Goal: Task Accomplishment & Management: Complete application form

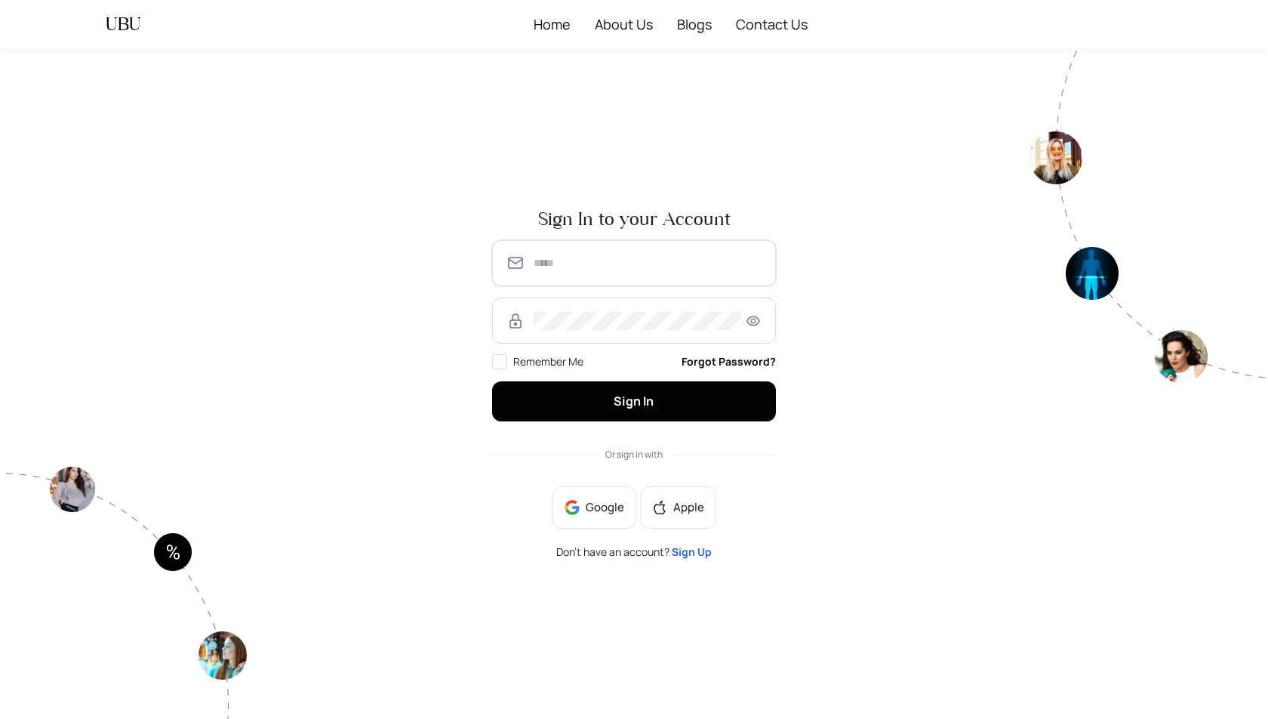
type input "**********"
click at [698, 549] on span "Sign Up" at bounding box center [692, 551] width 40 height 14
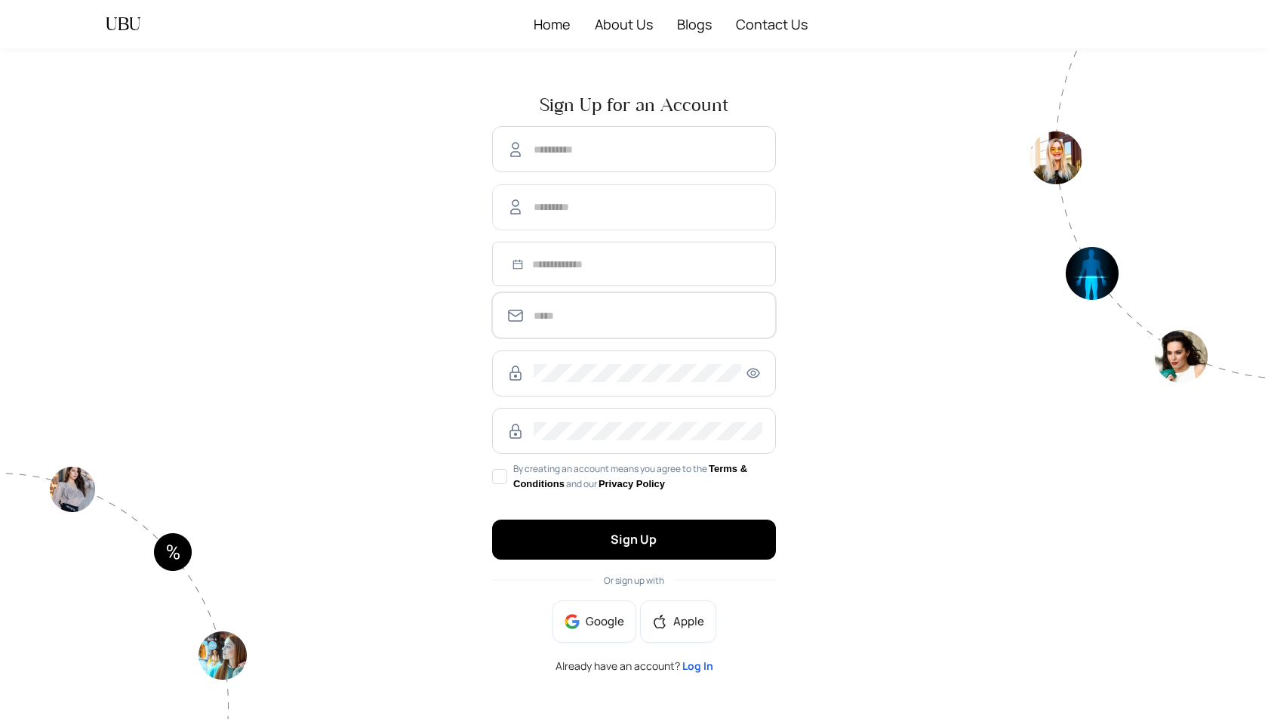
type input "**********"
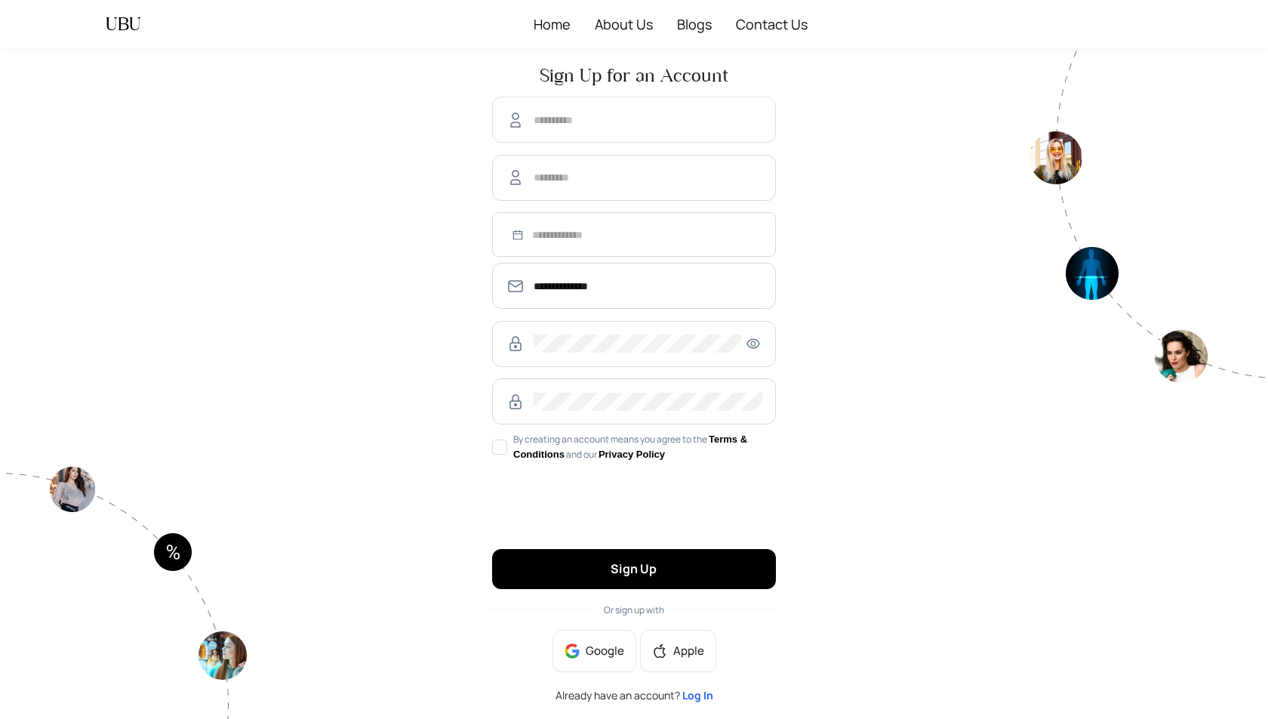
click at [582, 132] on span at bounding box center [634, 120] width 284 height 46
type input "***"
type input "****"
click at [516, 234] on div at bounding box center [635, 234] width 256 height 17
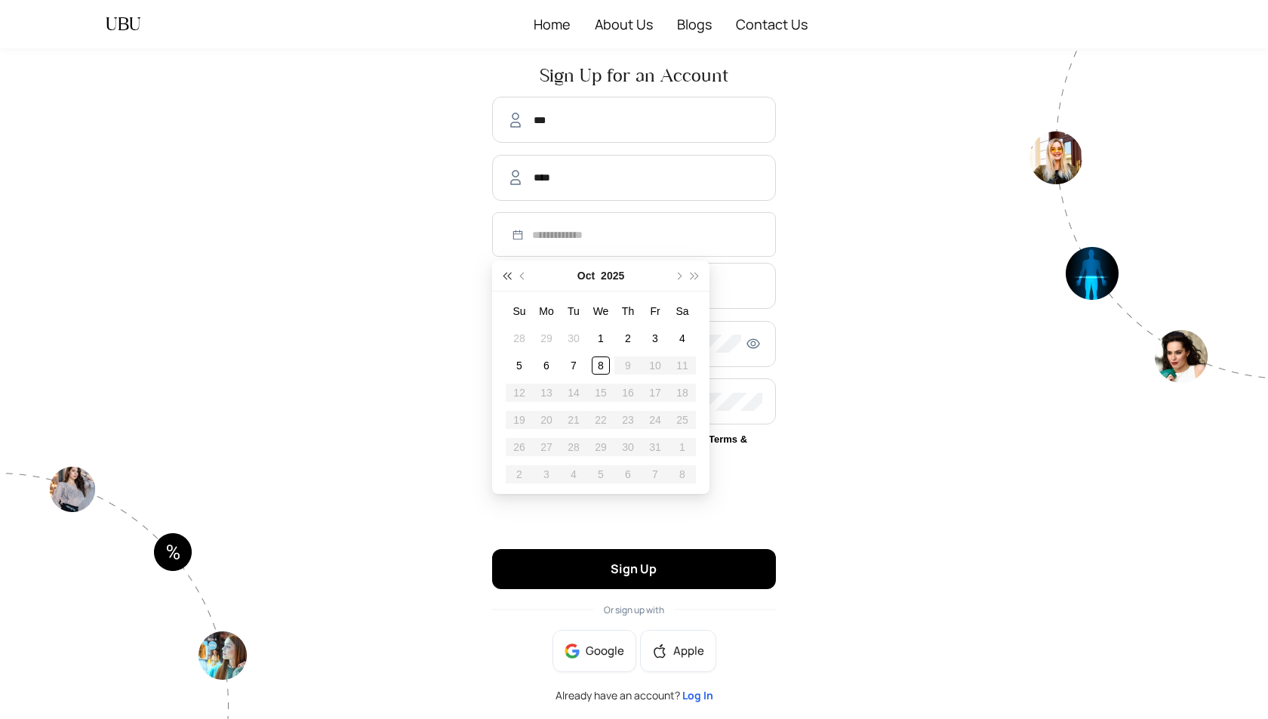
click at [510, 273] on span "super-prev-year" at bounding box center [507, 276] width 8 height 8
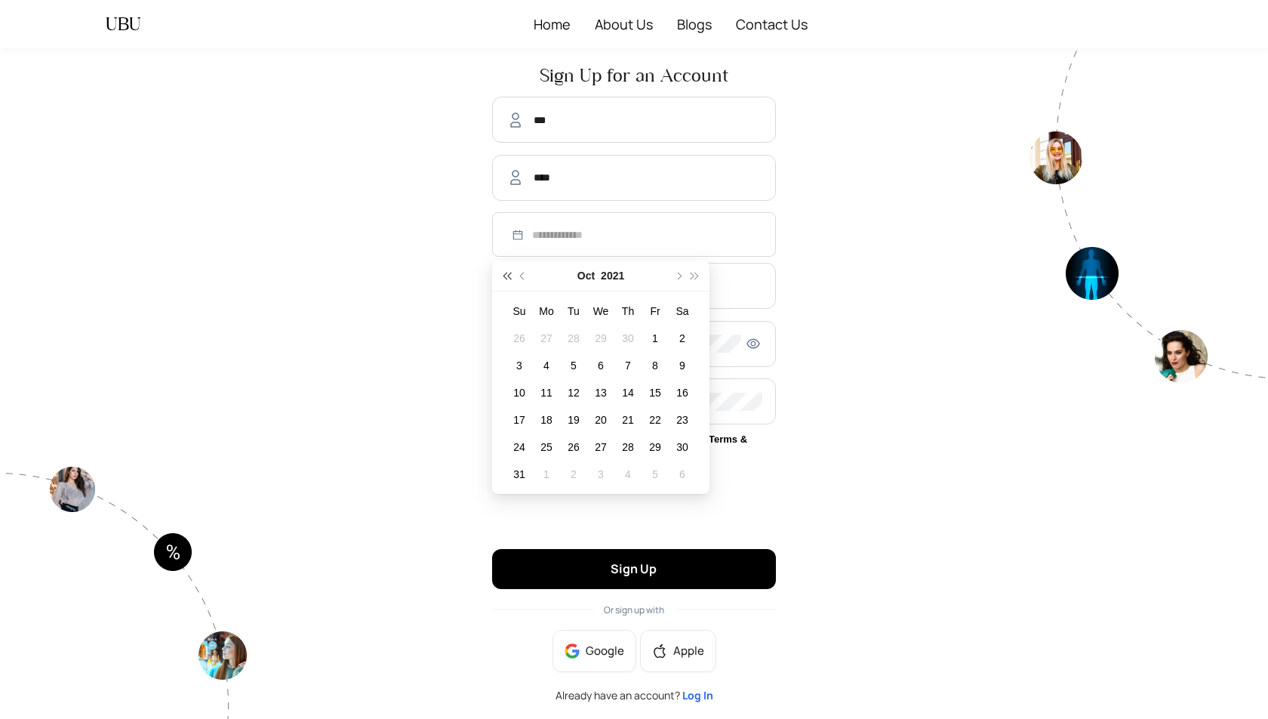
click at [510, 273] on span "super-prev-year" at bounding box center [507, 276] width 8 height 8
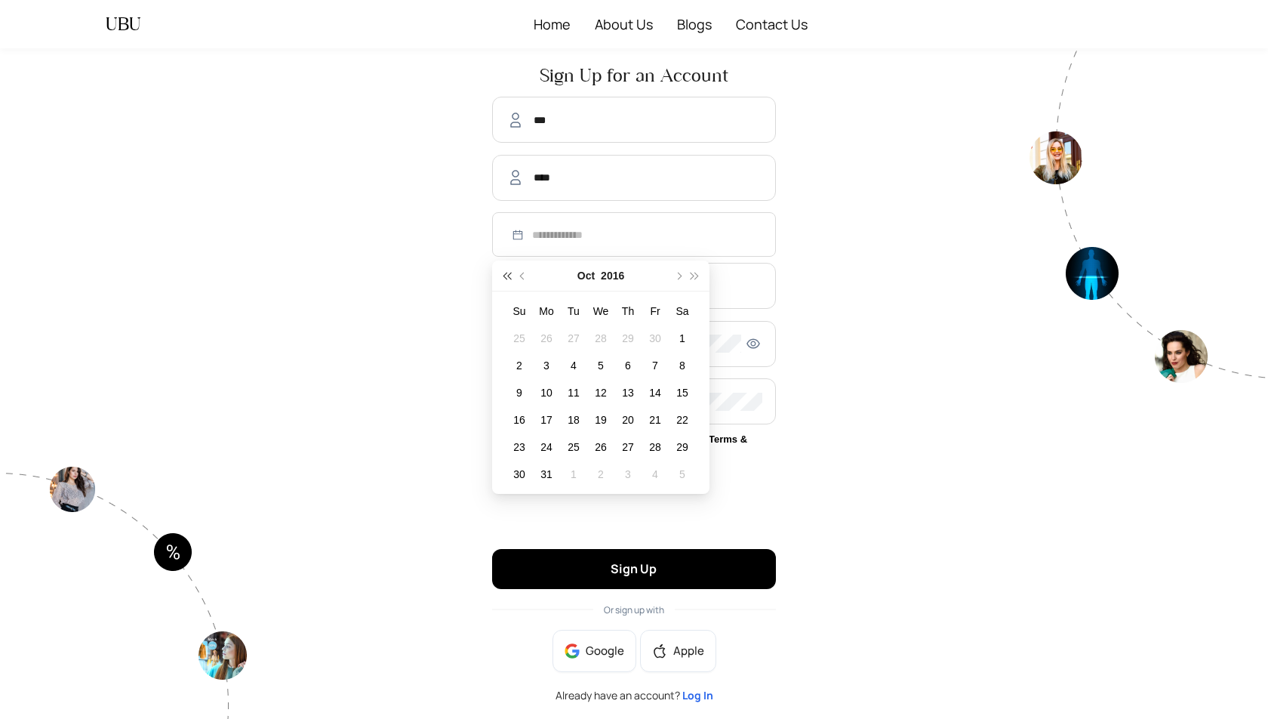
click at [510, 273] on span "super-prev-year" at bounding box center [507, 276] width 8 height 8
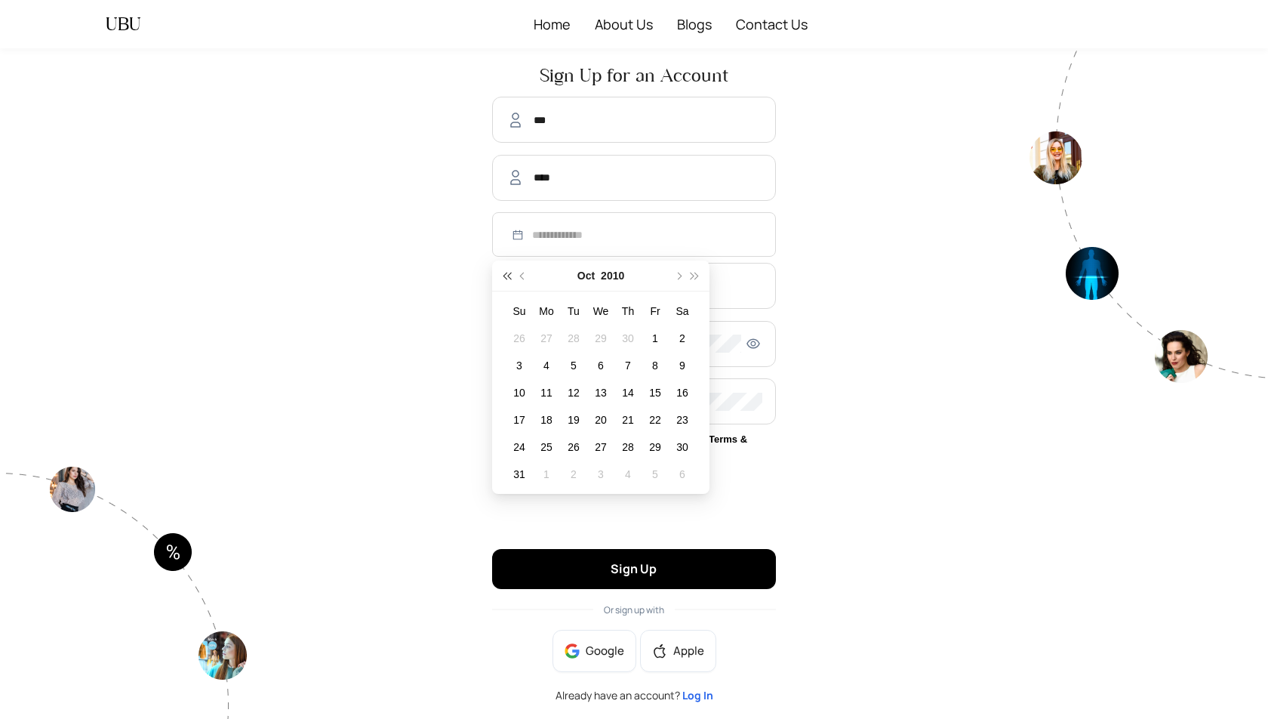
click at [510, 273] on span "super-prev-year" at bounding box center [507, 276] width 8 height 8
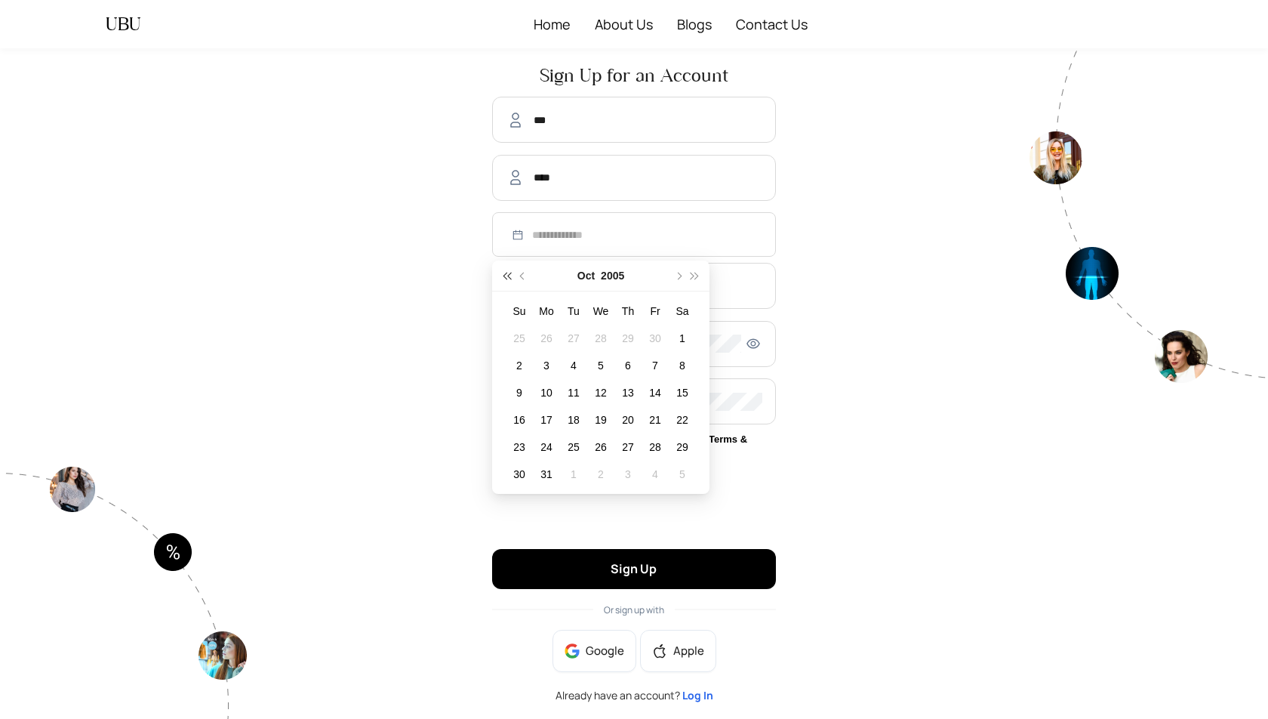
click at [510, 273] on span "super-prev-year" at bounding box center [507, 276] width 8 height 8
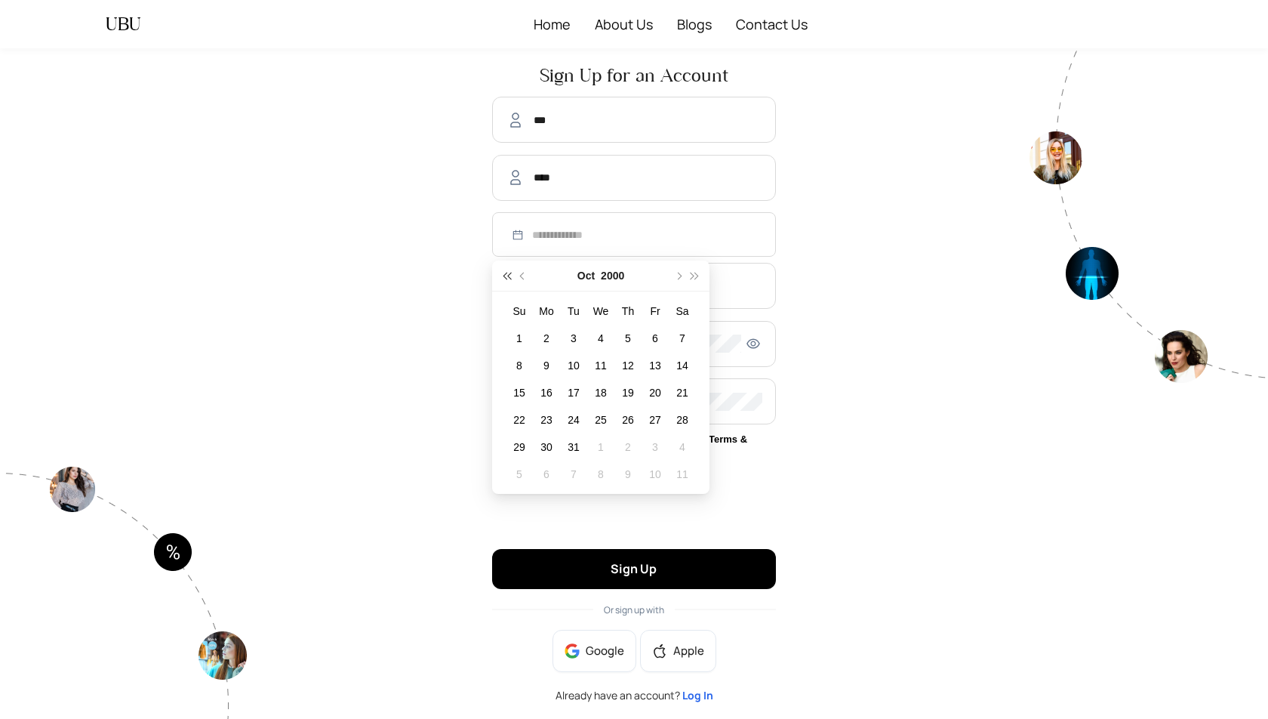
click at [510, 273] on span "super-prev-year" at bounding box center [507, 276] width 8 height 8
click at [523, 277] on span "prev-year" at bounding box center [524, 276] width 8 height 8
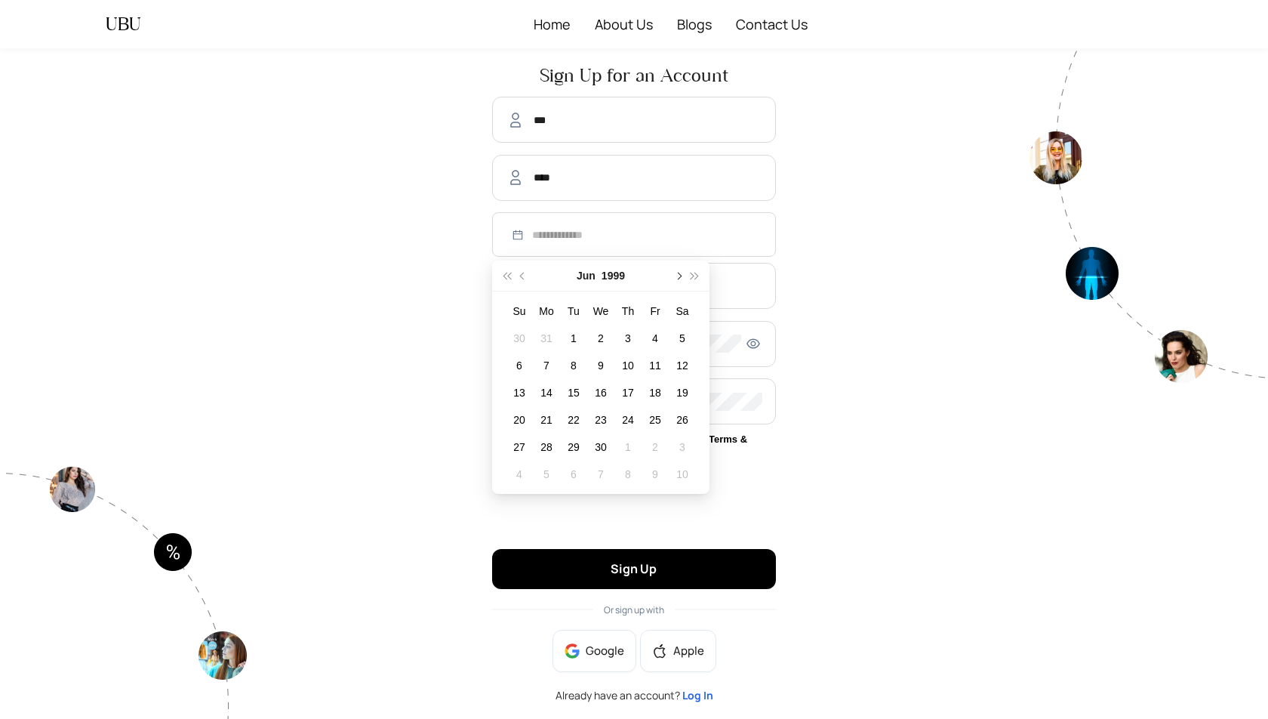
click at [681, 275] on span "next-year" at bounding box center [678, 276] width 8 height 8
type input "**********"
click at [631, 447] on div "29" at bounding box center [628, 447] width 18 height 18
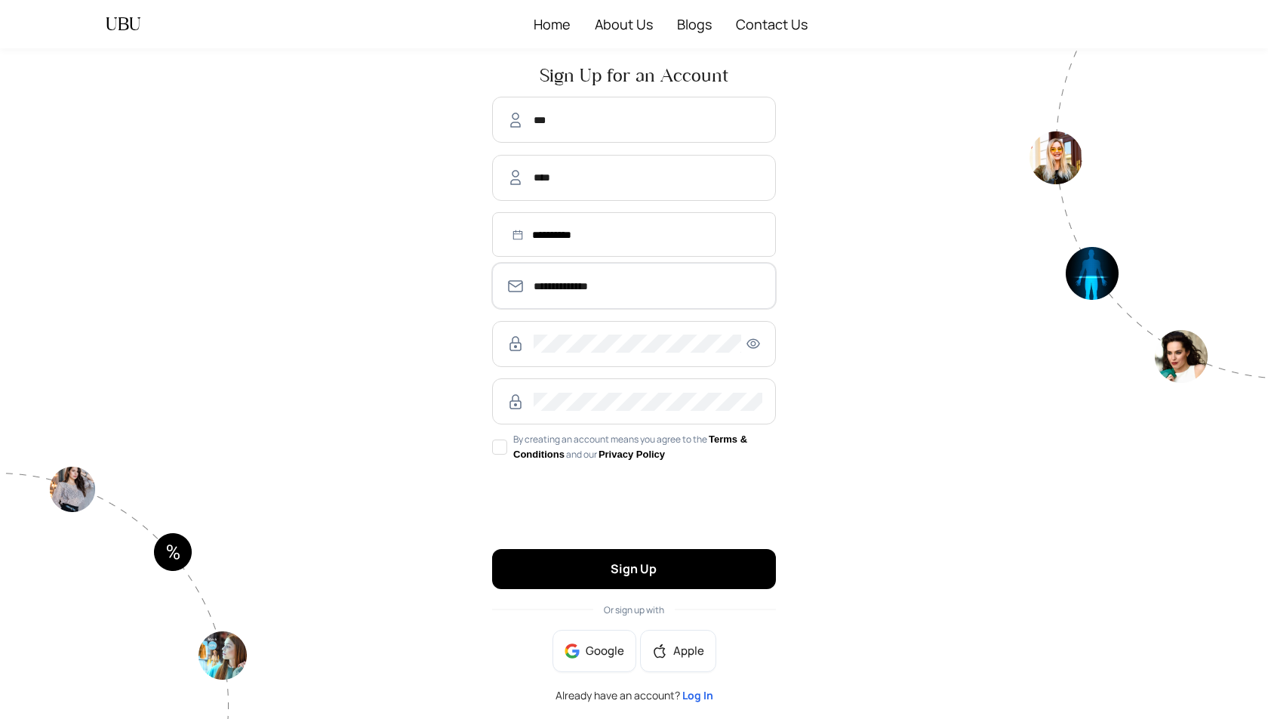
click at [553, 285] on input "**********" at bounding box center [648, 286] width 229 height 18
type input "**********"
click at [370, 438] on div "**********" at bounding box center [634, 383] width 761 height 658
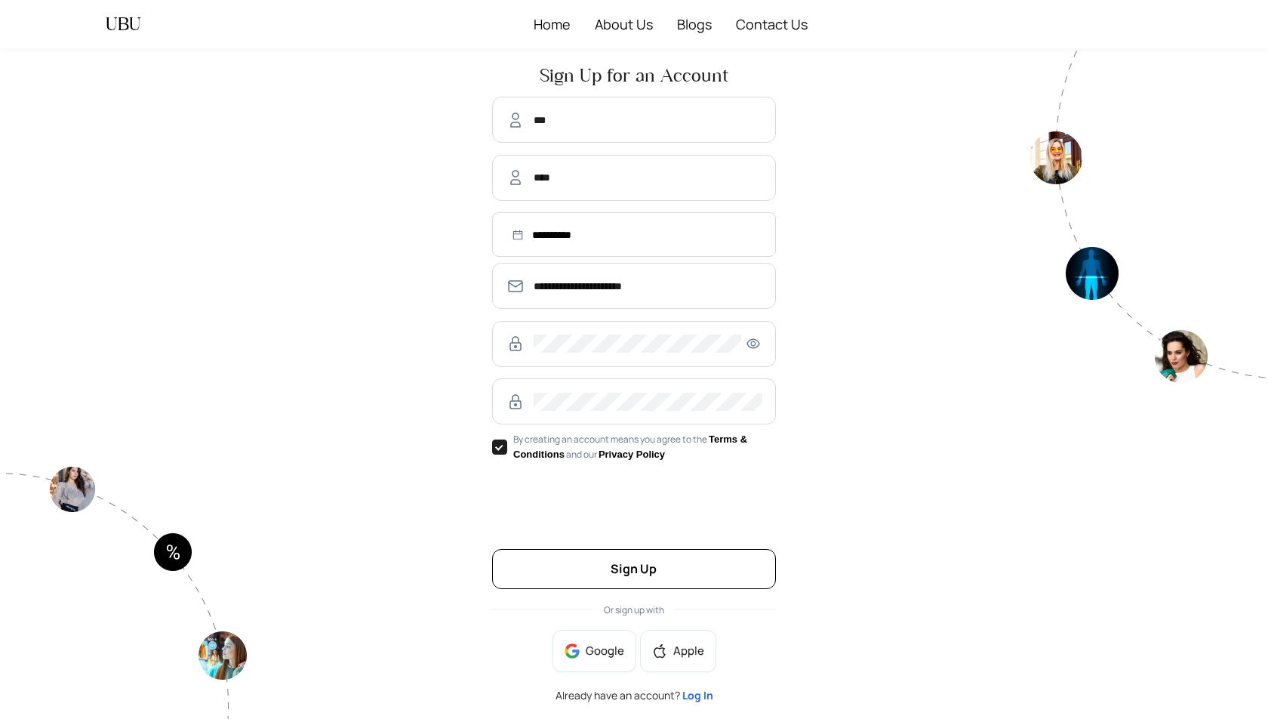
click at [593, 569] on button "Sign Up" at bounding box center [634, 569] width 284 height 40
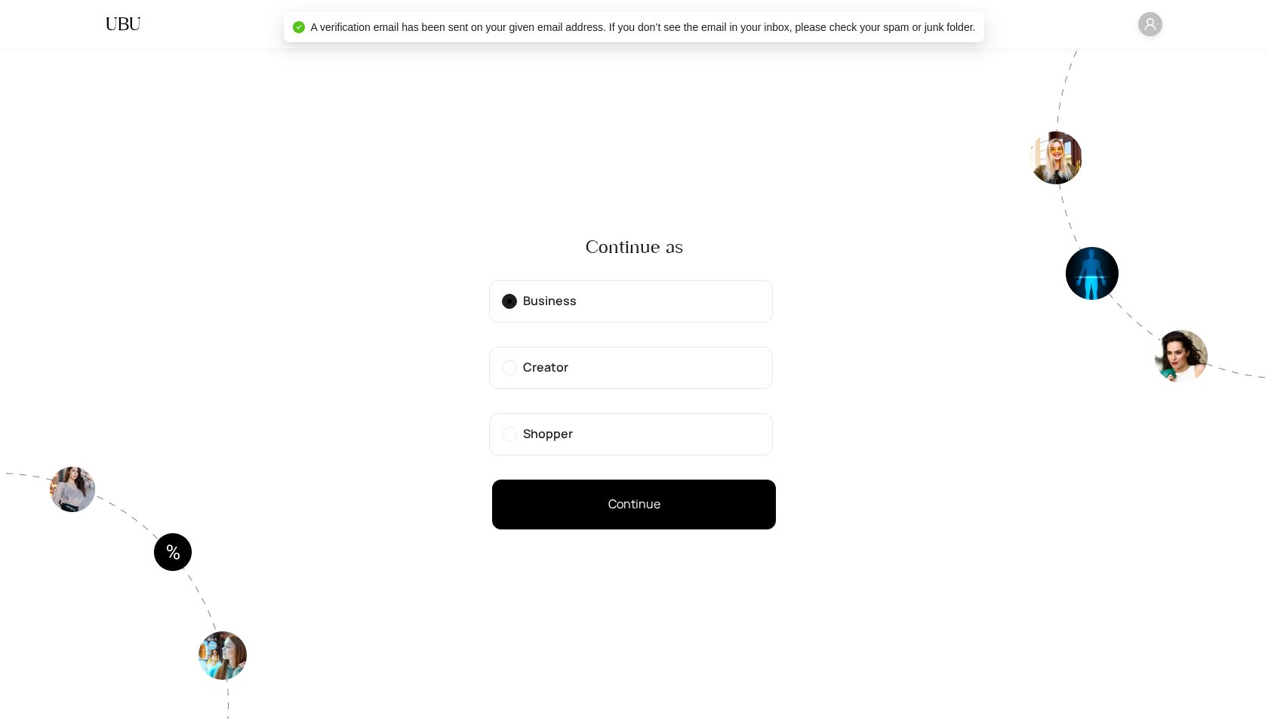
click at [566, 373] on span "Creator" at bounding box center [545, 367] width 45 height 17
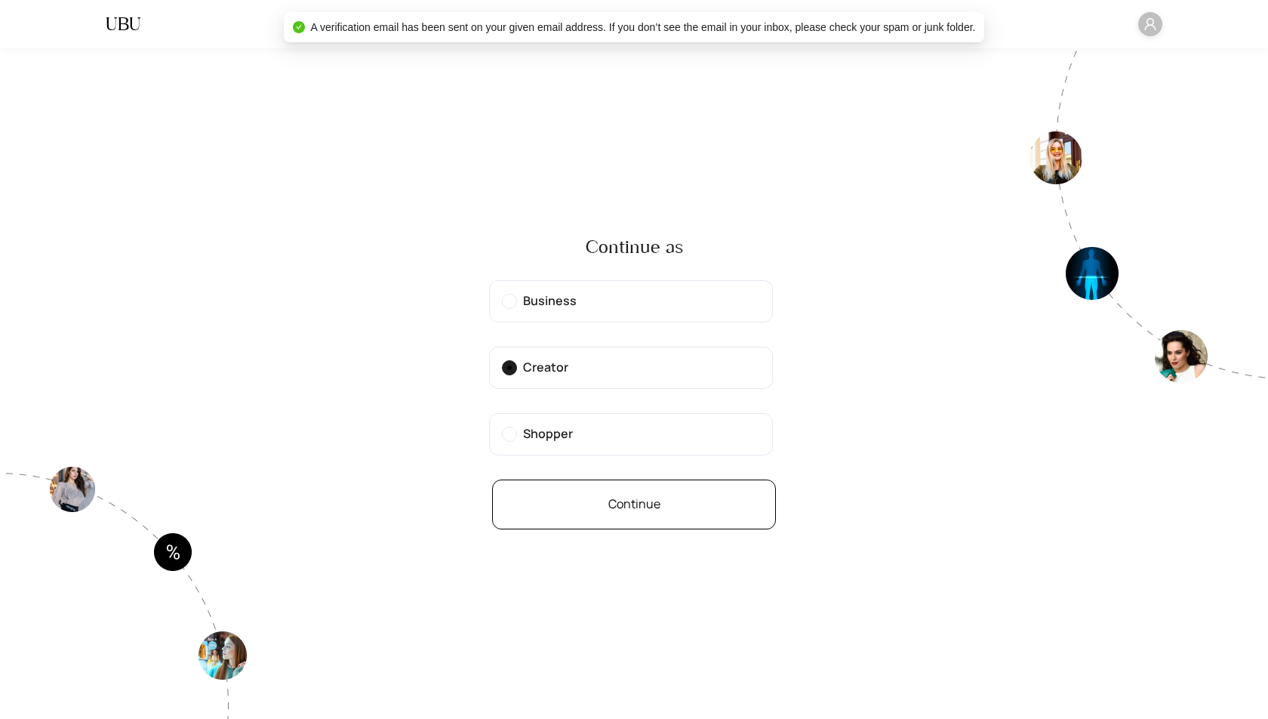
click at [584, 498] on button "Continue" at bounding box center [634, 504] width 284 height 50
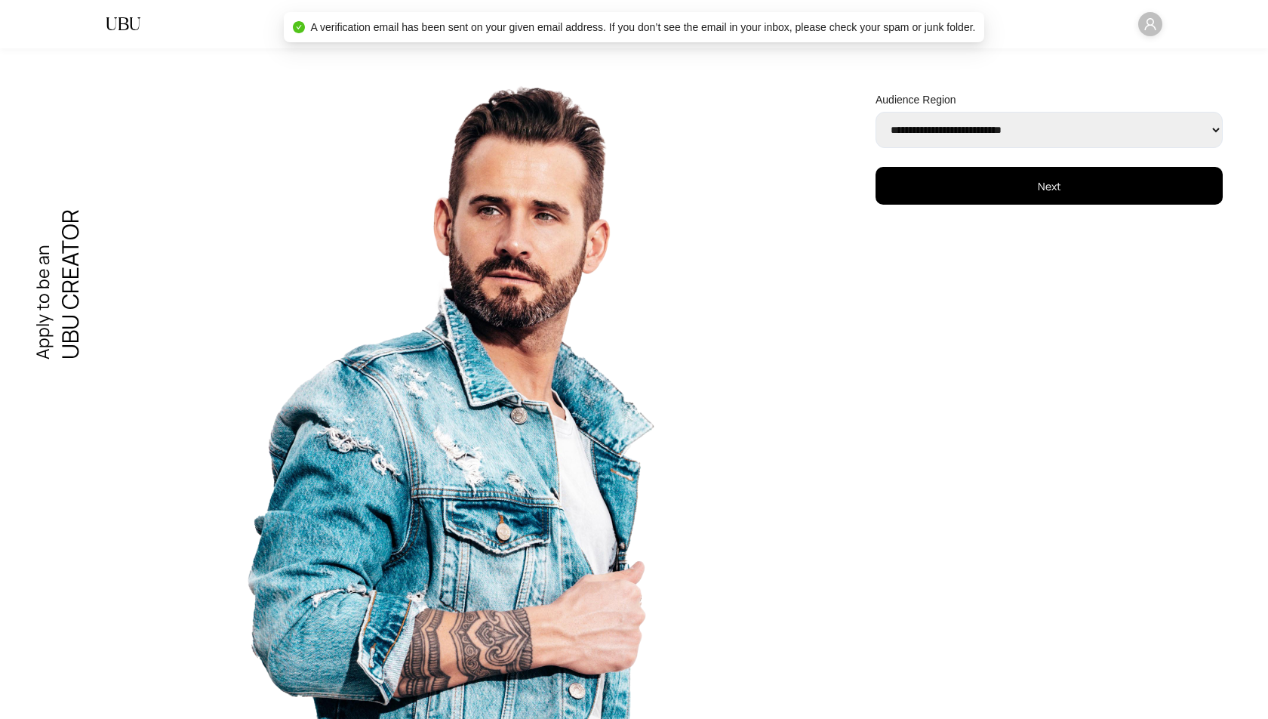
click at [953, 138] on select "**********" at bounding box center [1049, 130] width 347 height 36
select select "**********"
click at [876, 112] on select "**********" at bounding box center [1049, 130] width 347 height 36
click at [932, 192] on button "Next" at bounding box center [1049, 186] width 347 height 38
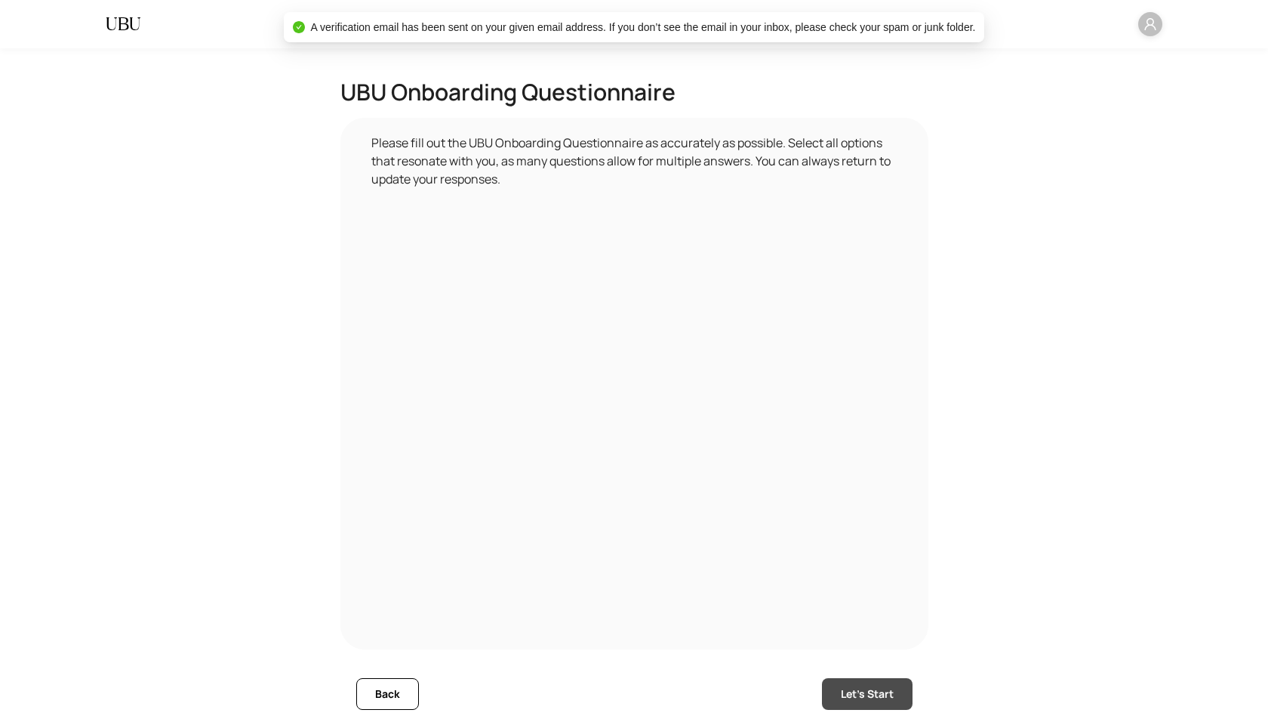
click at [855, 691] on span "Let's Start" at bounding box center [867, 694] width 53 height 17
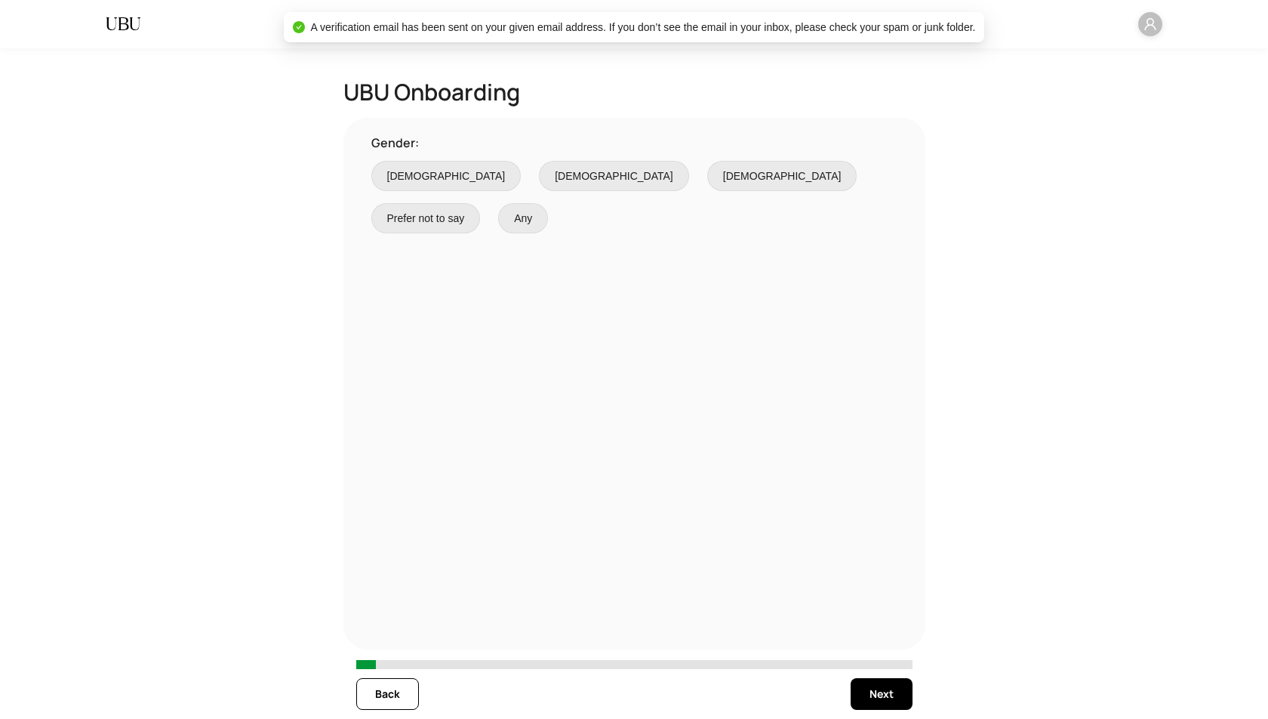
click at [397, 176] on span "[DEMOGRAPHIC_DATA]" at bounding box center [446, 176] width 119 height 17
click at [879, 693] on span "Next" at bounding box center [882, 694] width 24 height 17
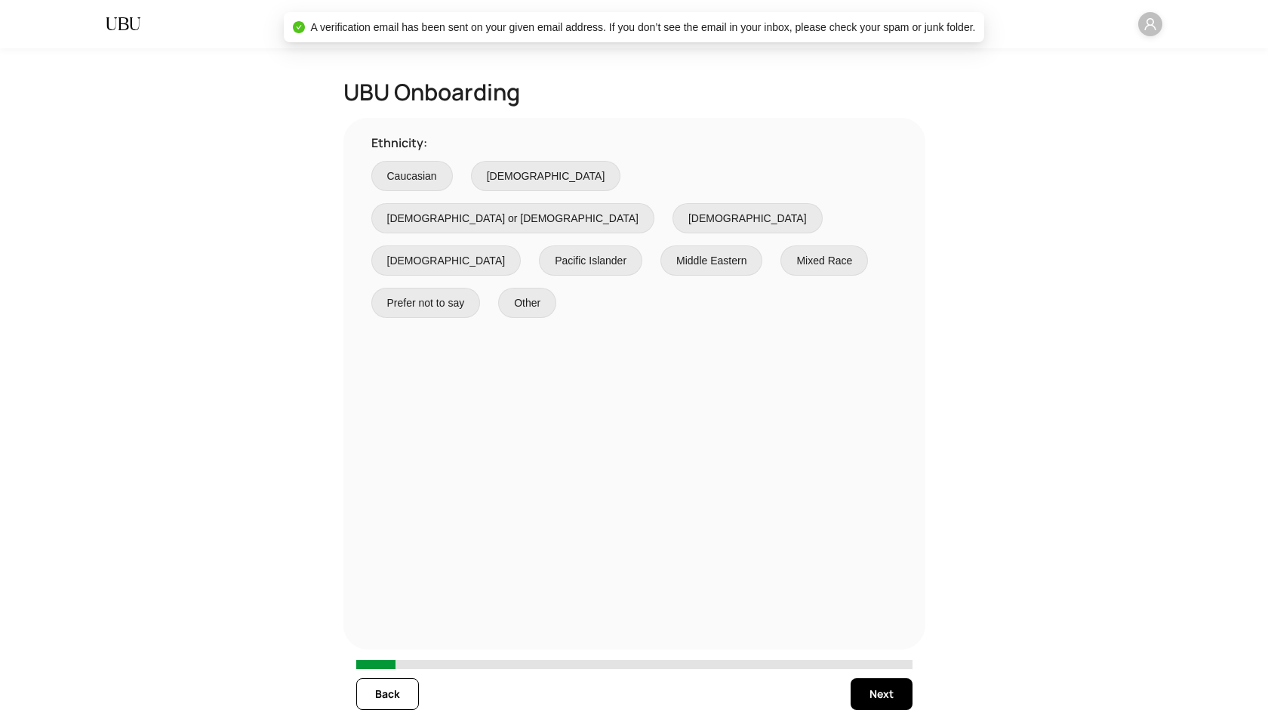
click at [413, 174] on span "Caucasian" at bounding box center [412, 176] width 50 height 17
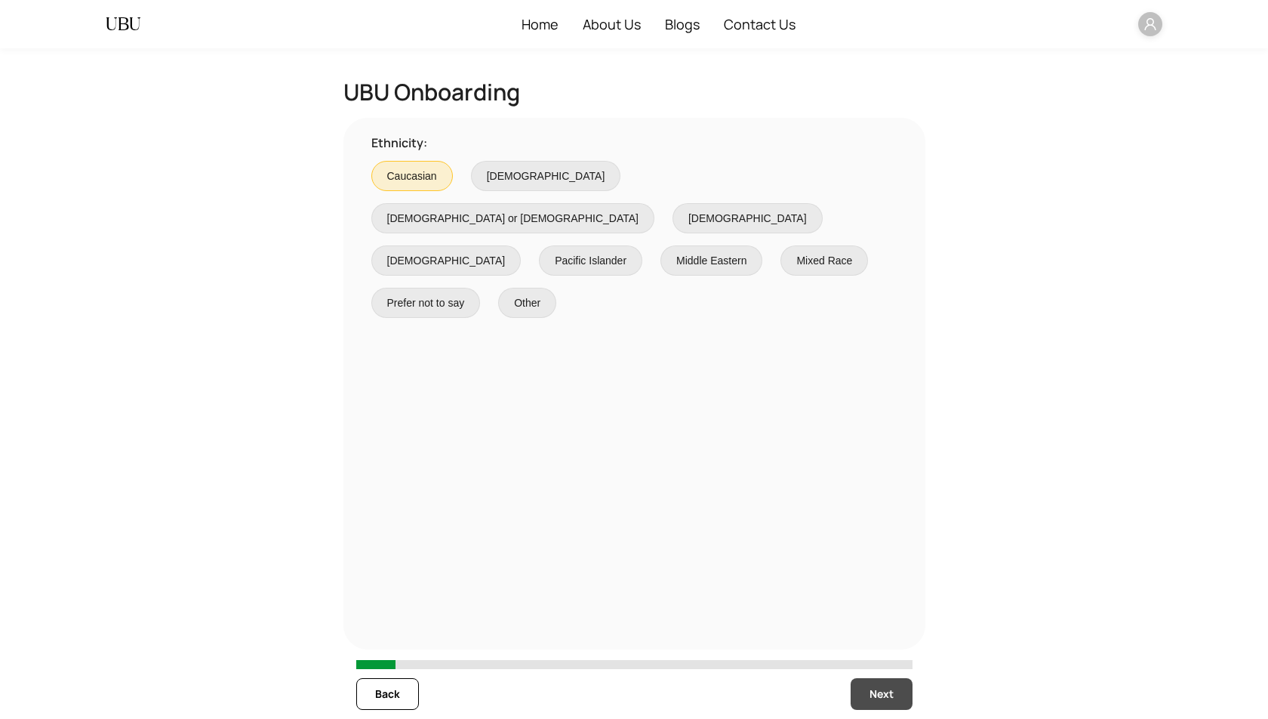
click at [877, 695] on span "Next" at bounding box center [882, 694] width 24 height 17
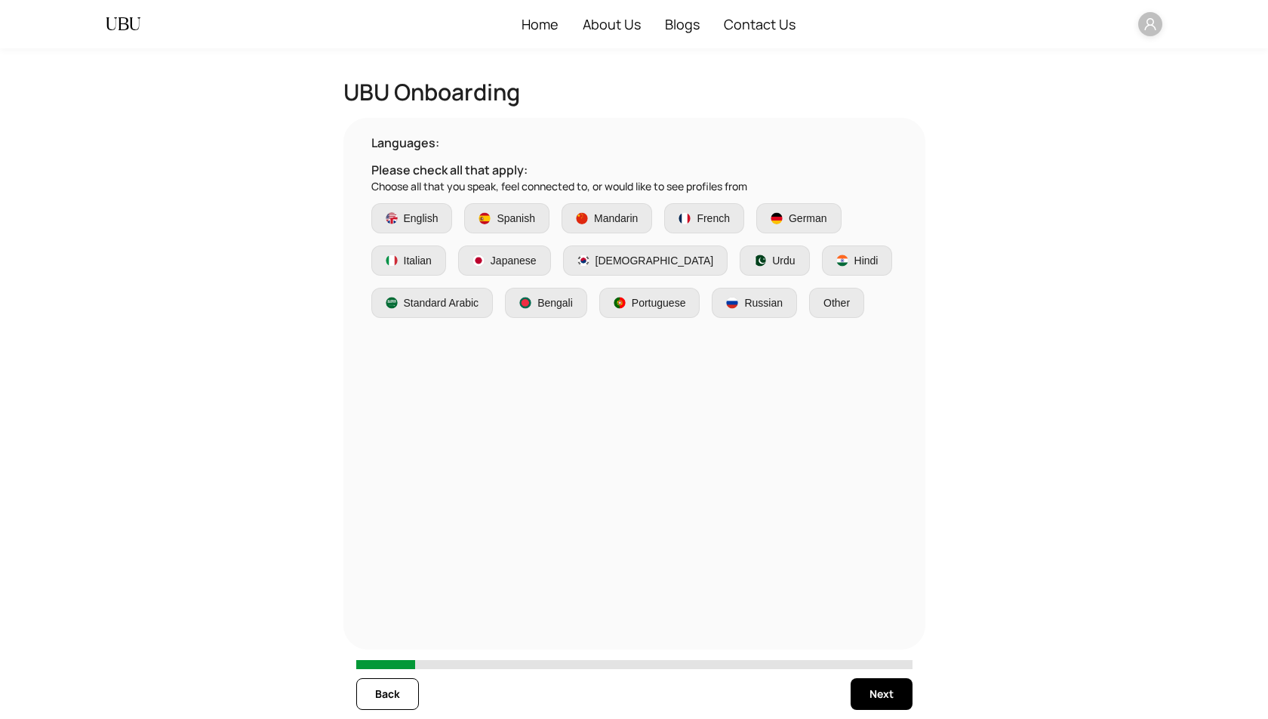
click at [414, 216] on span "English" at bounding box center [421, 218] width 35 height 17
click at [880, 698] on span "Next" at bounding box center [882, 694] width 24 height 17
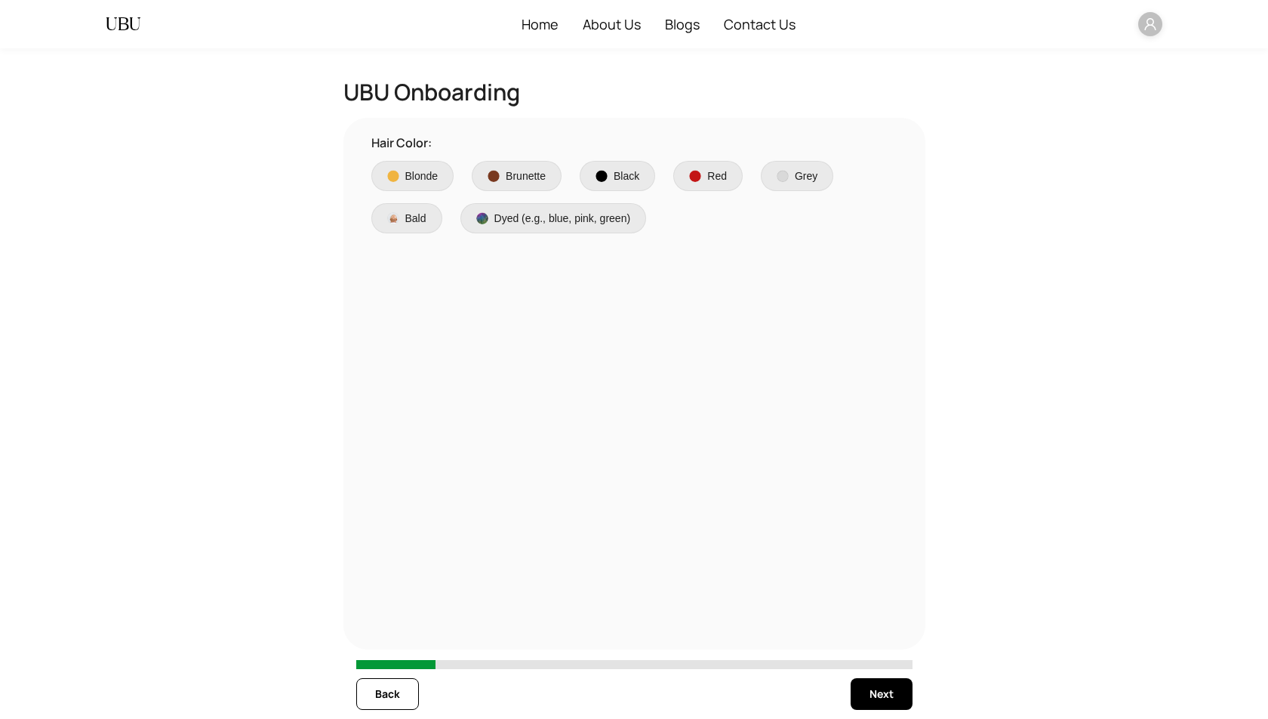
click at [413, 172] on span "Blonde" at bounding box center [421, 176] width 33 height 17
click at [876, 696] on span "Next" at bounding box center [882, 694] width 24 height 17
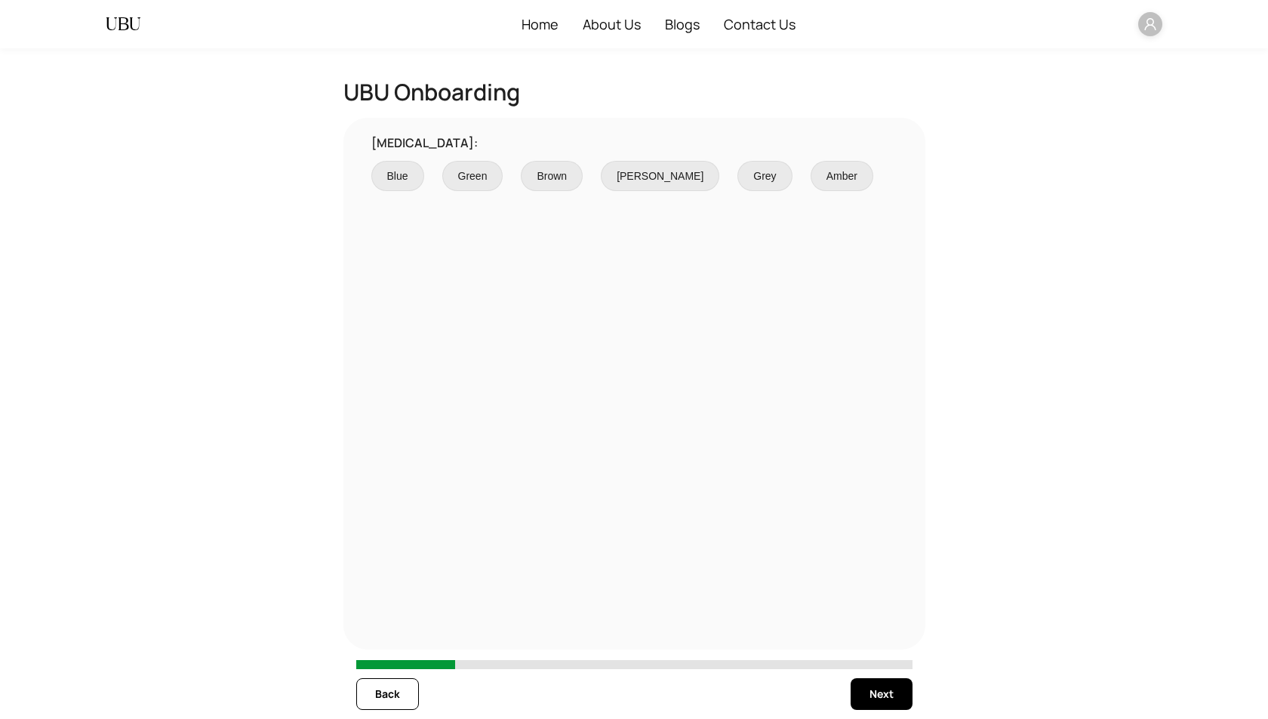
click at [398, 177] on span "Blue" at bounding box center [397, 176] width 21 height 17
click at [881, 704] on button "Next" at bounding box center [882, 694] width 62 height 32
click at [408, 178] on span "Fair" at bounding box center [414, 176] width 18 height 17
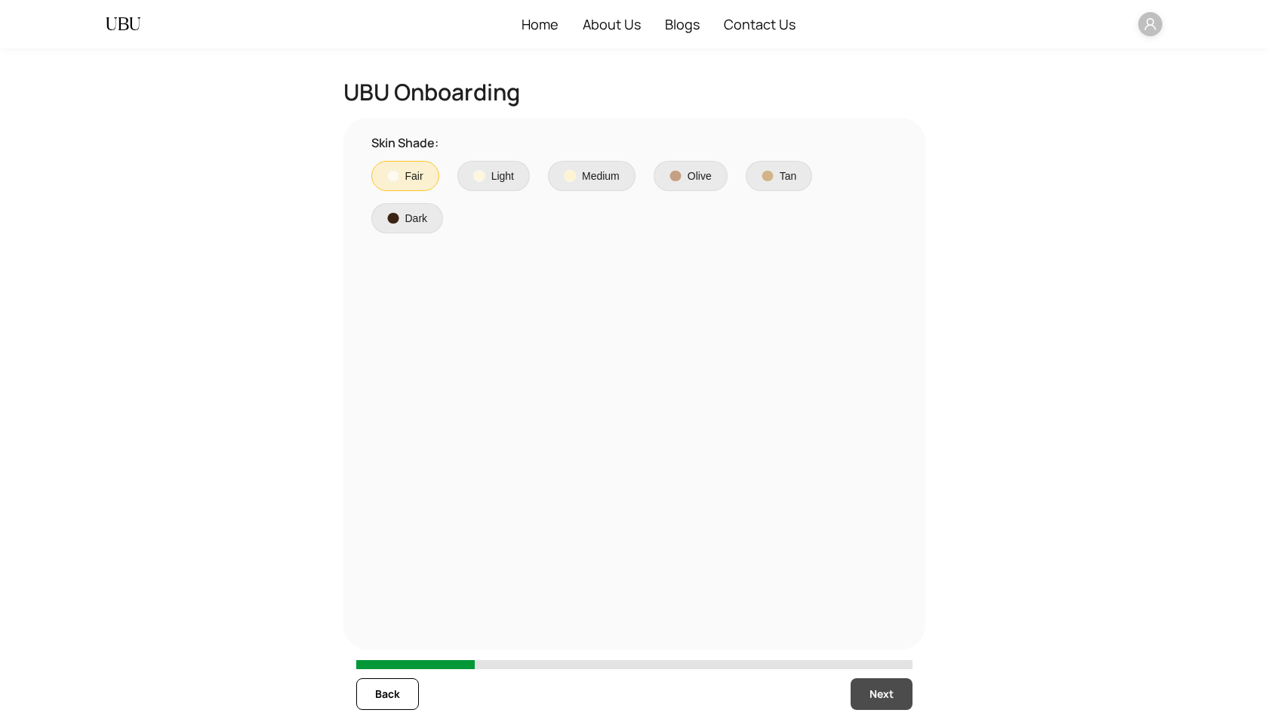
click at [872, 692] on span "Next" at bounding box center [882, 694] width 24 height 17
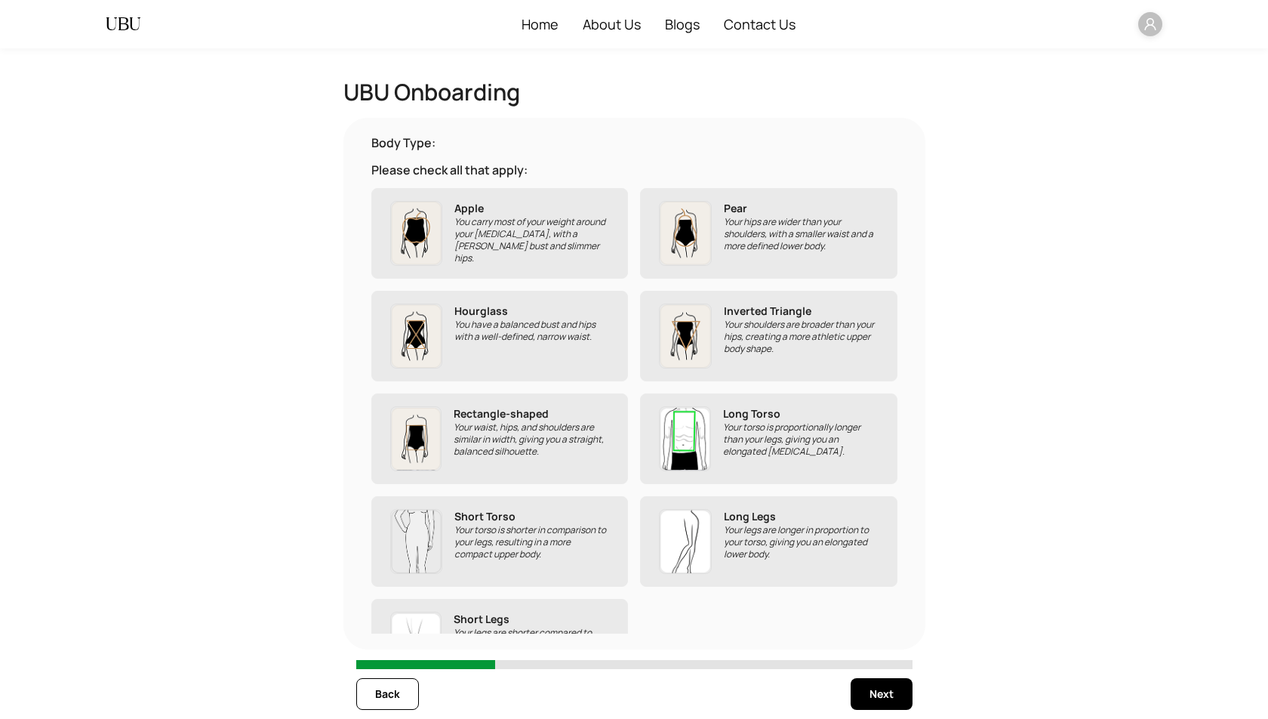
click at [481, 220] on p "You carry most of your weight around your [MEDICAL_DATA], with a [PERSON_NAME] …" at bounding box center [531, 240] width 155 height 48
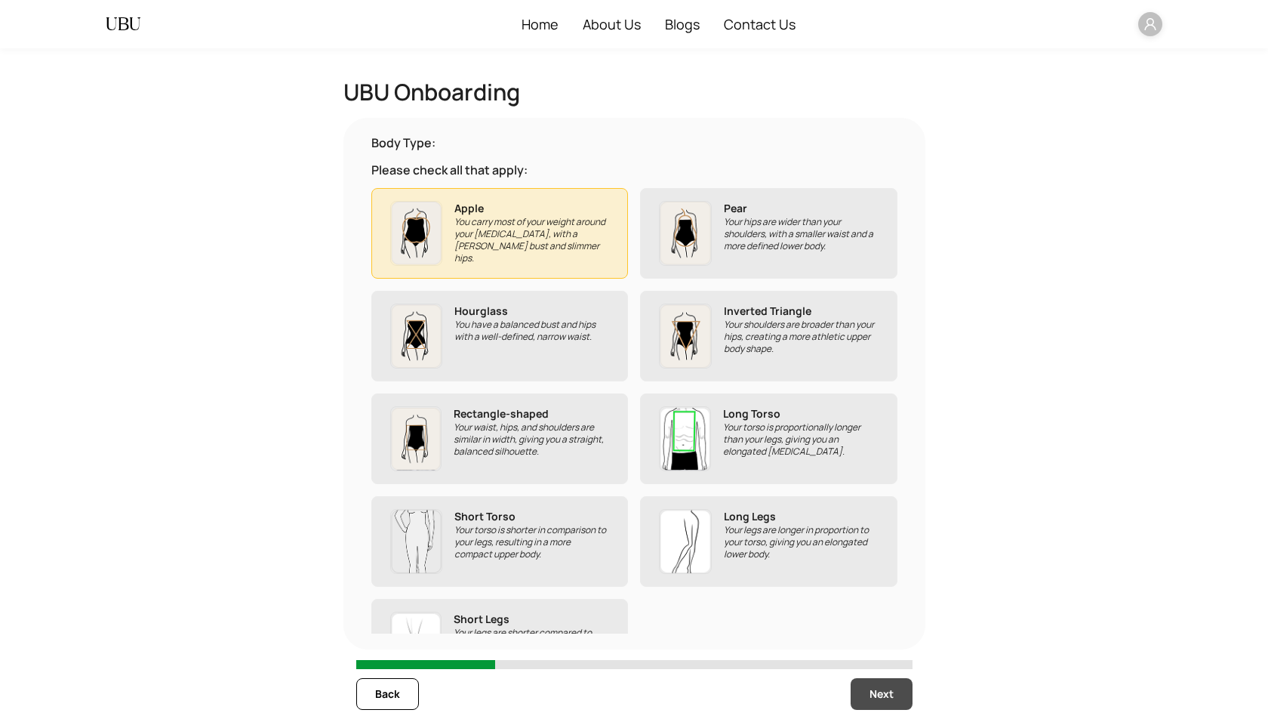
click at [875, 695] on span "Next" at bounding box center [882, 694] width 24 height 17
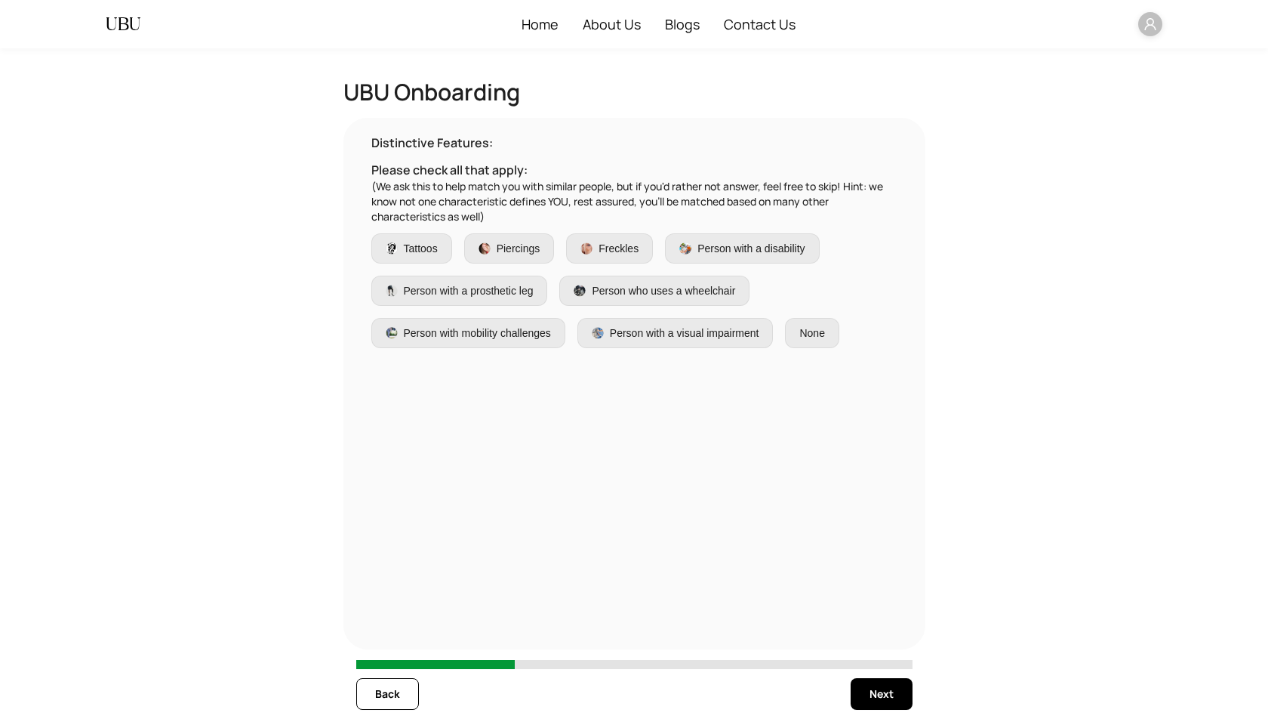
click at [416, 247] on span "Tattoos" at bounding box center [421, 248] width 34 height 17
click at [880, 690] on span "Next" at bounding box center [882, 694] width 24 height 17
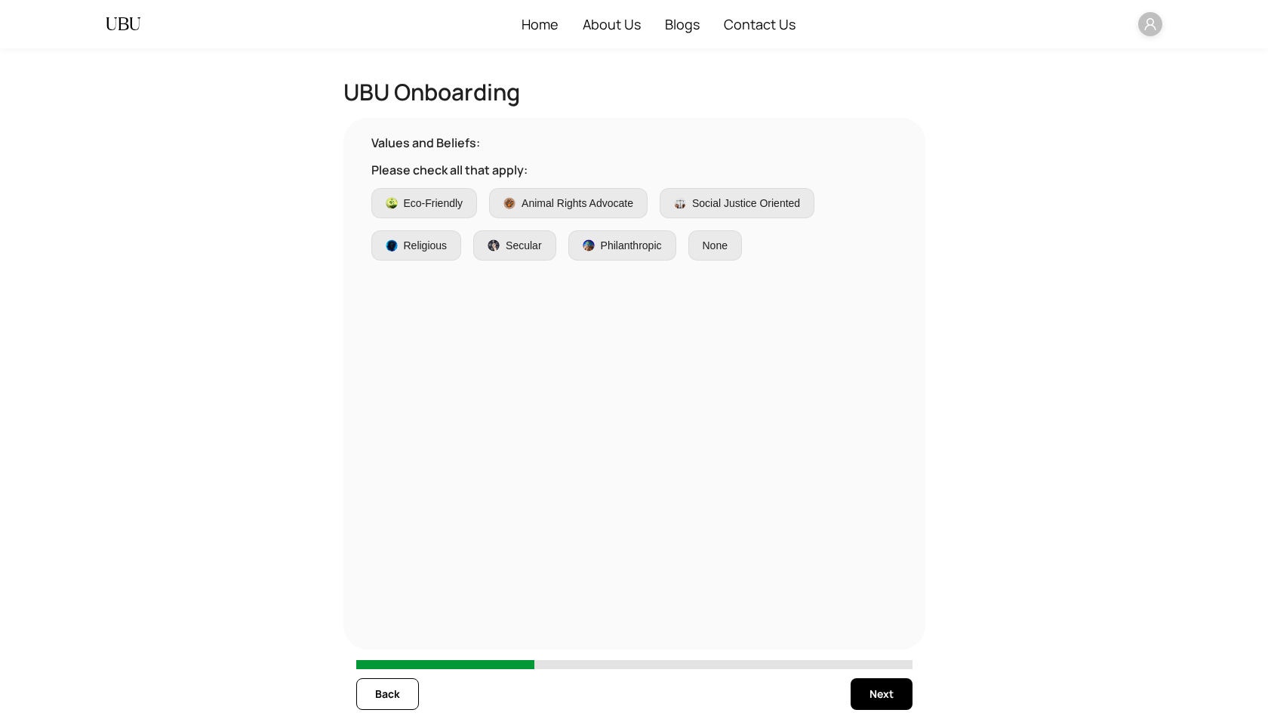
click at [427, 206] on span "Eco-Friendly" at bounding box center [434, 203] width 60 height 17
click at [879, 699] on span "Next" at bounding box center [882, 694] width 24 height 17
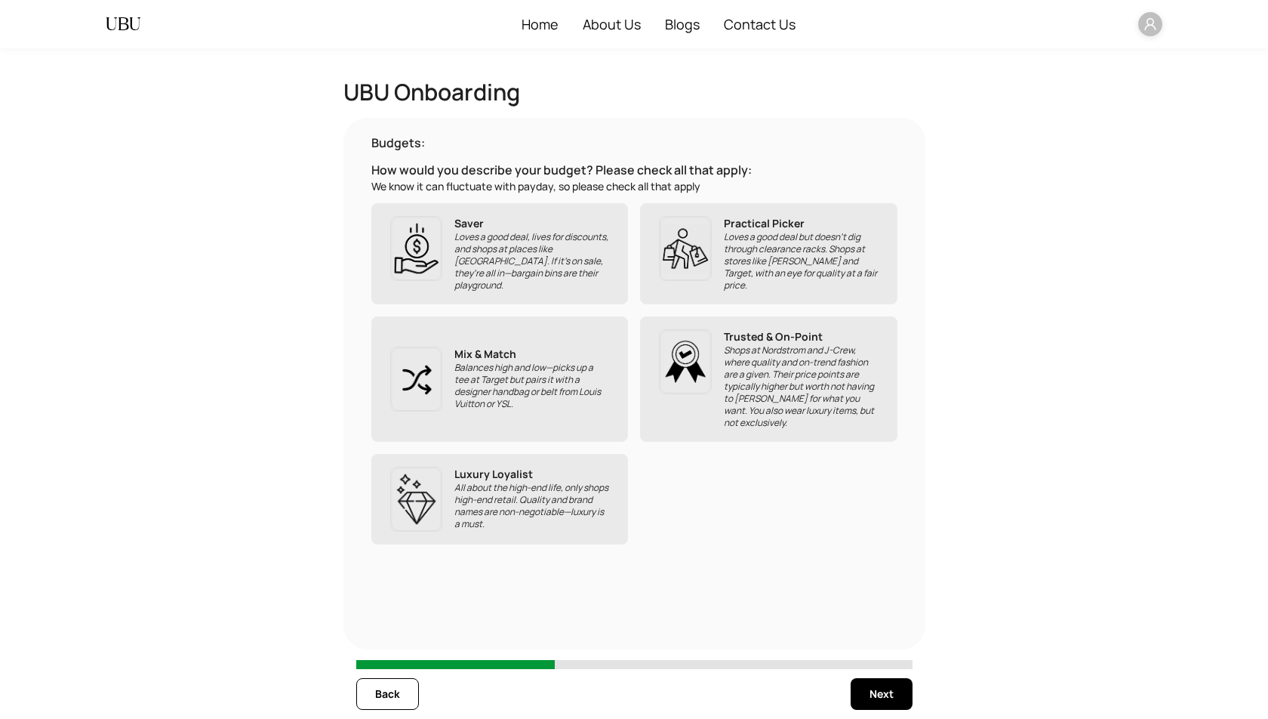
click at [465, 237] on p "Loves a good deal, lives for discounts, and shops at places like [GEOGRAPHIC_DA…" at bounding box center [531, 261] width 155 height 60
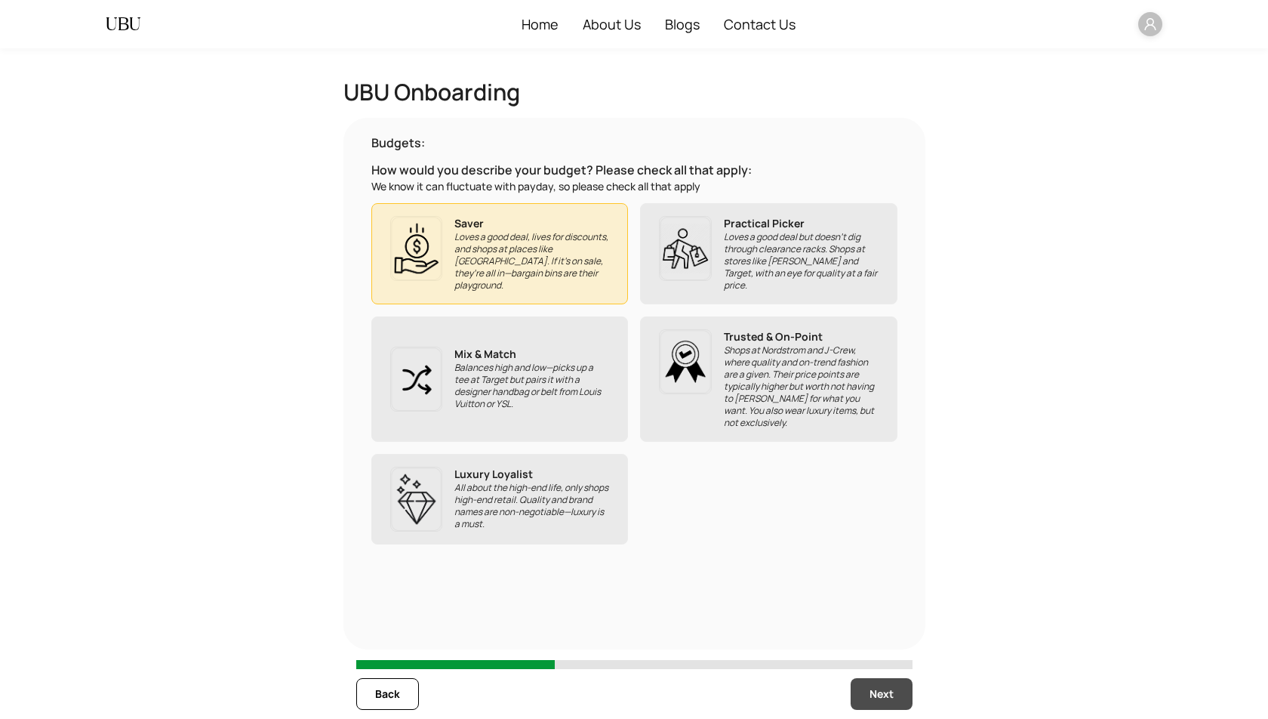
click at [877, 697] on span "Next" at bounding box center [882, 694] width 24 height 17
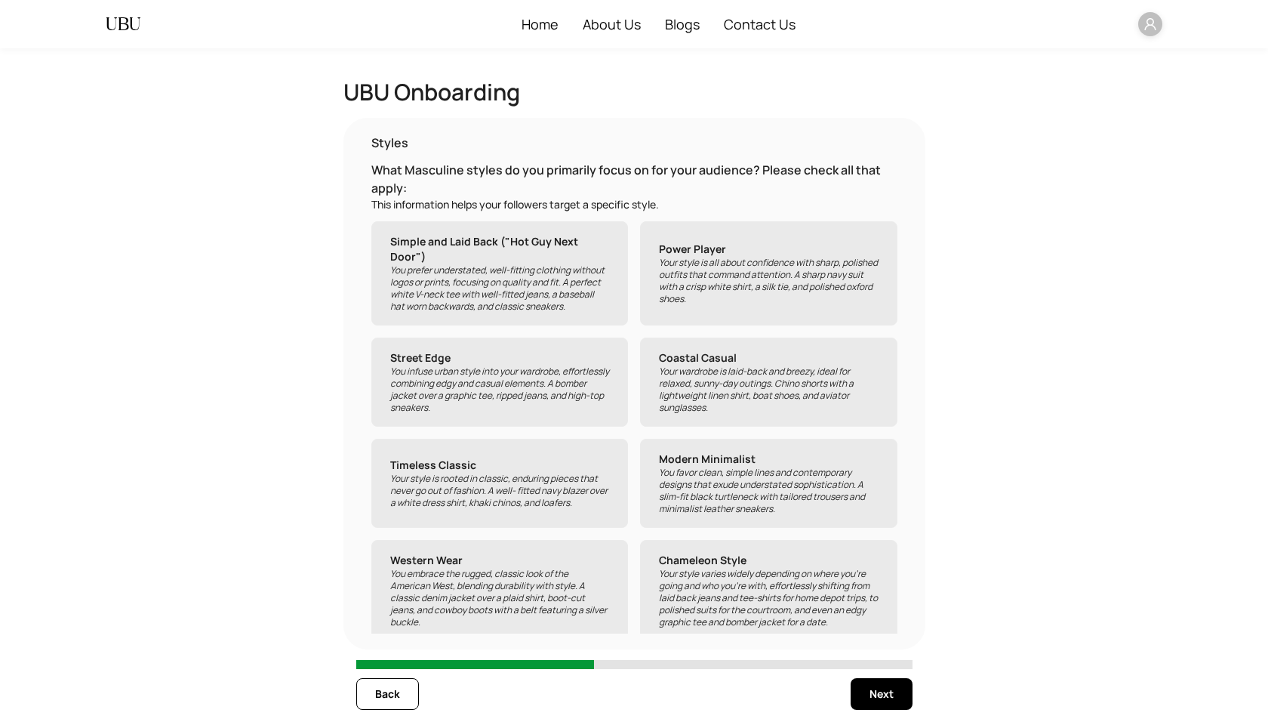
click at [476, 281] on p "You prefer understated, well-fitting clothing without logos or prints, focusing…" at bounding box center [500, 288] width 220 height 48
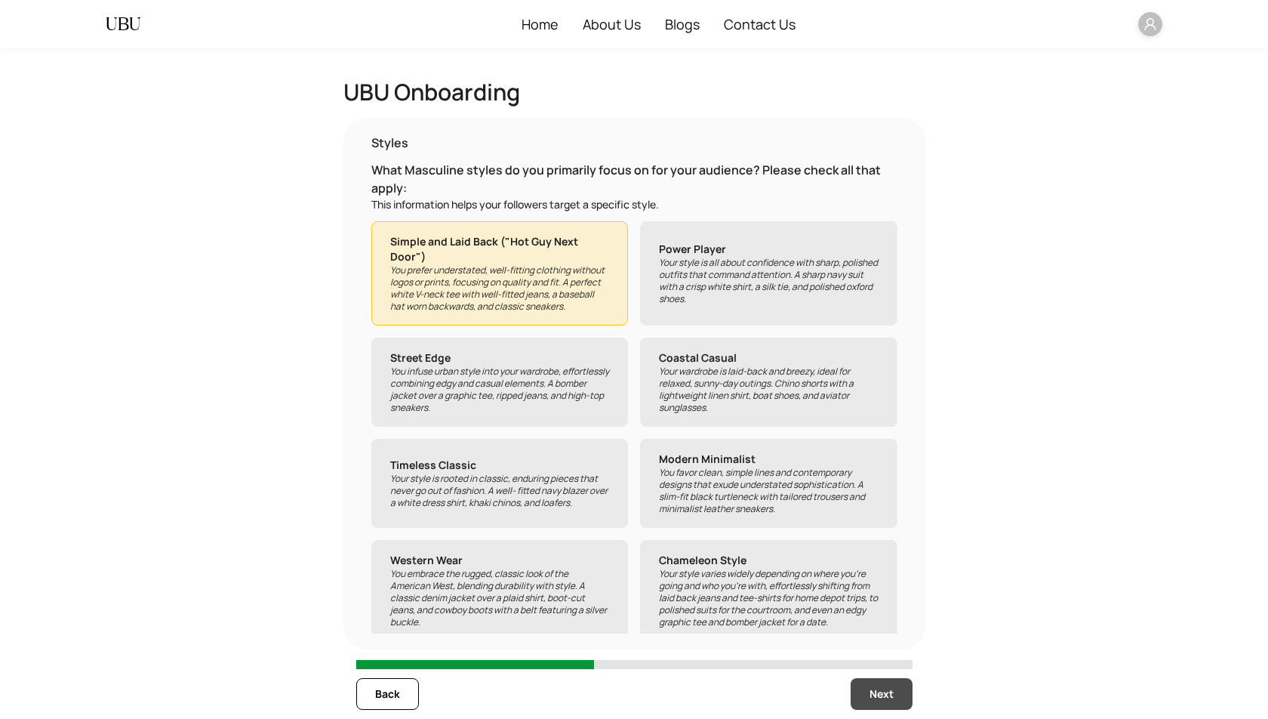
click at [870, 686] on span "Next" at bounding box center [882, 694] width 24 height 17
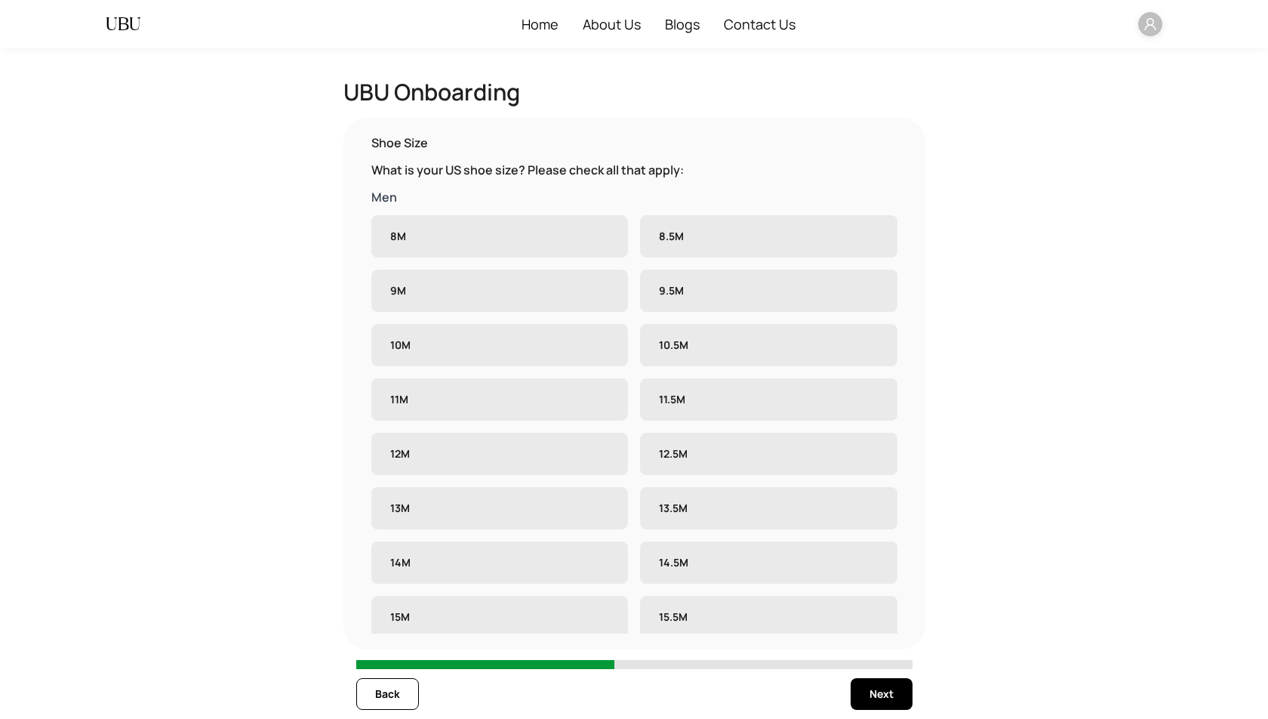
click at [513, 241] on label "8M" at bounding box center [499, 236] width 257 height 42
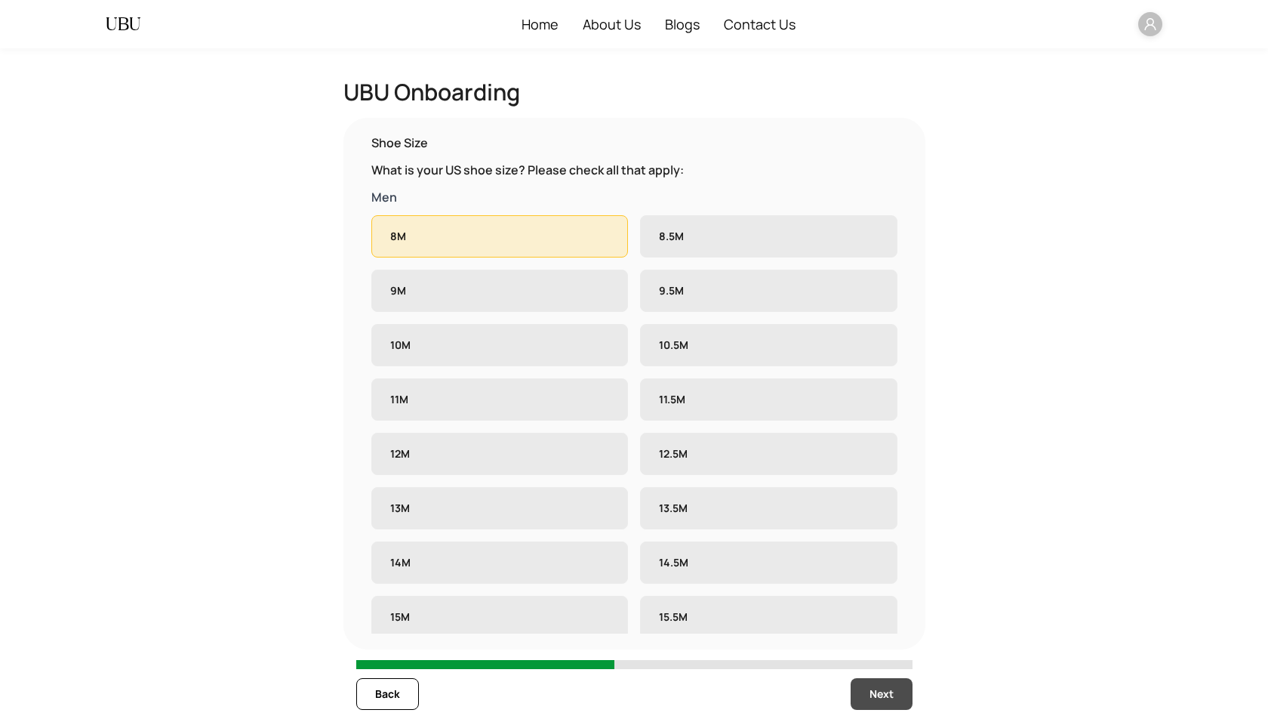
click at [883, 692] on span "Next" at bounding box center [882, 694] width 24 height 17
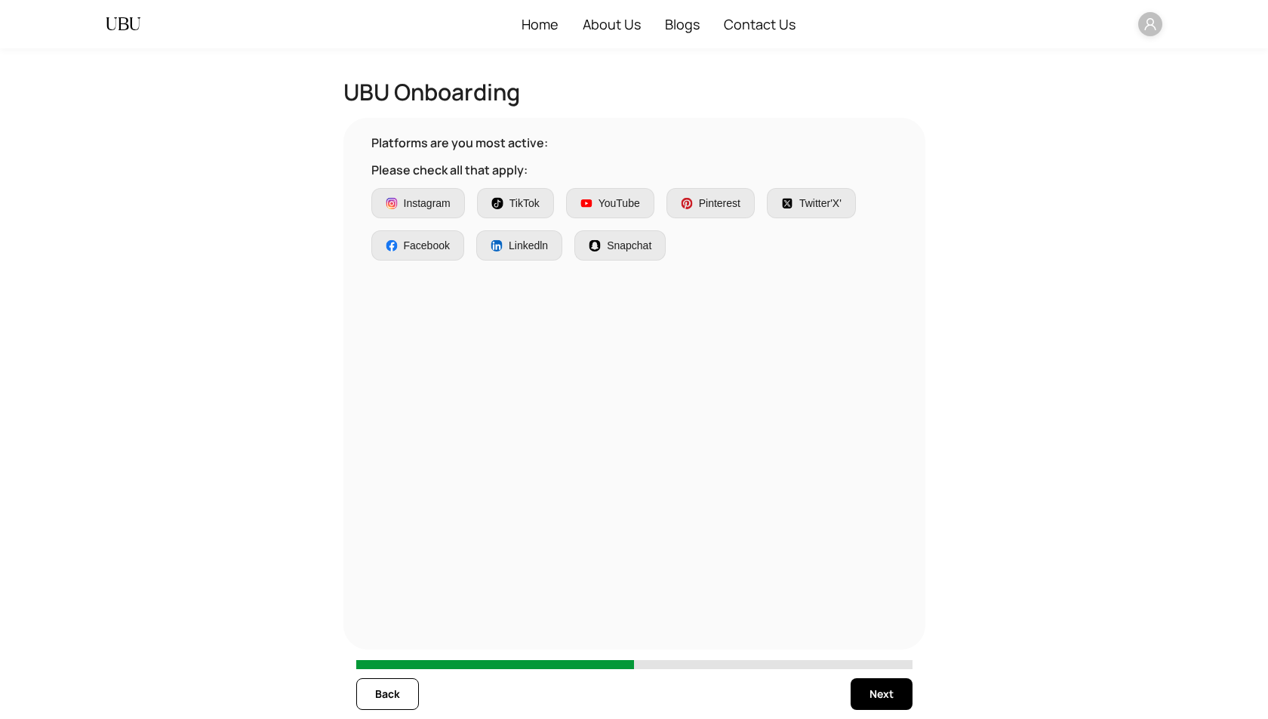
click at [435, 202] on span "Instagram" at bounding box center [427, 203] width 47 height 17
click at [894, 701] on button "Next" at bounding box center [882, 694] width 62 height 32
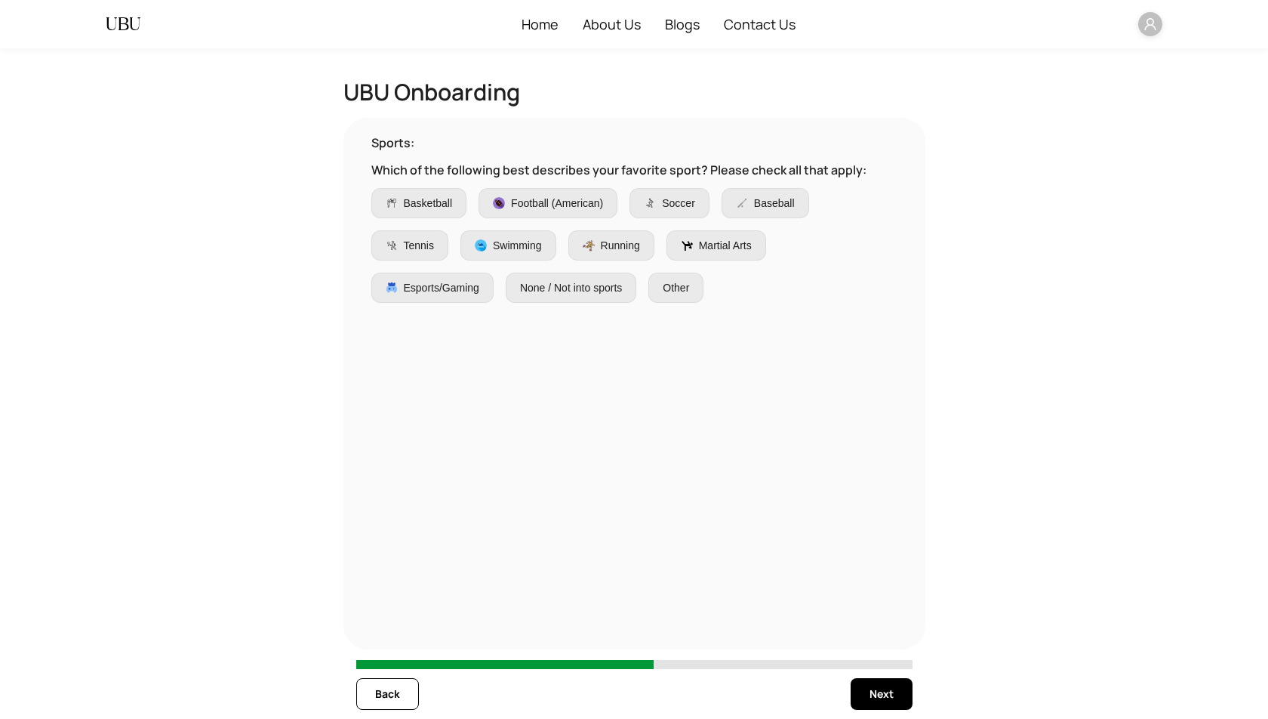
click at [413, 199] on span "Basketball" at bounding box center [428, 203] width 49 height 17
click at [870, 701] on span "Next" at bounding box center [882, 694] width 24 height 17
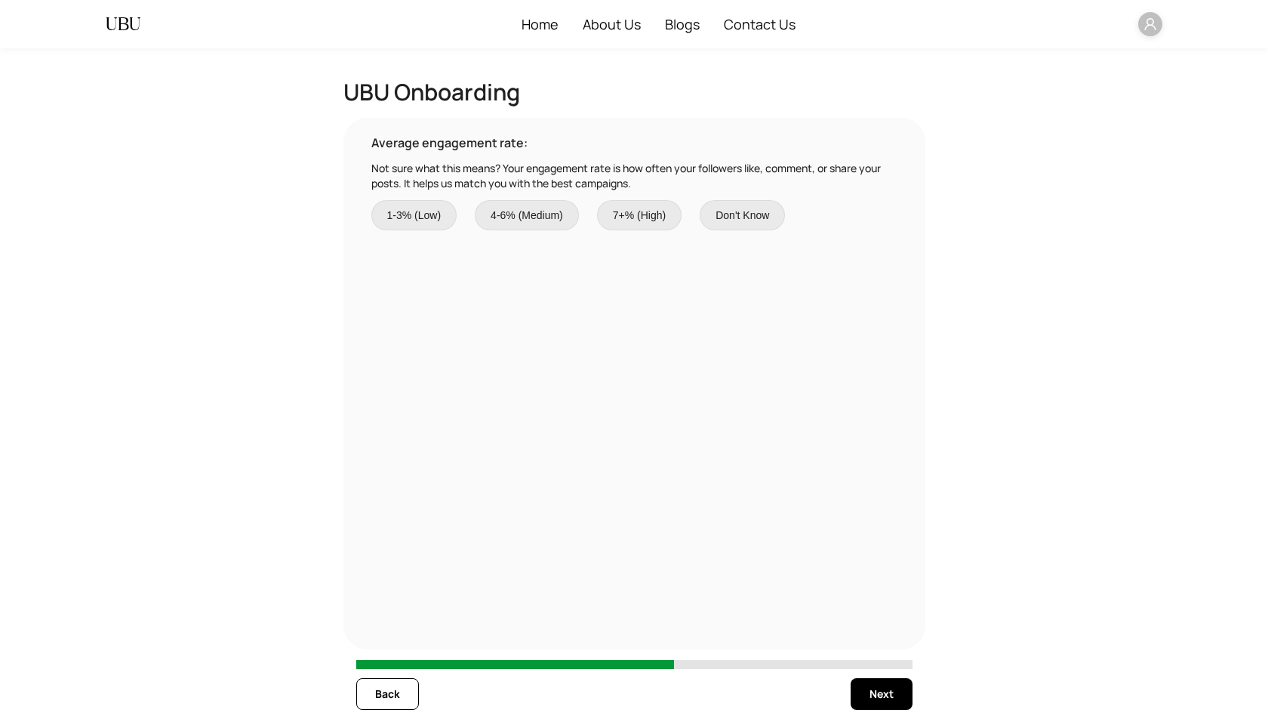
click at [418, 208] on span "1-3% (Low)" at bounding box center [414, 215] width 54 height 17
click at [880, 689] on span "Next" at bounding box center [882, 694] width 24 height 17
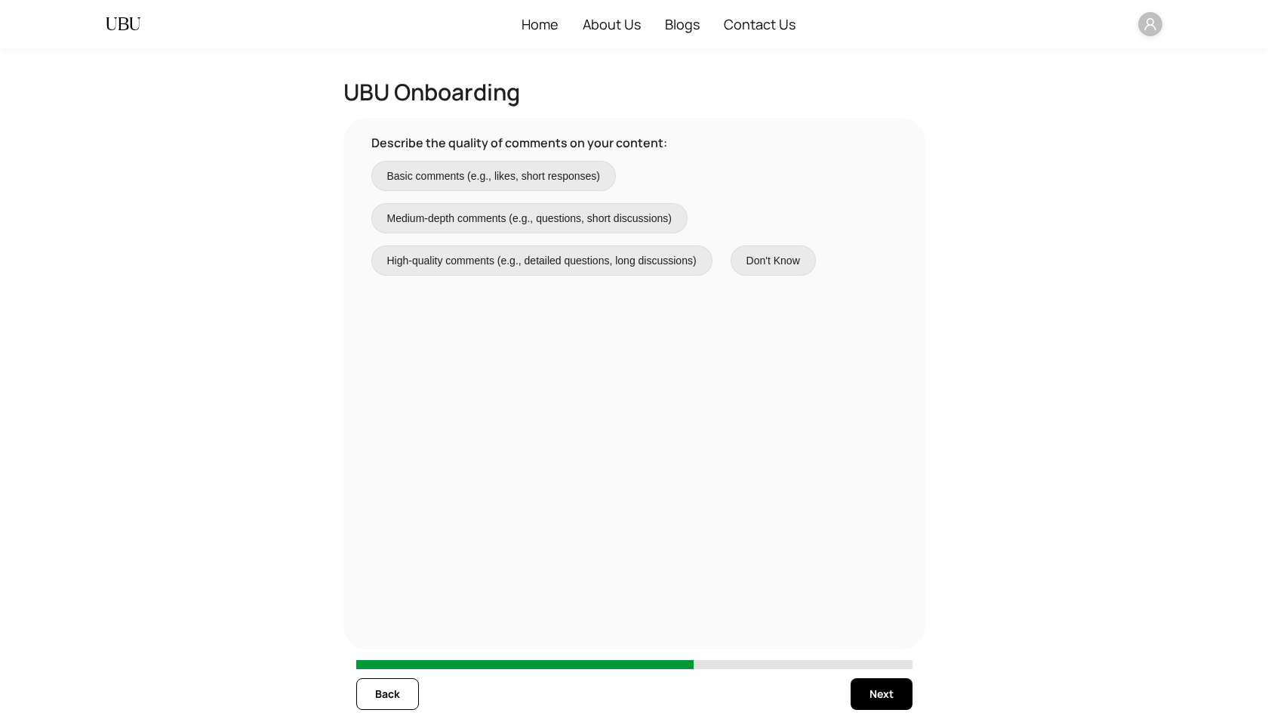
click at [467, 177] on span "Basic comments (e.g., likes, short responses)" at bounding box center [493, 176] width 213 height 17
click at [884, 688] on span "Next" at bounding box center [882, 694] width 24 height 17
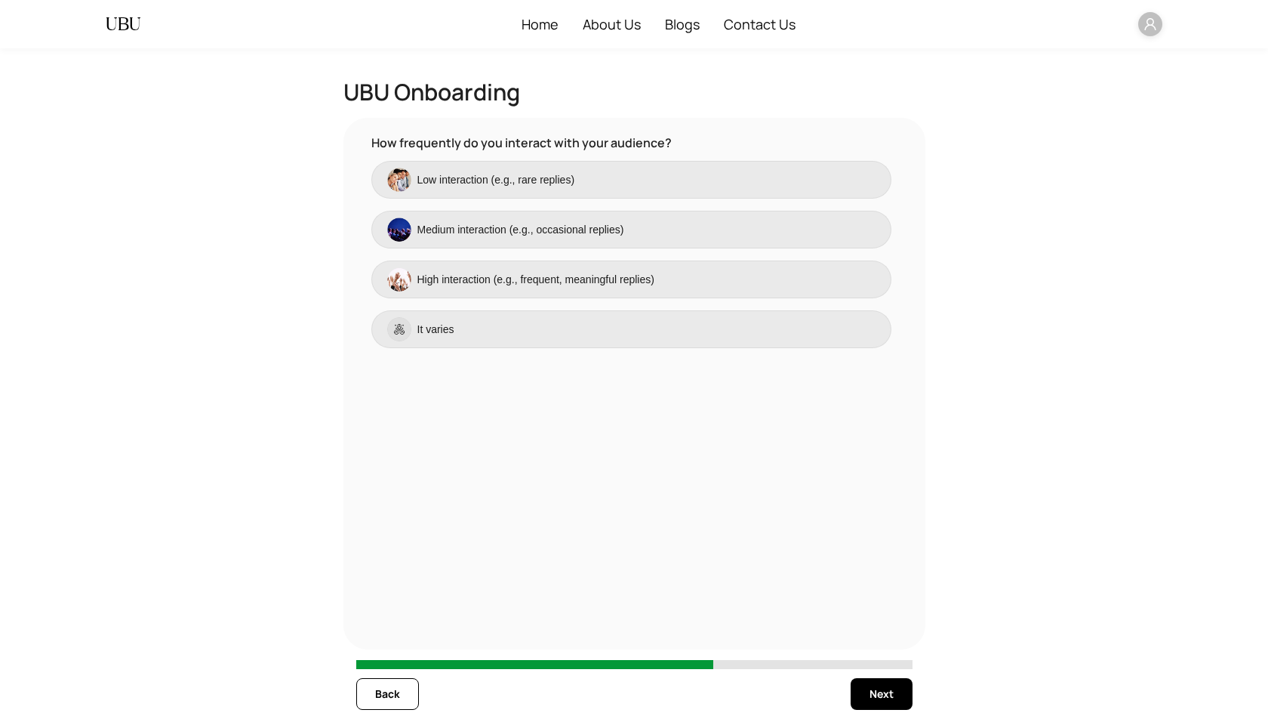
click at [497, 184] on span "Low interaction (e.g., rare replies)" at bounding box center [497, 179] width 158 height 17
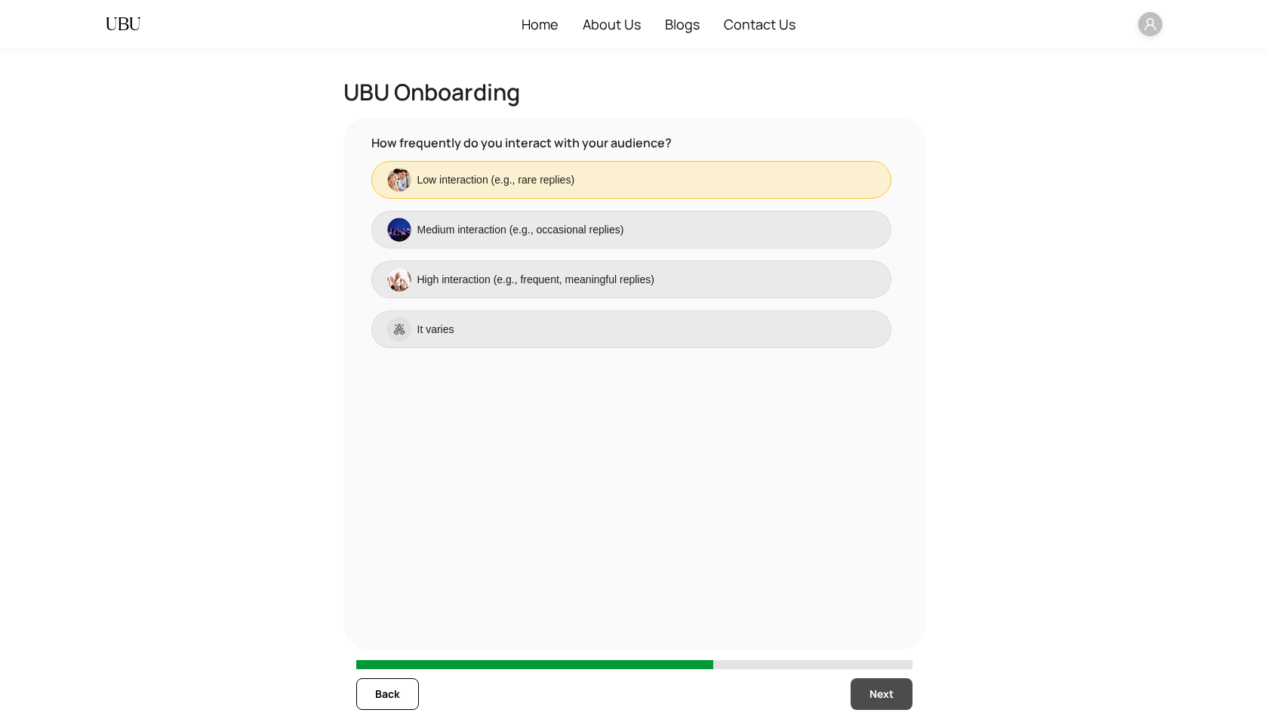
click at [888, 688] on span "Next" at bounding box center [882, 694] width 24 height 17
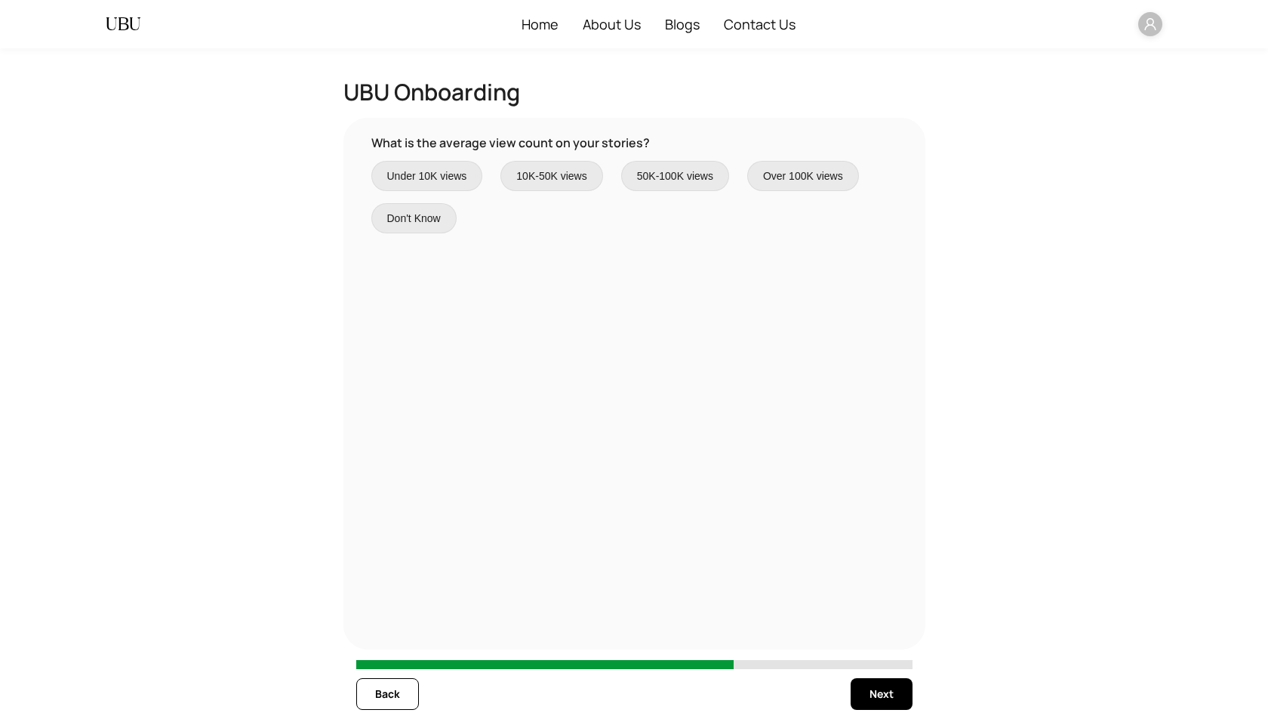
click at [454, 179] on span "Under 10K views" at bounding box center [427, 176] width 80 height 17
click at [880, 696] on span "Next" at bounding box center [882, 694] width 24 height 17
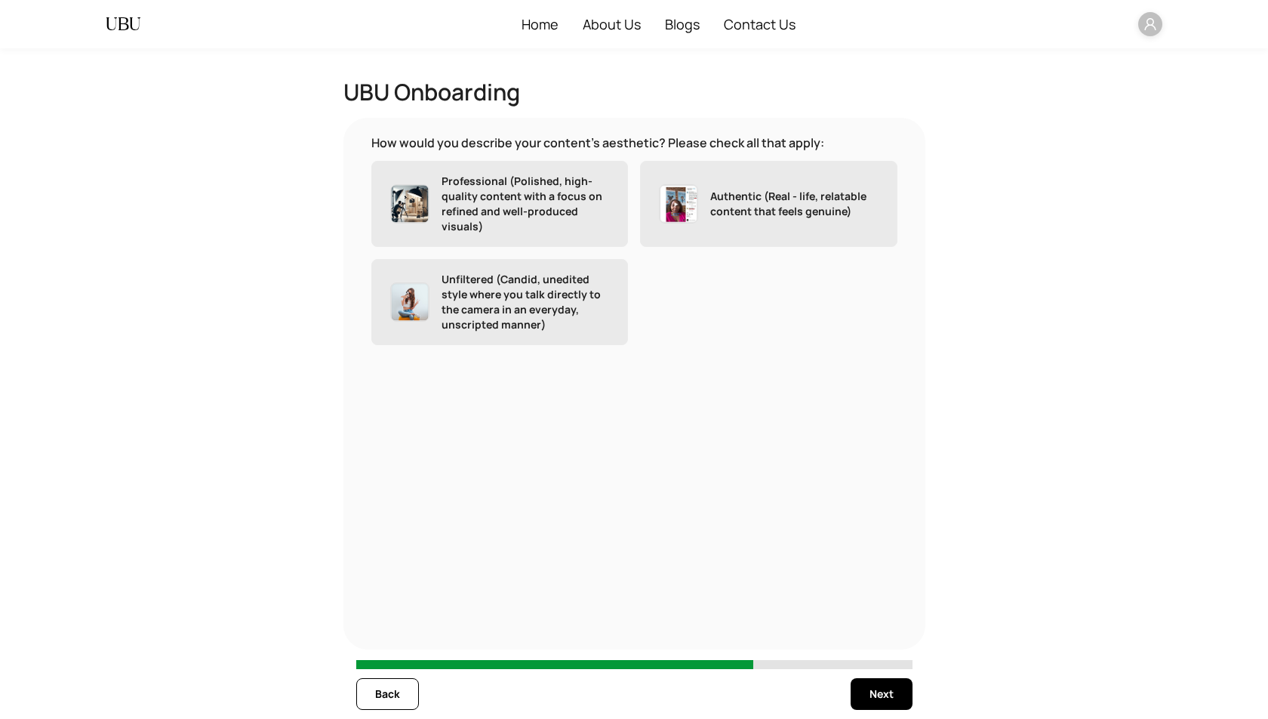
click at [445, 201] on p "Professional (Polished, high-quality content with a focus on refined and well-p…" at bounding box center [526, 204] width 168 height 60
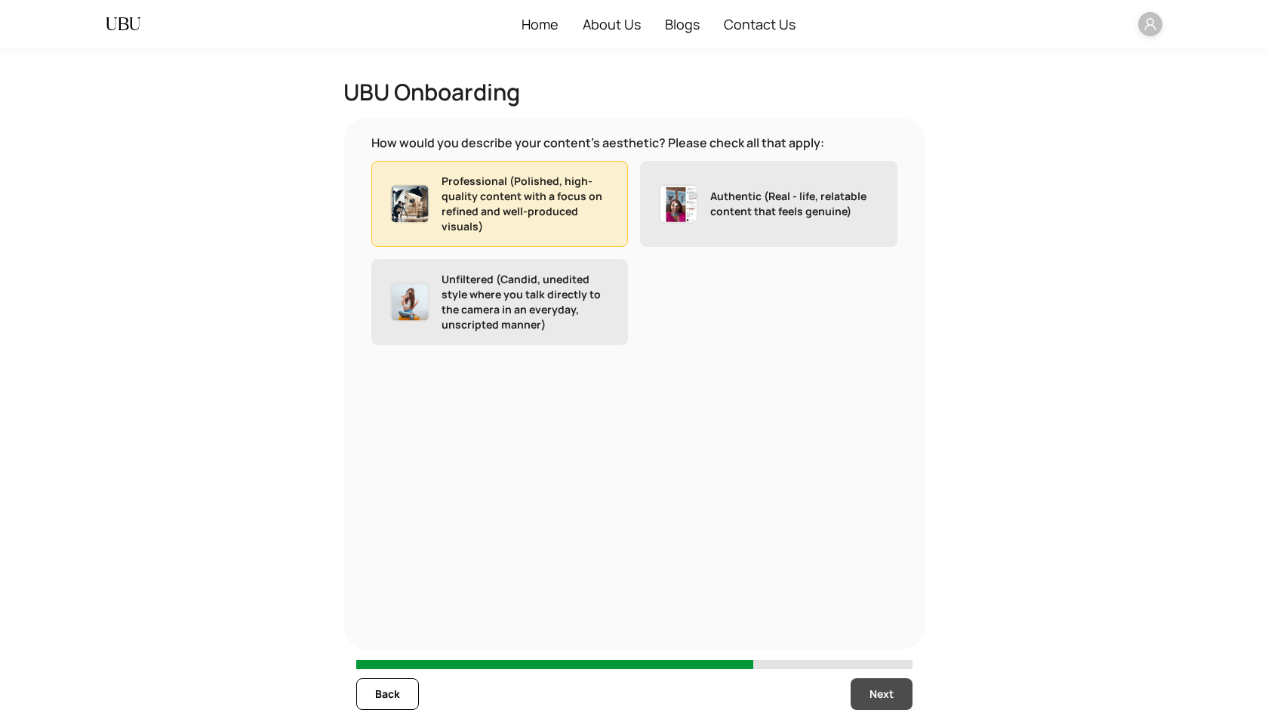
click at [883, 701] on span "Next" at bounding box center [882, 694] width 24 height 17
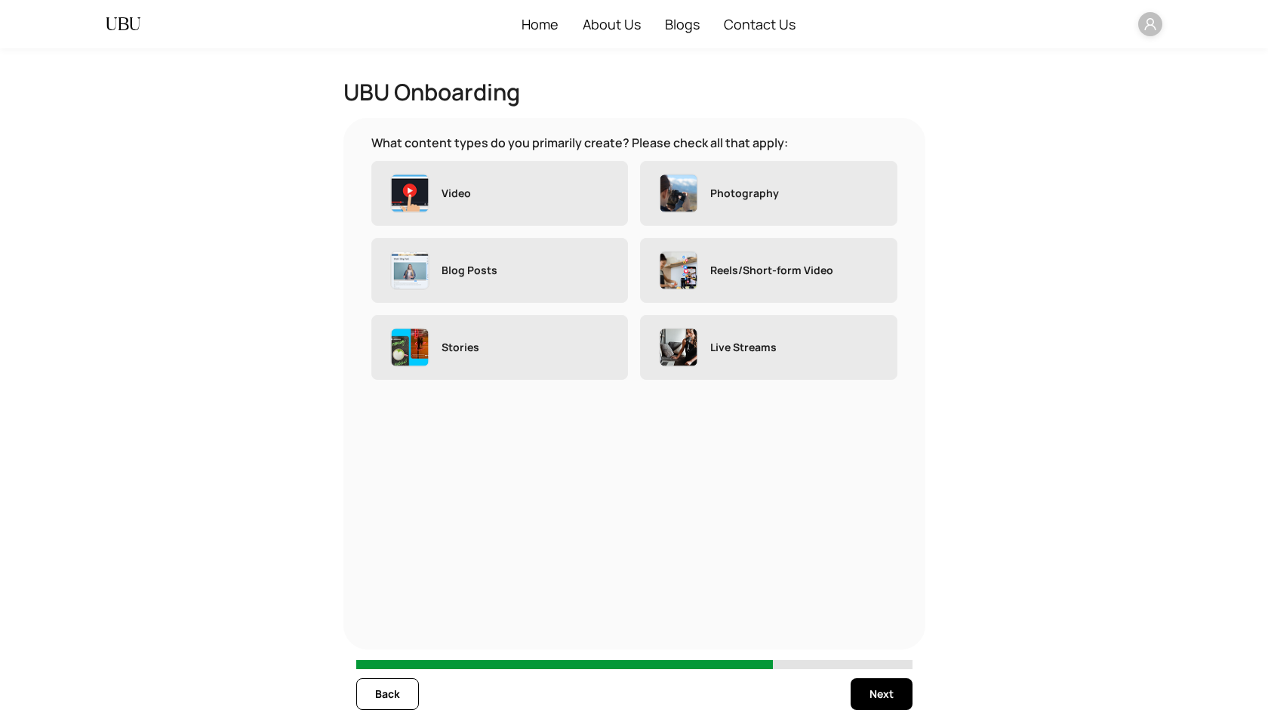
click at [501, 208] on label "Video" at bounding box center [499, 193] width 257 height 65
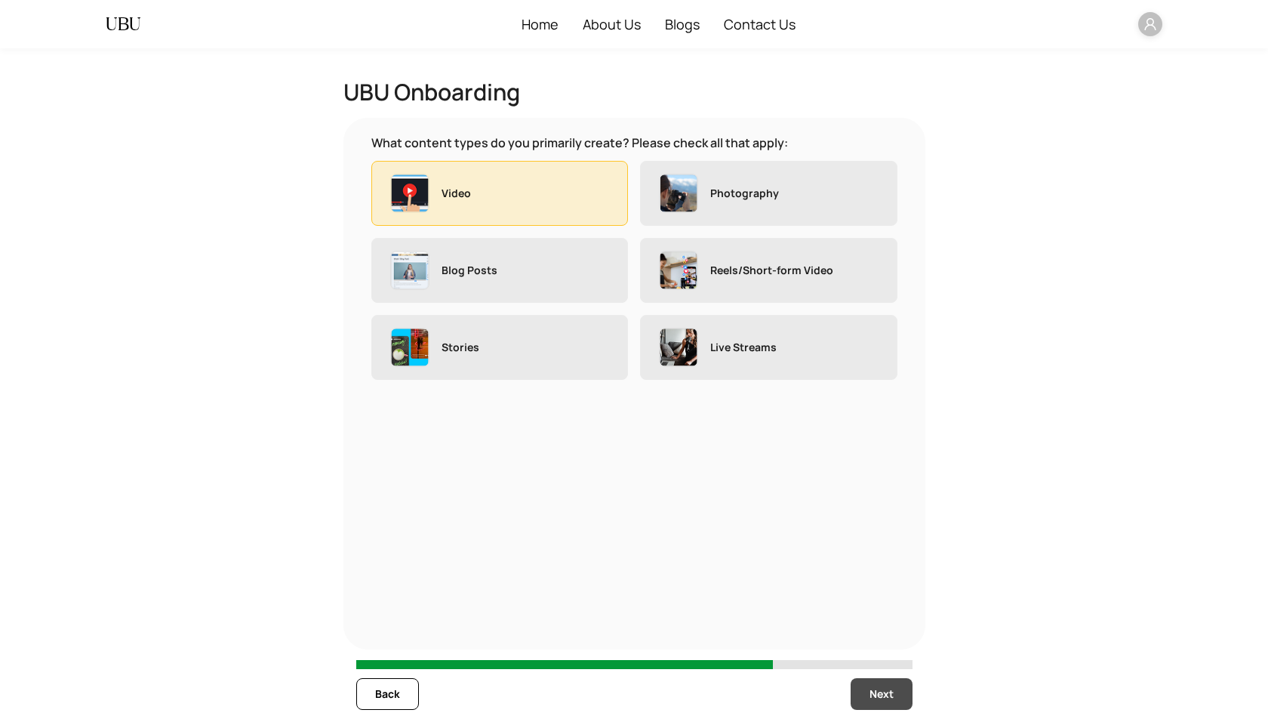
click at [881, 692] on span "Next" at bounding box center [882, 694] width 24 height 17
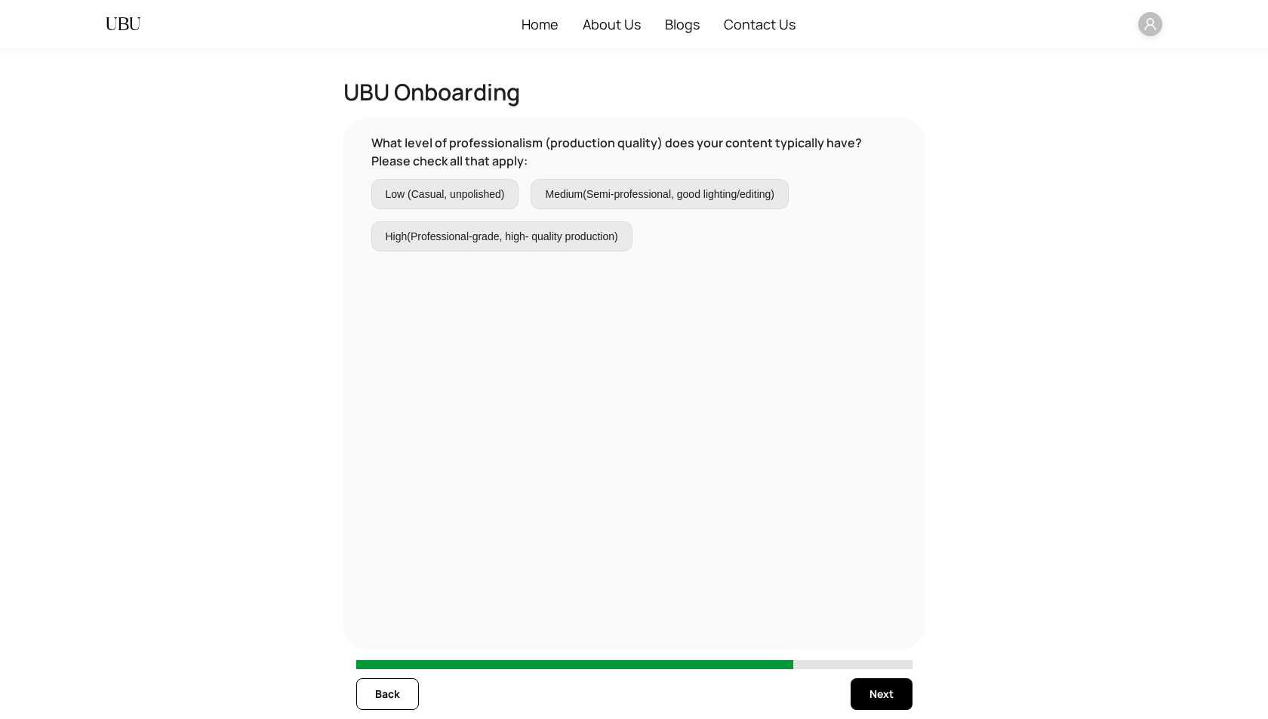
click at [460, 186] on span "Low (Casual, unpolished)" at bounding box center [445, 194] width 119 height 17
click at [879, 695] on span "Next" at bounding box center [882, 694] width 24 height 17
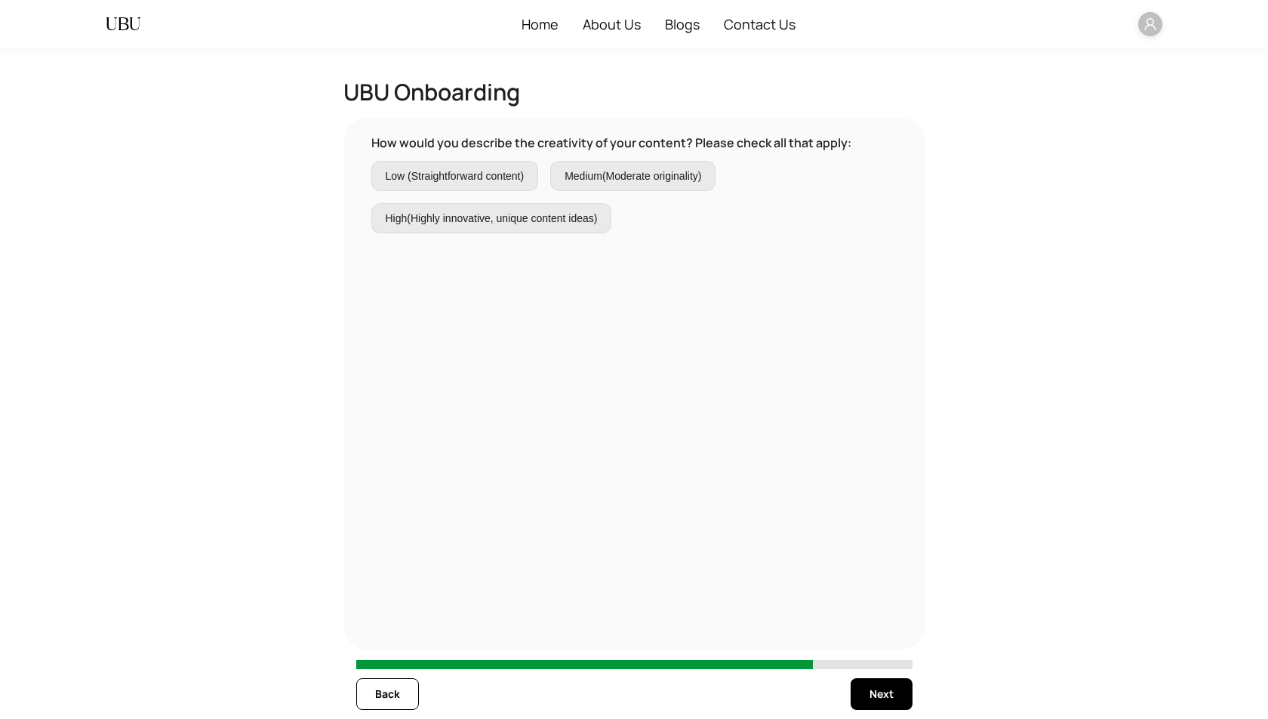
click at [500, 180] on span "Low (Straightforward content)" at bounding box center [455, 176] width 139 height 17
click at [887, 695] on span "Next" at bounding box center [882, 694] width 24 height 17
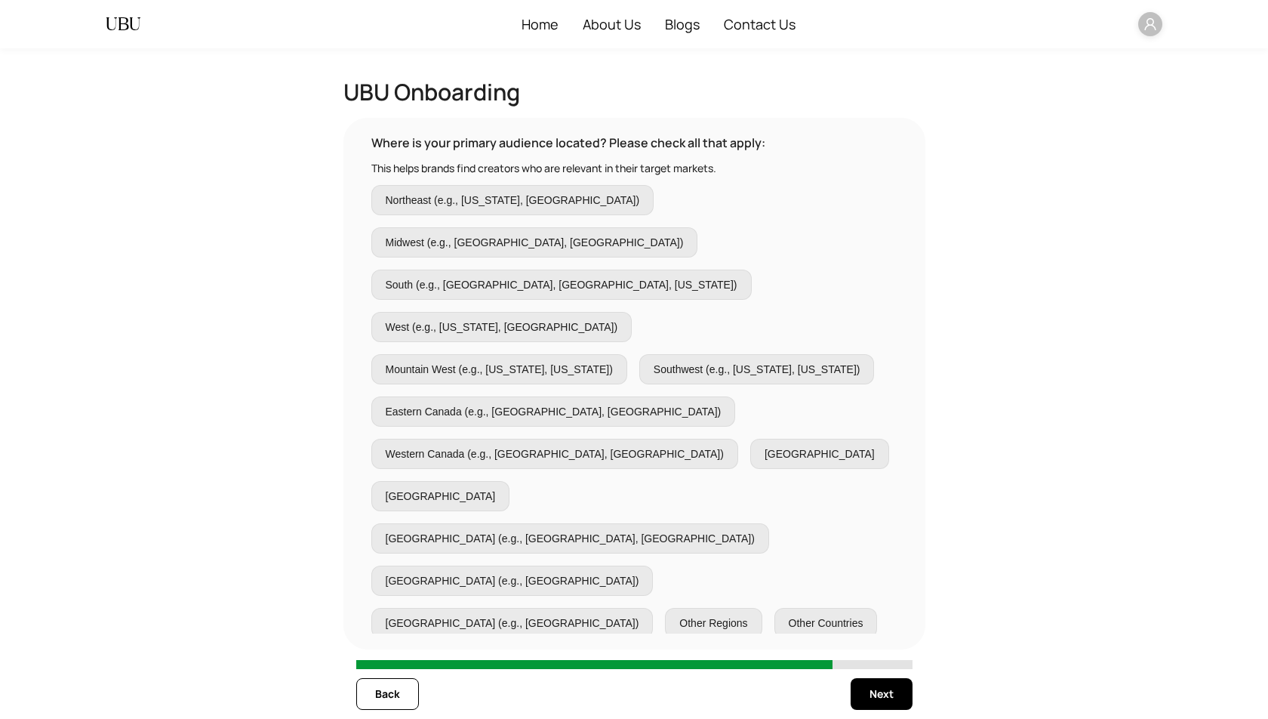
click at [482, 204] on span "Northeast (e.g., [US_STATE], [GEOGRAPHIC_DATA])" at bounding box center [513, 200] width 254 height 17
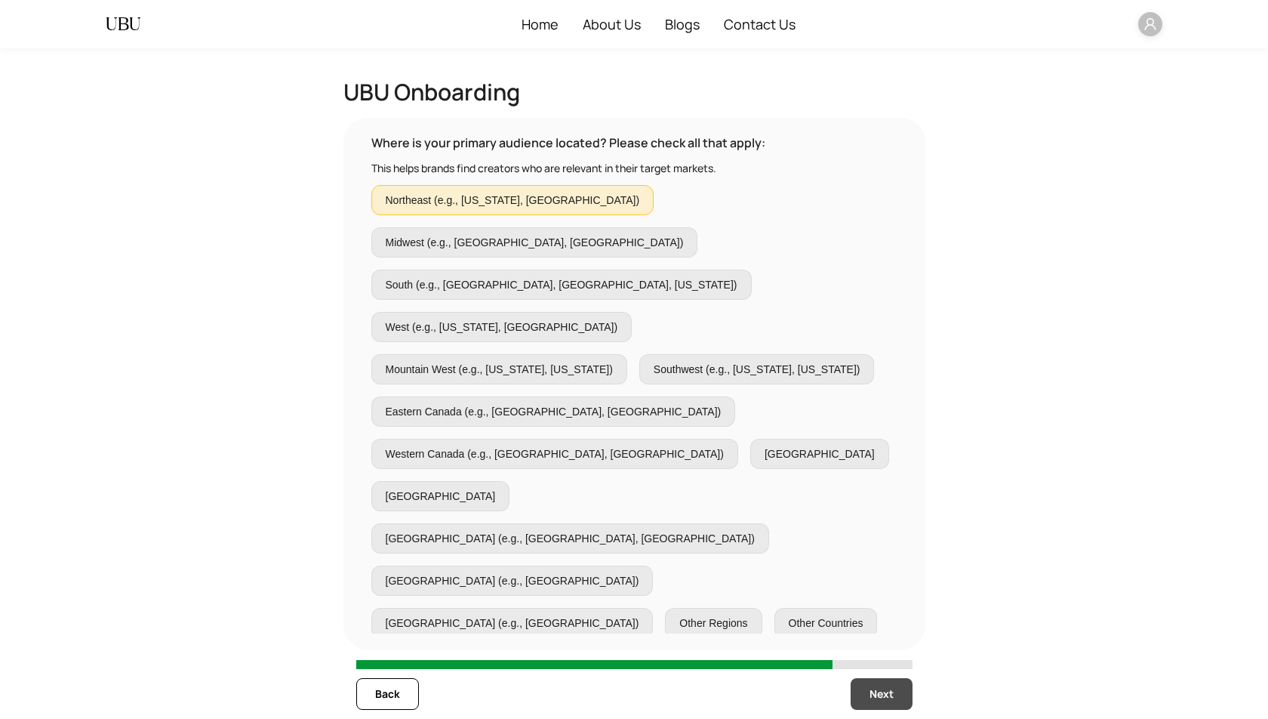
click at [883, 698] on span "Next" at bounding box center [882, 694] width 24 height 17
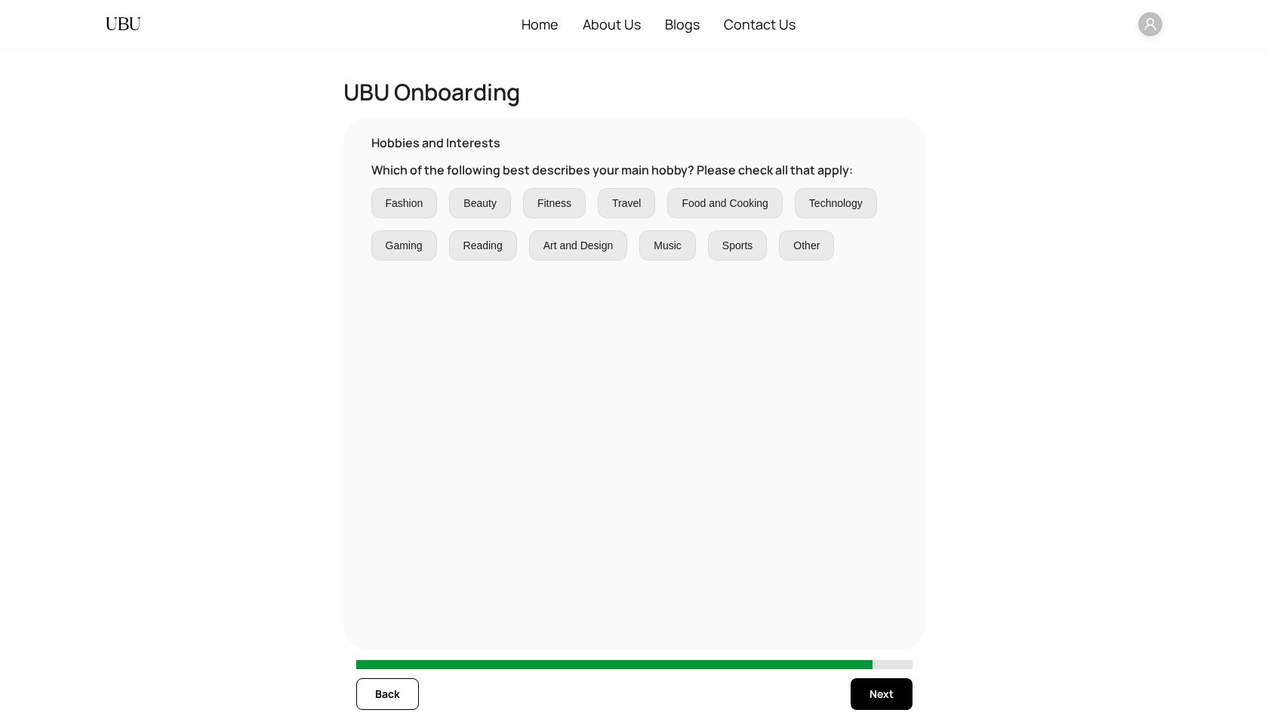
click at [432, 210] on label "Fashion" at bounding box center [404, 203] width 66 height 30
click at [875, 692] on span "Next" at bounding box center [882, 694] width 24 height 17
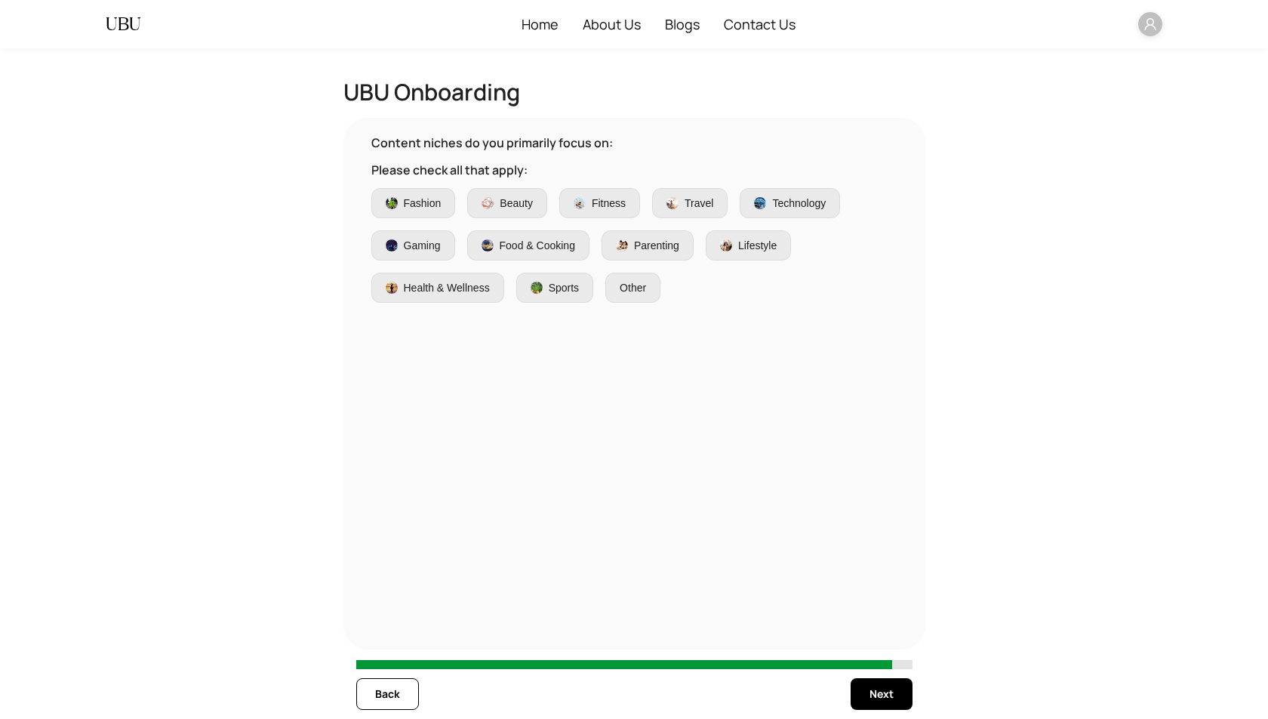
click at [636, 288] on span "Other" at bounding box center [633, 287] width 26 height 17
click at [636, 288] on input "text" at bounding box center [668, 284] width 106 height 17
type input "*******"
click at [892, 696] on span "Next" at bounding box center [882, 694] width 24 height 17
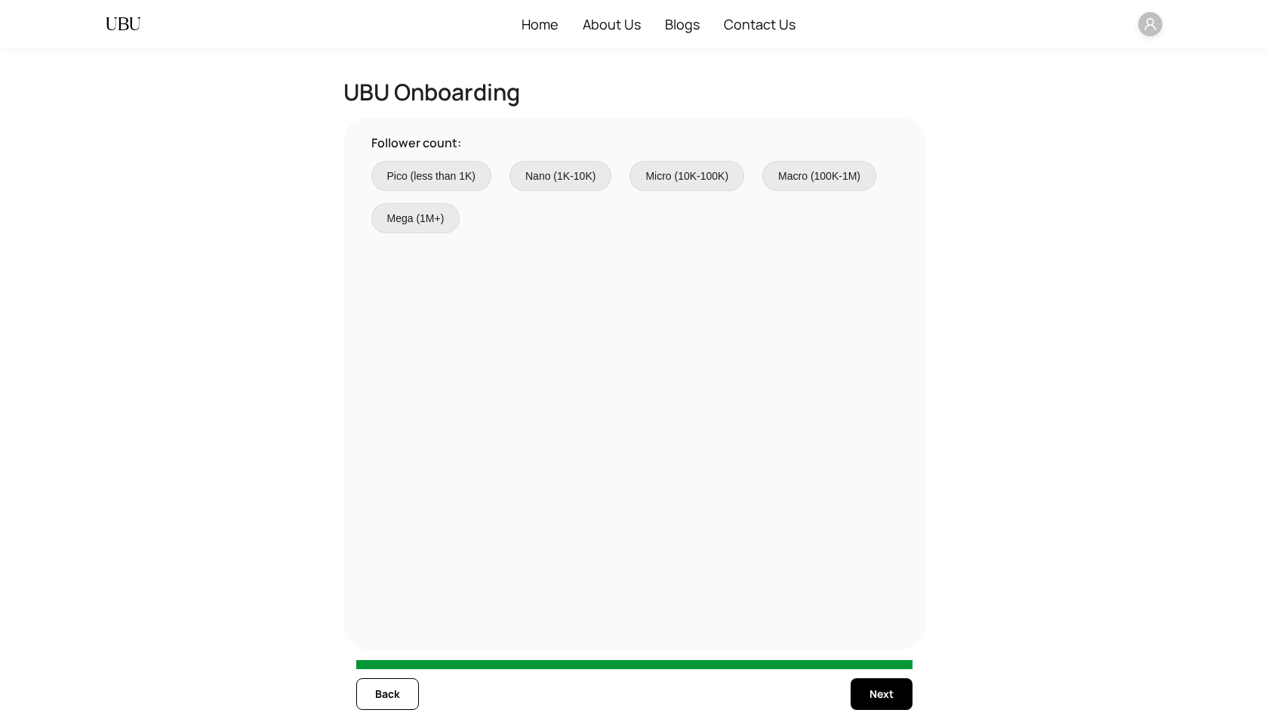
click at [411, 169] on span "Pico (less than 1K)" at bounding box center [431, 176] width 89 height 17
click at [873, 686] on span "Next" at bounding box center [882, 694] width 24 height 17
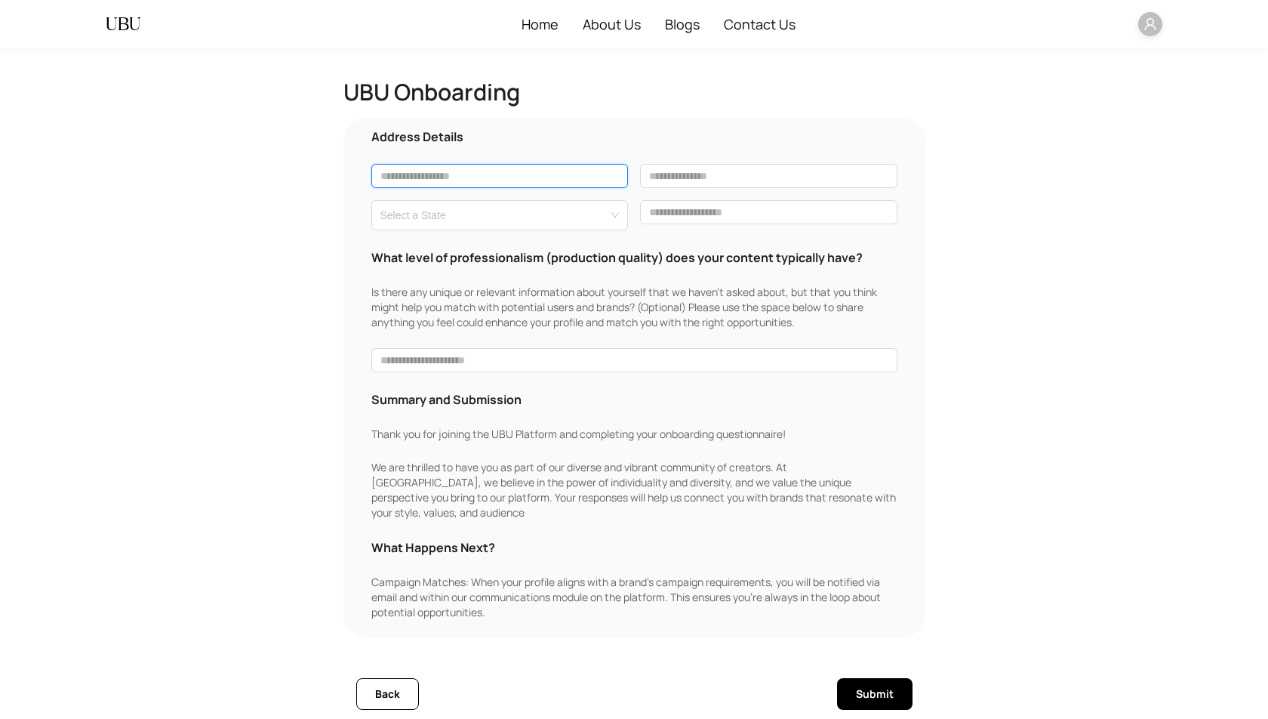
click at [444, 179] on input "text" at bounding box center [499, 176] width 257 height 24
type input "**********"
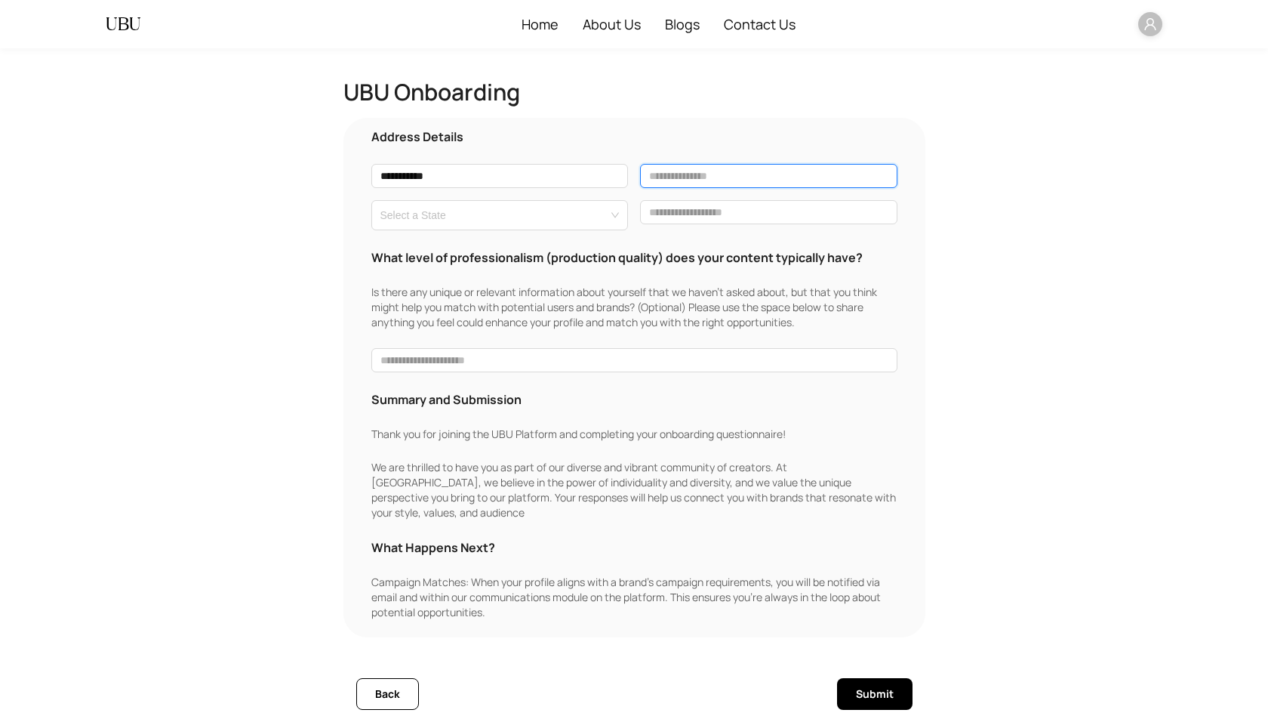
click at [722, 174] on input "text" at bounding box center [768, 176] width 257 height 24
type input "*****"
click at [464, 223] on input "search" at bounding box center [496, 212] width 230 height 23
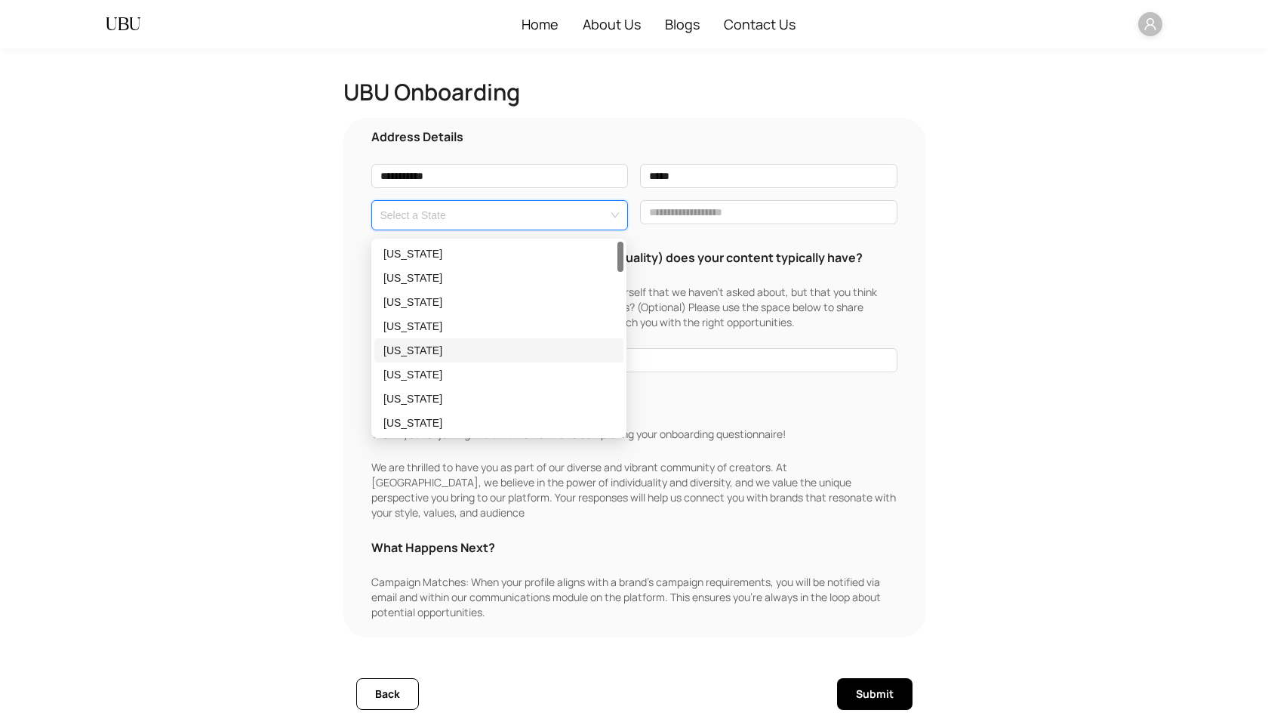
click at [439, 345] on div "[US_STATE]" at bounding box center [499, 350] width 231 height 17
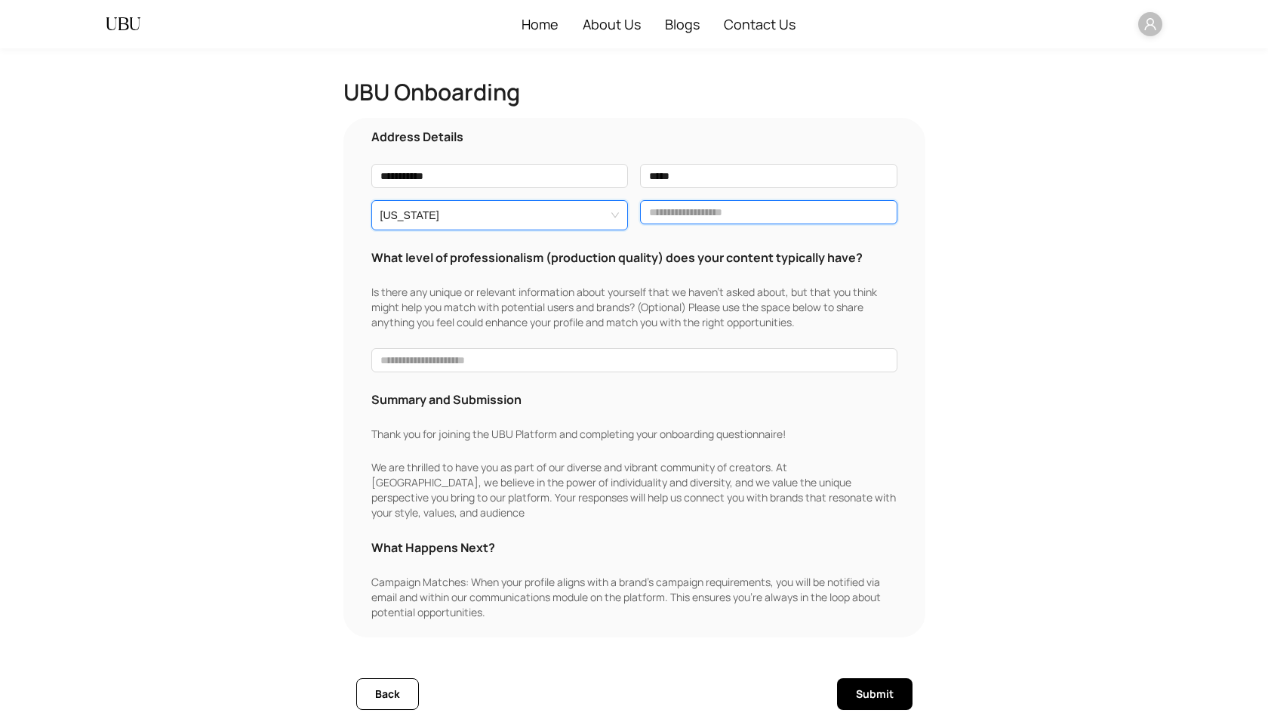
click at [738, 213] on input "text" at bounding box center [768, 212] width 257 height 24
type input "*****"
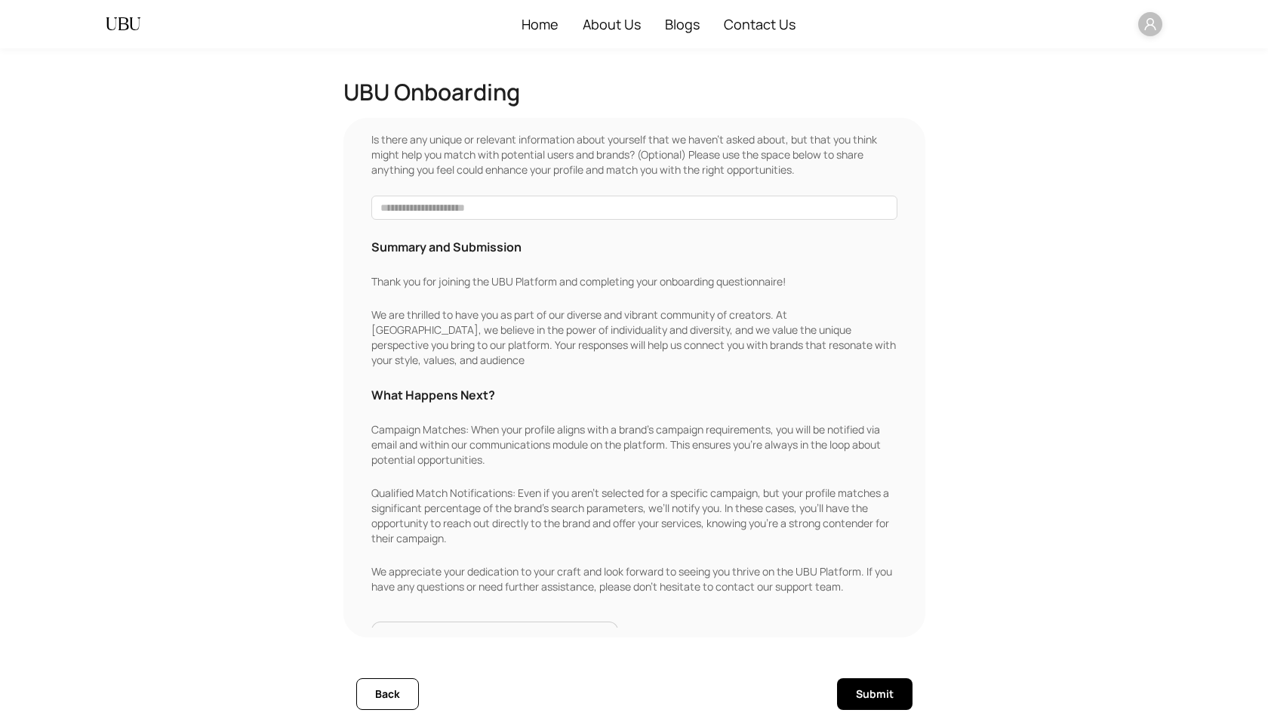
scroll to position [228, 0]
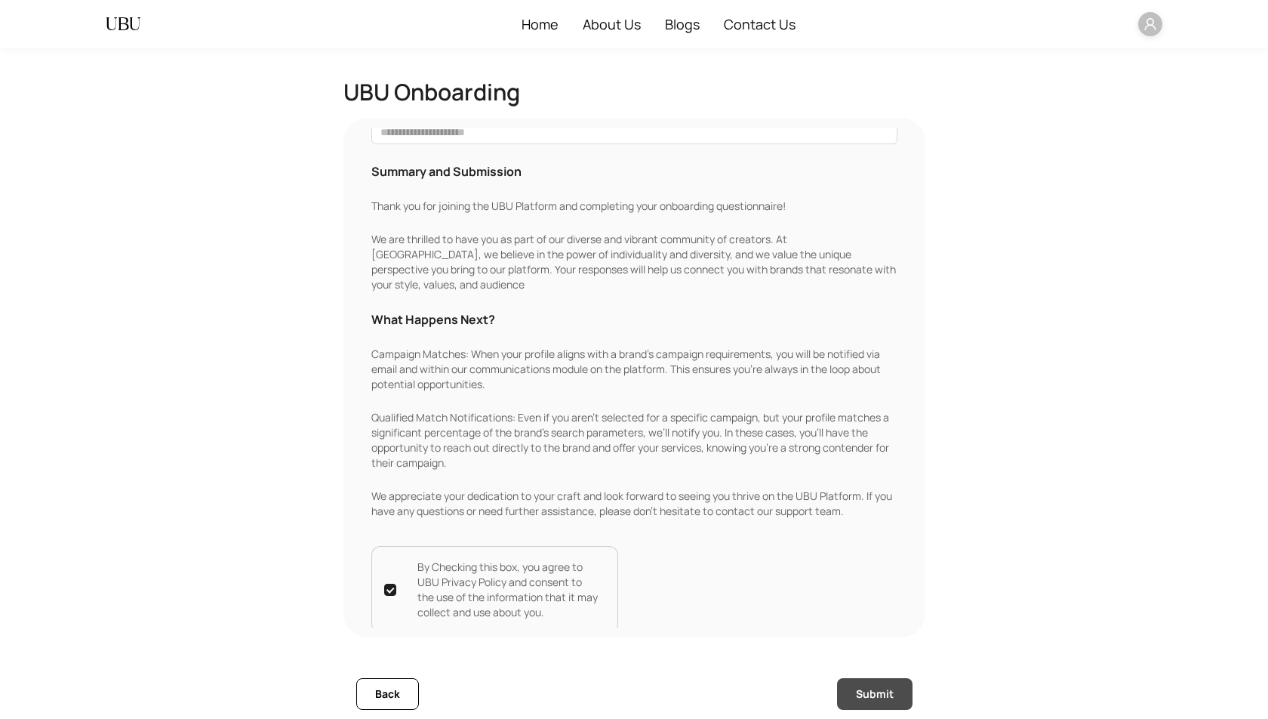
click at [865, 701] on span "Submit" at bounding box center [875, 694] width 38 height 17
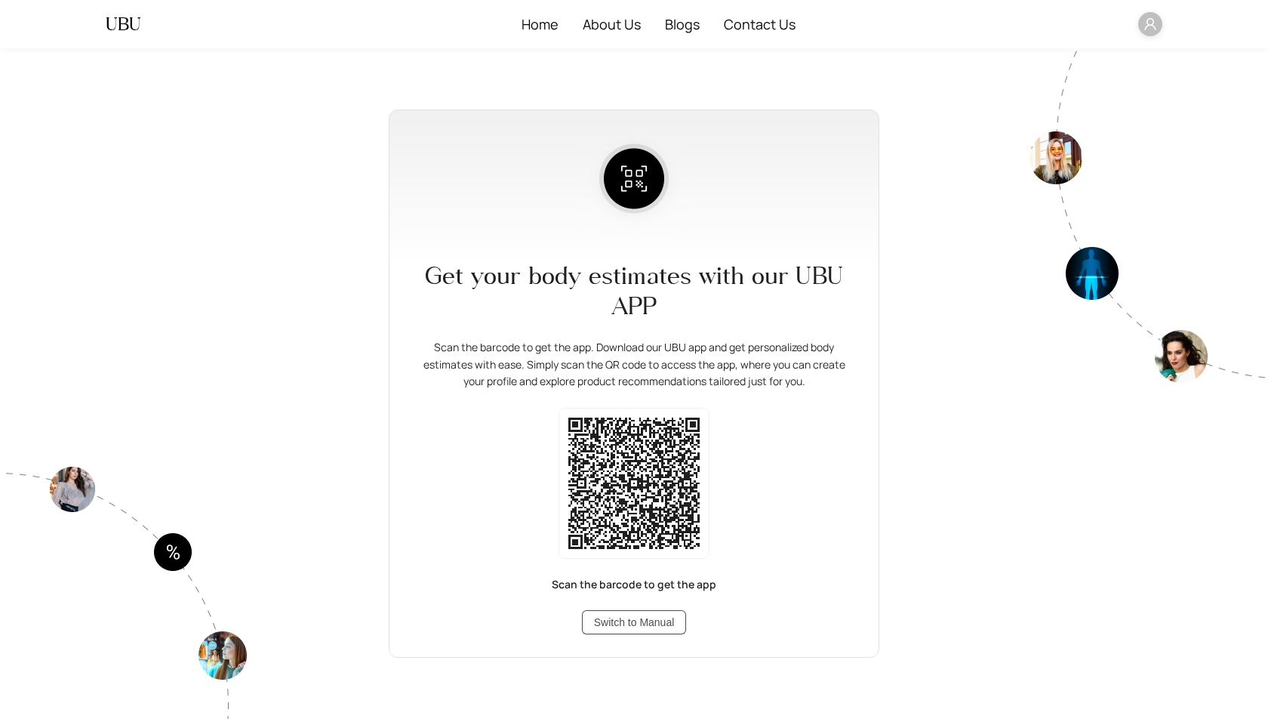
click at [648, 631] on button "Switch to Manual" at bounding box center [634, 622] width 105 height 24
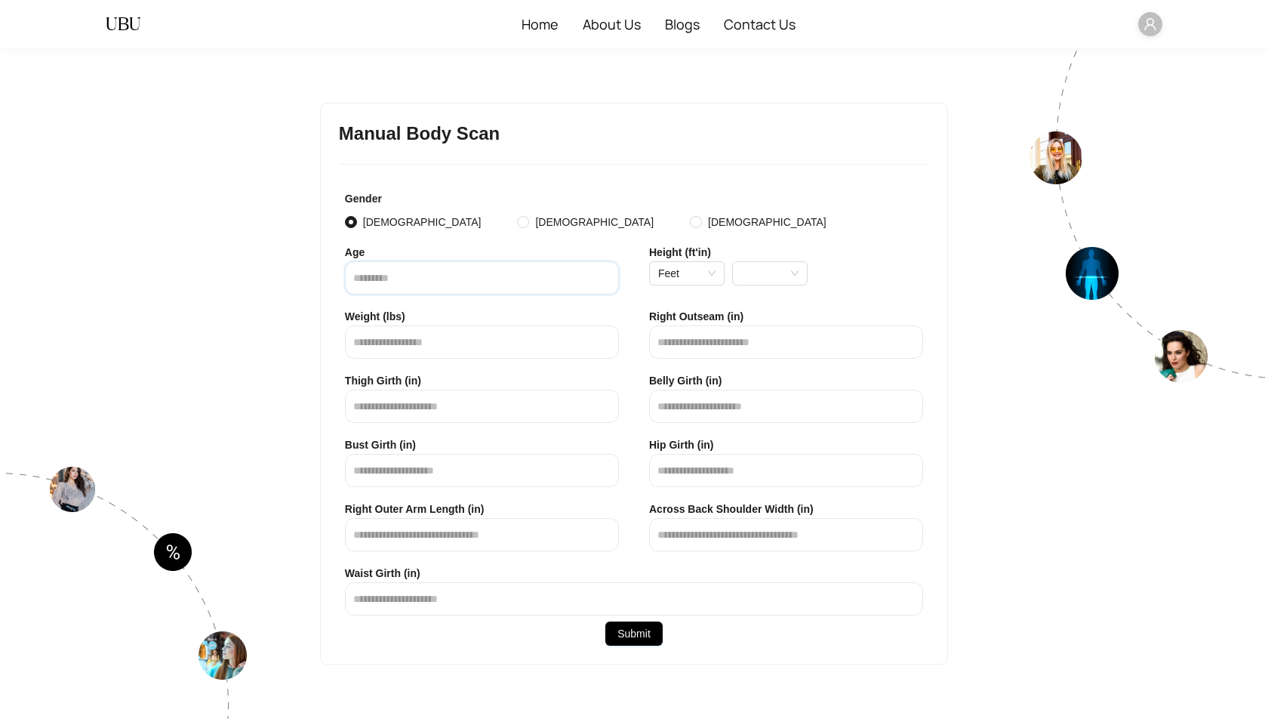
click at [371, 279] on input "number" at bounding box center [482, 277] width 274 height 33
click at [694, 280] on span "Feet" at bounding box center [686, 273] width 57 height 23
type input "**"
click at [676, 376] on div "5 ft" at bounding box center [686, 377] width 51 height 17
click at [771, 270] on span "0" at bounding box center [769, 273] width 57 height 23
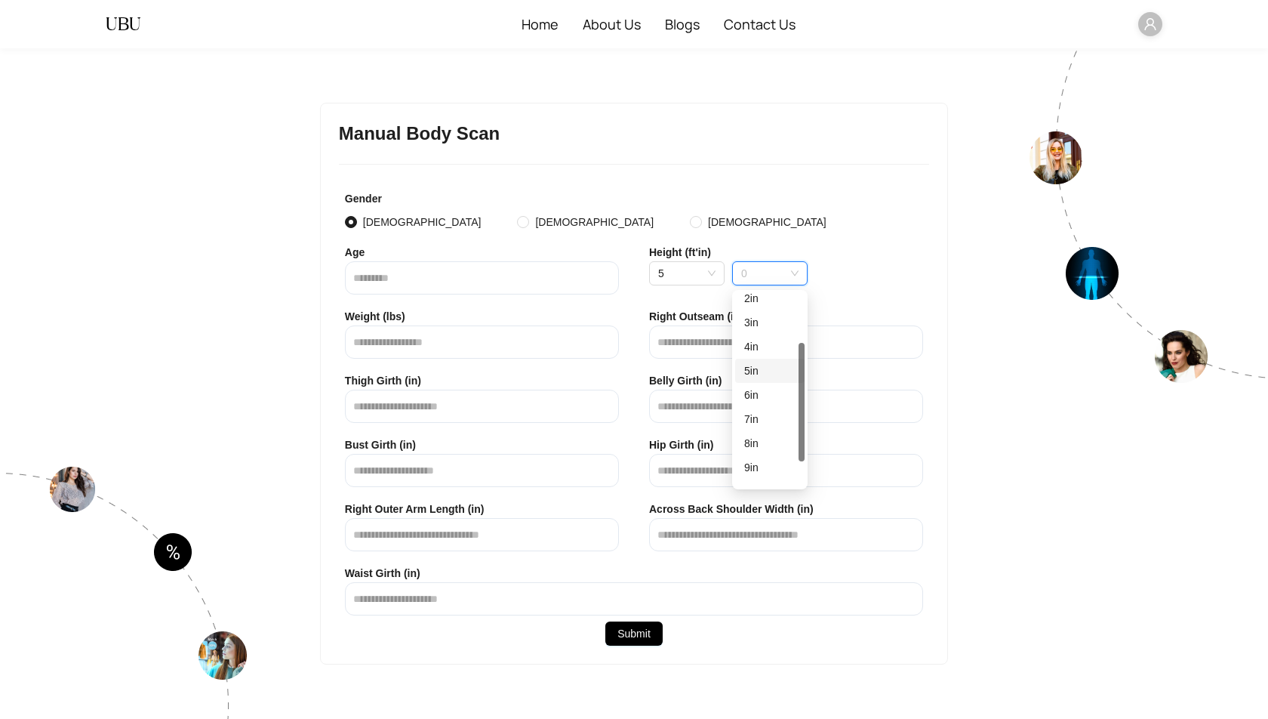
scroll to position [82, 0]
click at [749, 458] on div "9 in" at bounding box center [769, 465] width 51 height 17
click at [427, 342] on input "number" at bounding box center [482, 341] width 274 height 33
type input "***"
click at [707, 342] on input "text" at bounding box center [786, 341] width 274 height 33
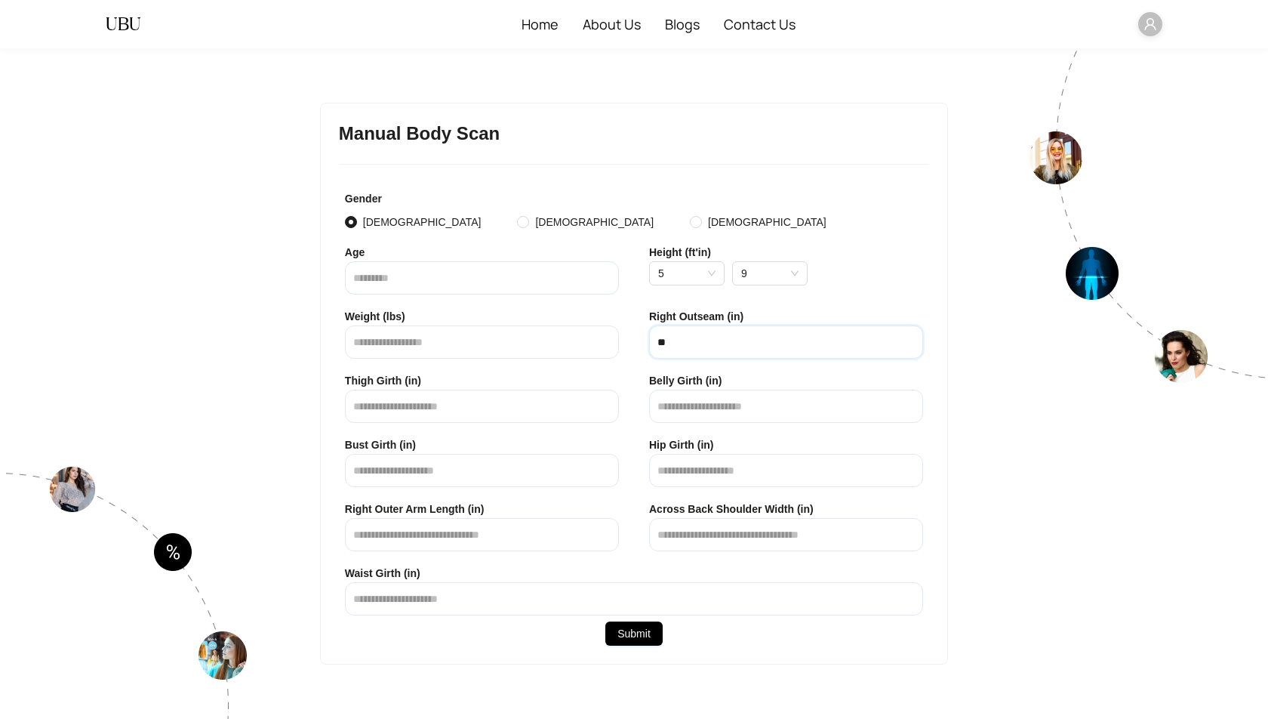
type input "**"
click at [418, 408] on input "text" at bounding box center [482, 406] width 274 height 33
type input "**"
click at [715, 408] on input "text" at bounding box center [786, 406] width 274 height 33
type input "**"
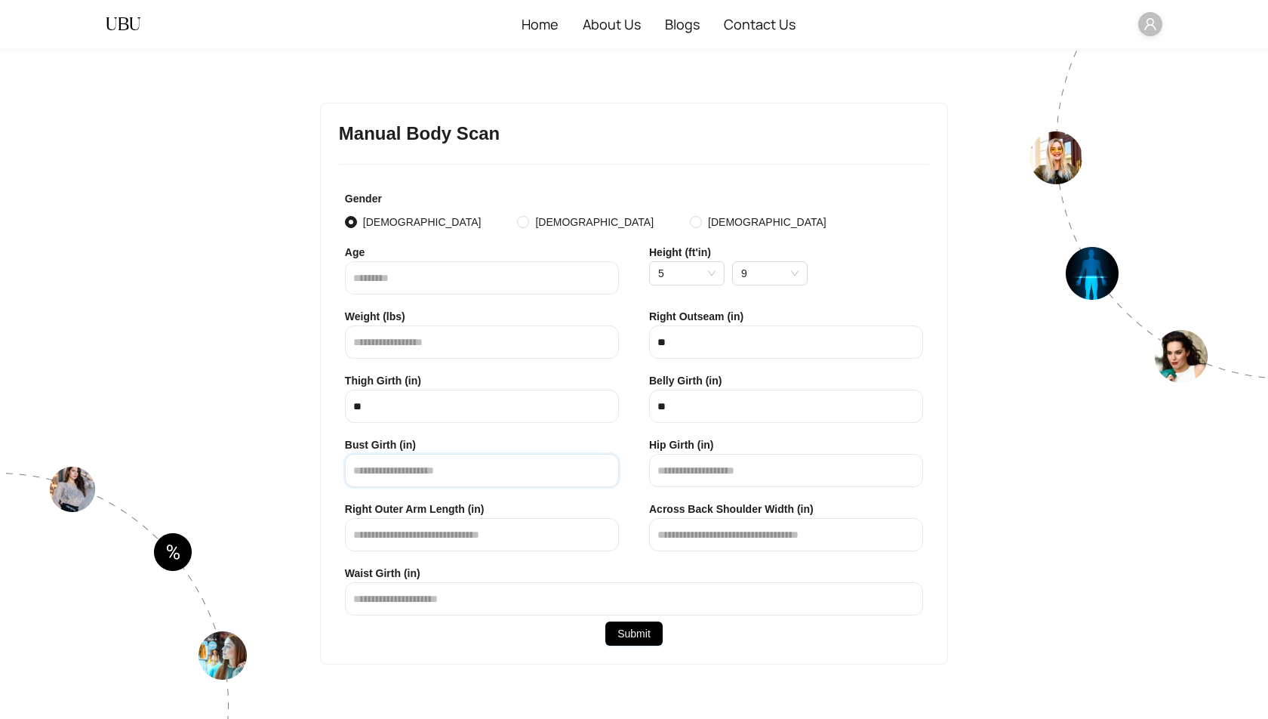
click at [433, 473] on input "text" at bounding box center [482, 470] width 274 height 33
type input "**"
click at [727, 470] on input "text" at bounding box center [786, 470] width 274 height 33
type input "**"
click at [455, 538] on input "text" at bounding box center [482, 534] width 274 height 33
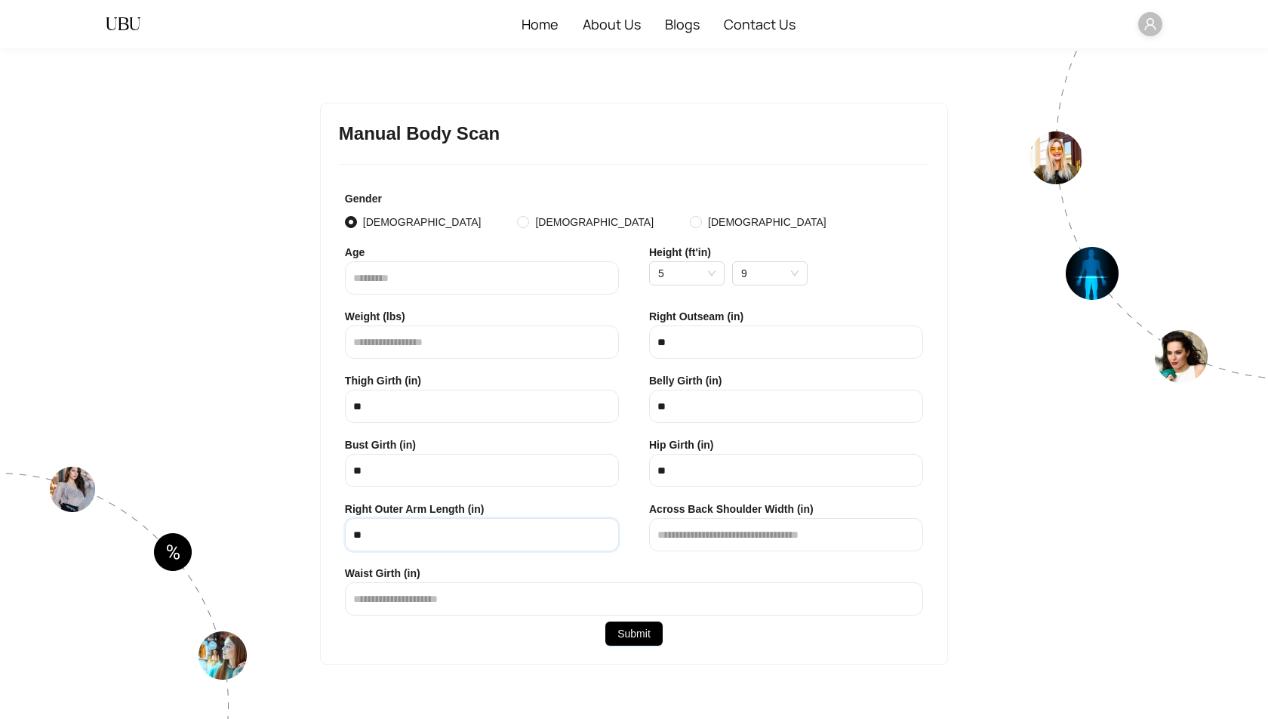
type input "**"
click at [684, 536] on input "text" at bounding box center [786, 534] width 274 height 33
type input "**"
click at [550, 599] on input "text" at bounding box center [634, 598] width 578 height 33
type input "**"
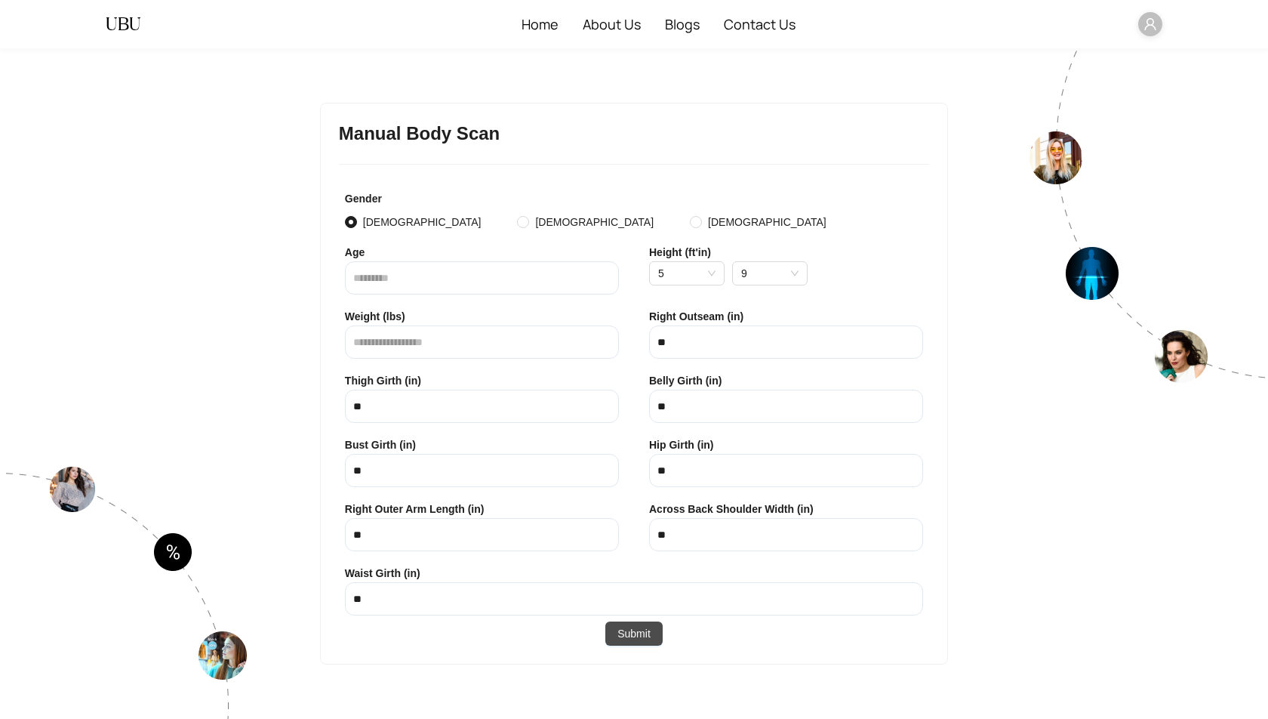
click at [633, 631] on span "Submit" at bounding box center [634, 633] width 33 height 17
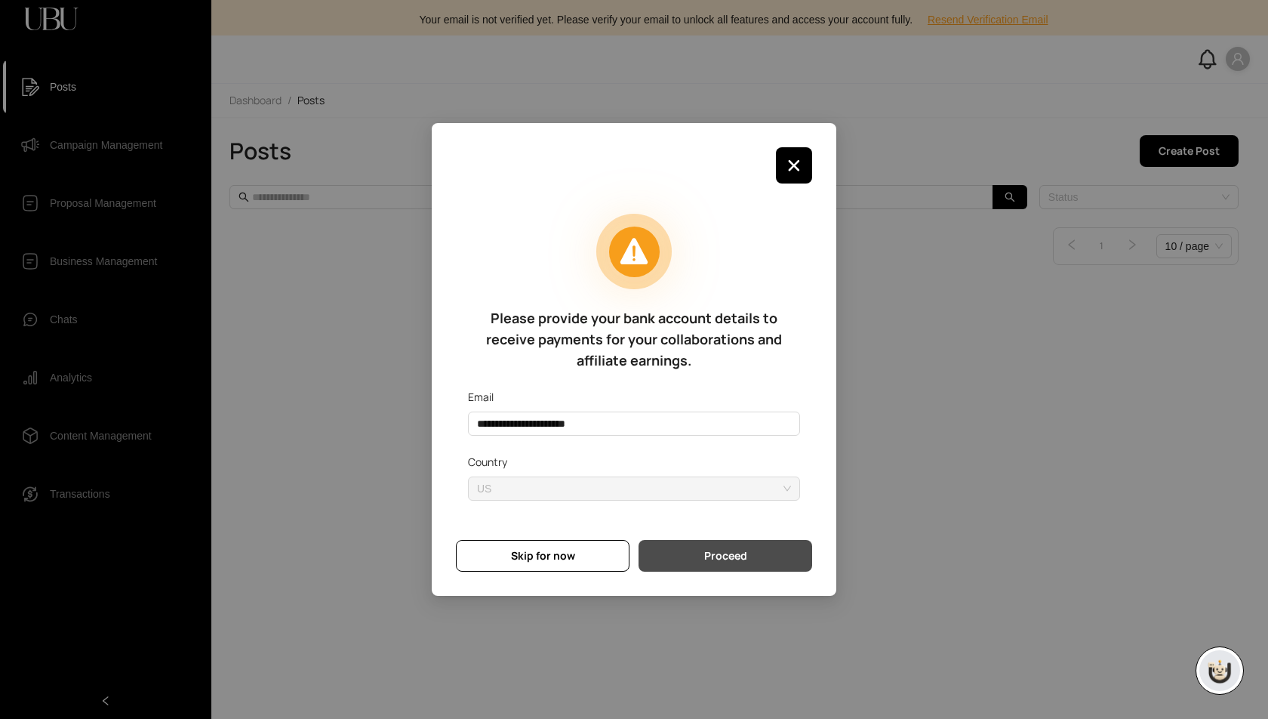
click at [719, 561] on span "Proceed" at bounding box center [725, 555] width 43 height 17
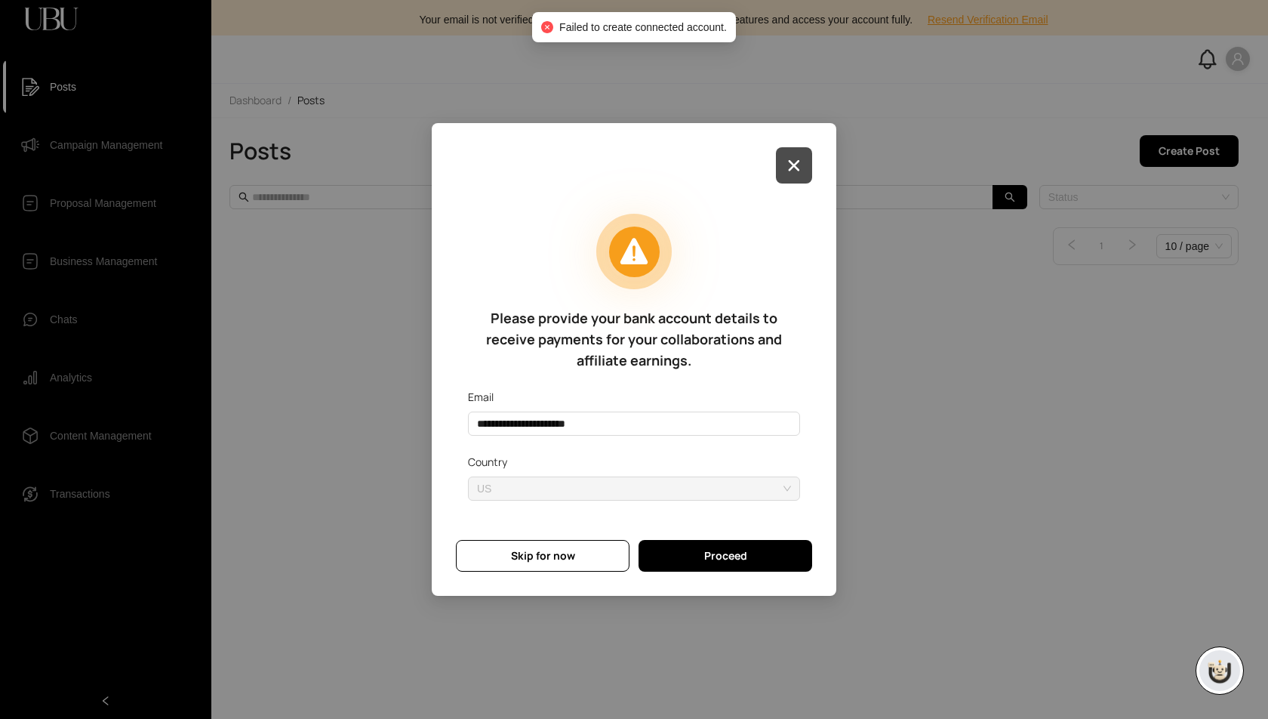
click at [800, 159] on icon "button" at bounding box center [794, 165] width 12 height 12
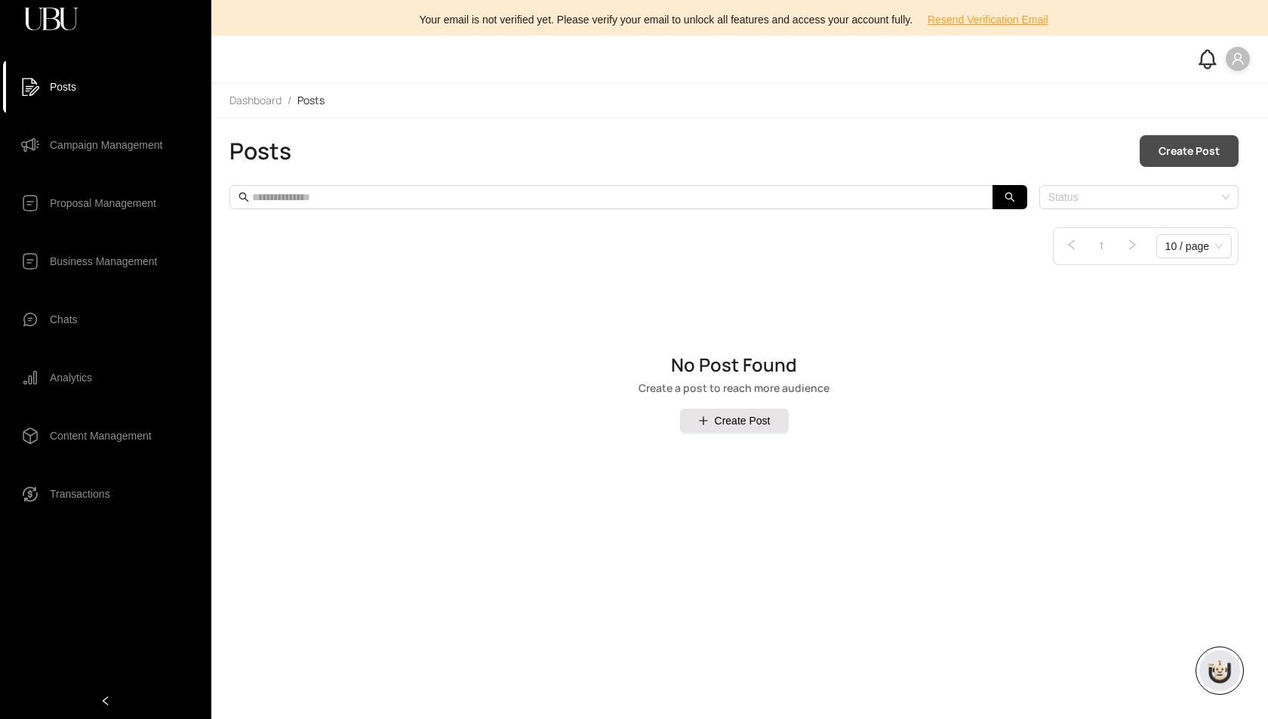
click at [1186, 151] on span "Create Post" at bounding box center [1189, 151] width 61 height 17
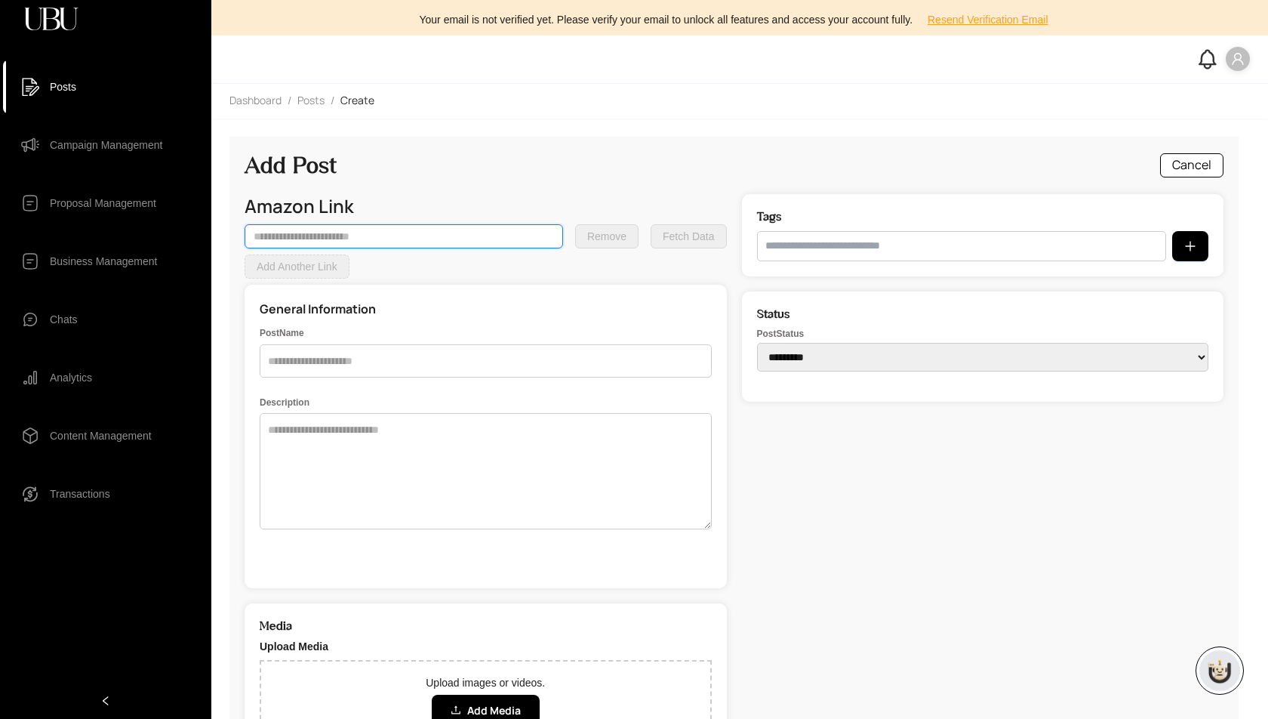
click at [425, 230] on input "text" at bounding box center [404, 236] width 319 height 24
paste input "**********"
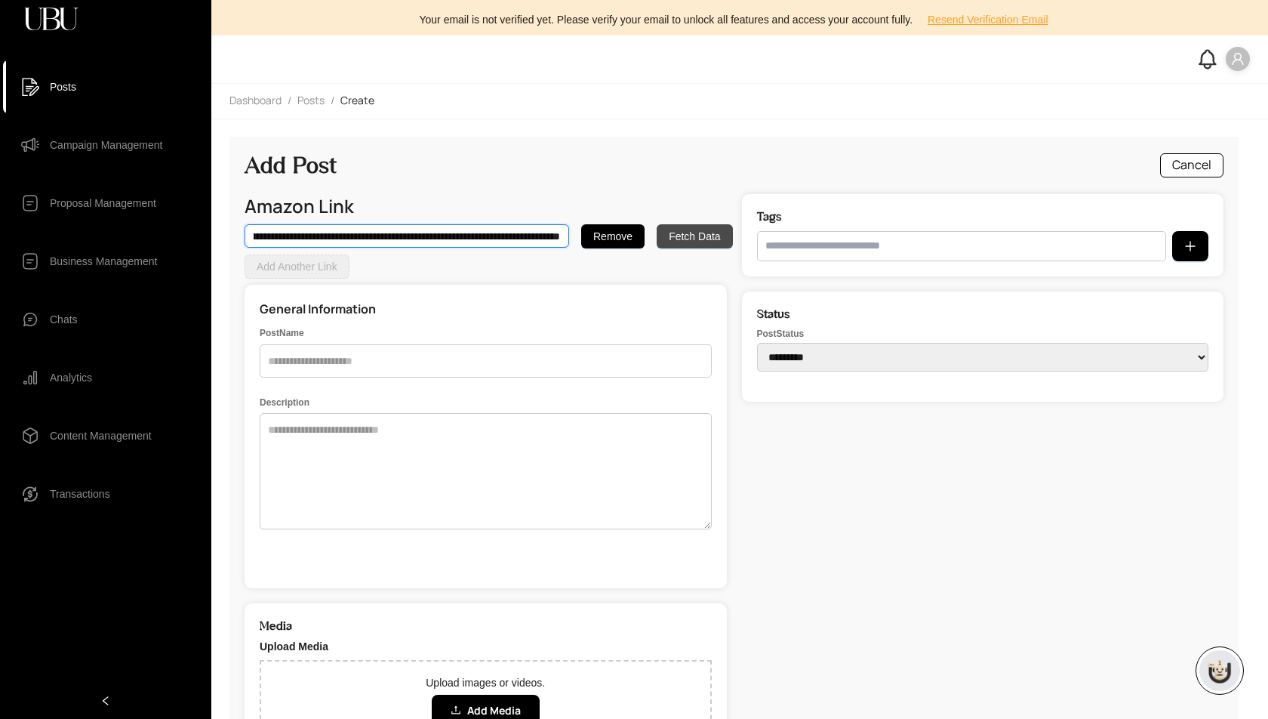
type input "**********"
click at [679, 234] on span "Fetch Data" at bounding box center [694, 236] width 51 height 17
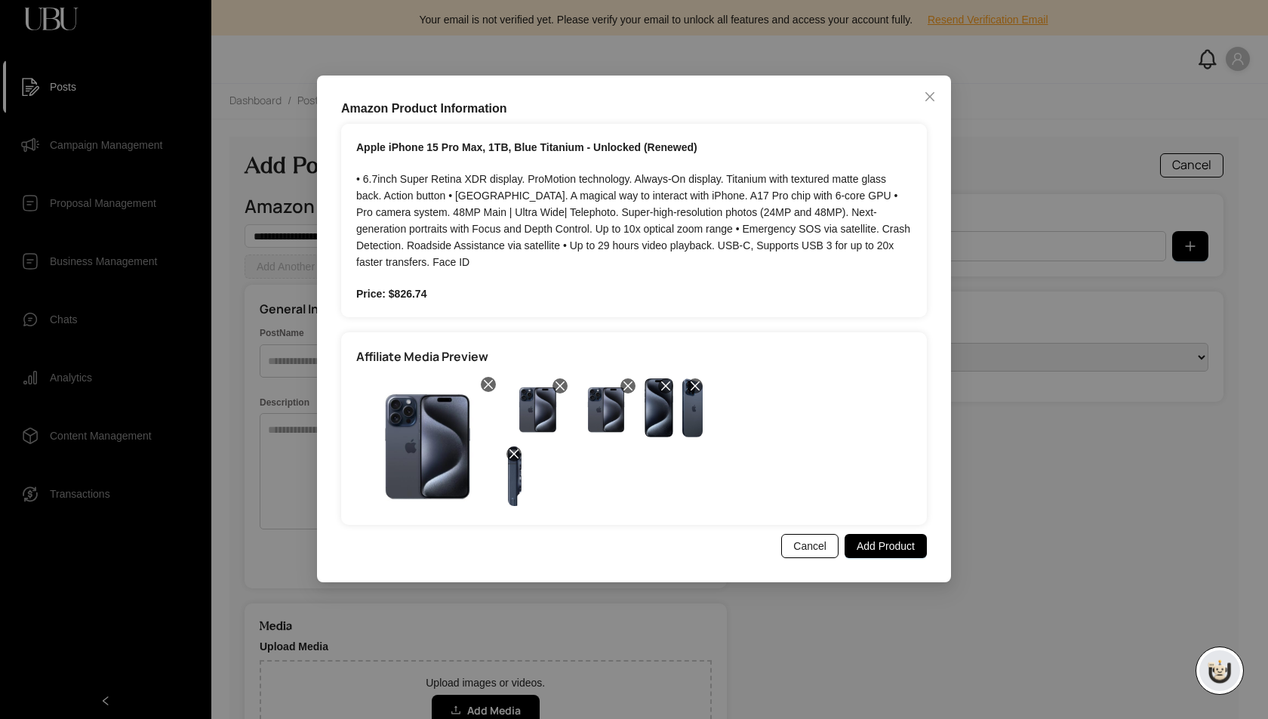
click at [512, 483] on img at bounding box center [515, 475] width 14 height 59
click at [892, 546] on span "Add Product" at bounding box center [886, 546] width 58 height 17
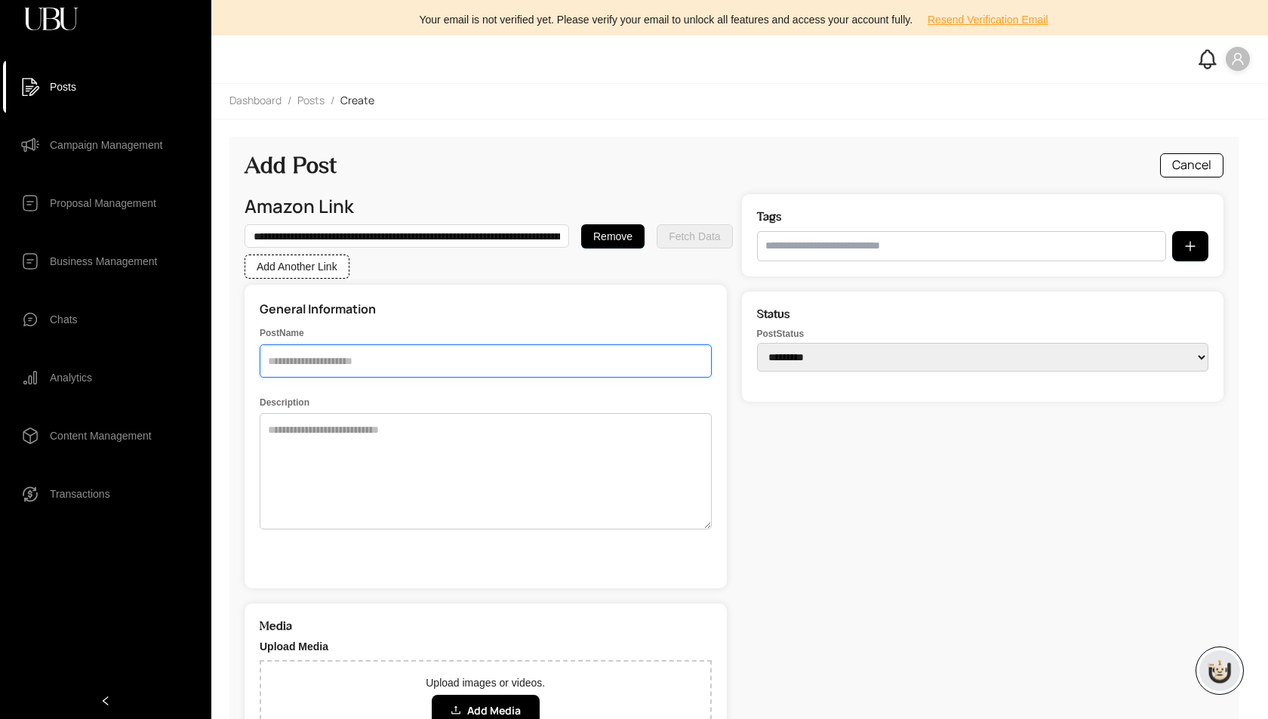
click at [420, 365] on input "text" at bounding box center [486, 360] width 452 height 33
paste input "**********"
type input "**********"
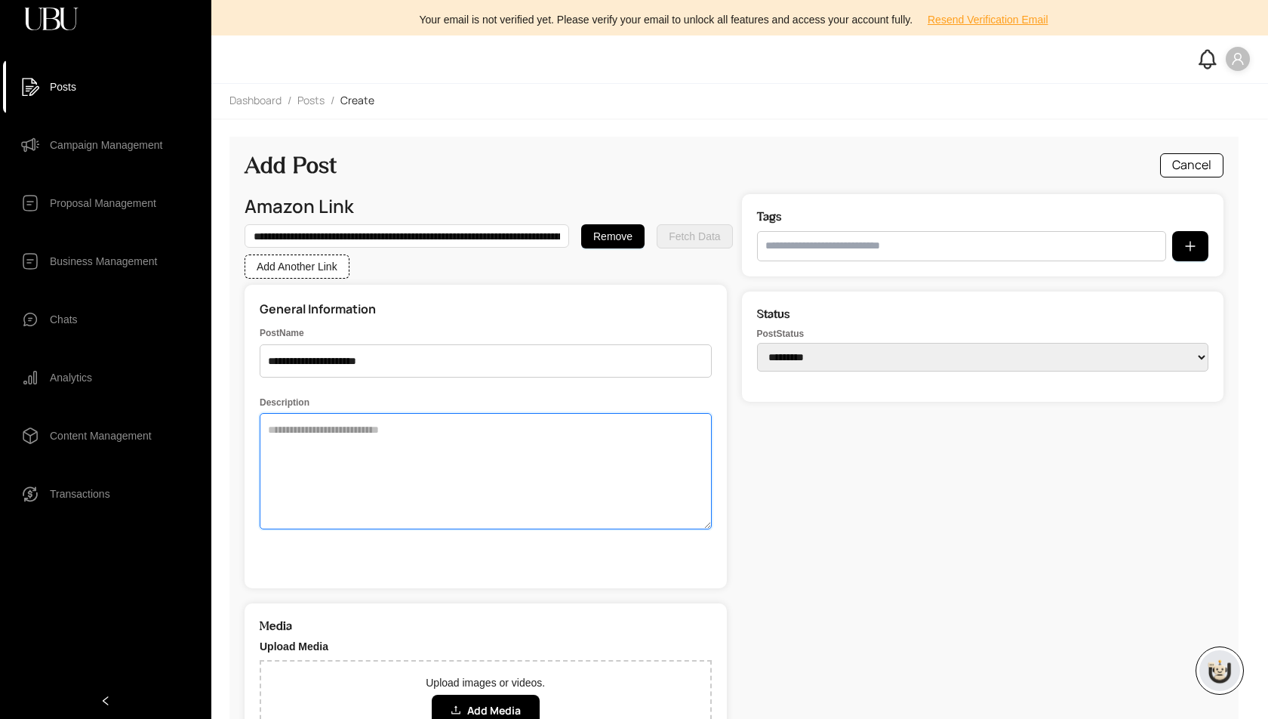
click at [421, 488] on textarea at bounding box center [486, 471] width 452 height 116
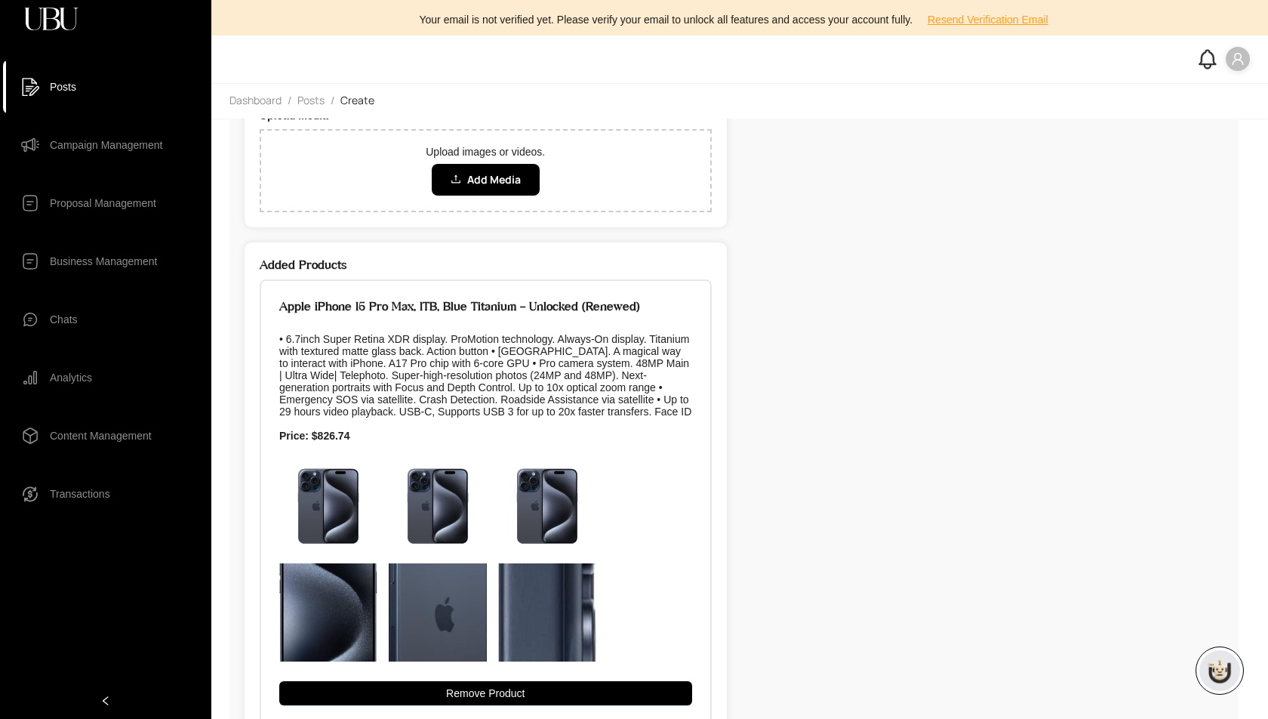
scroll to position [655, 0]
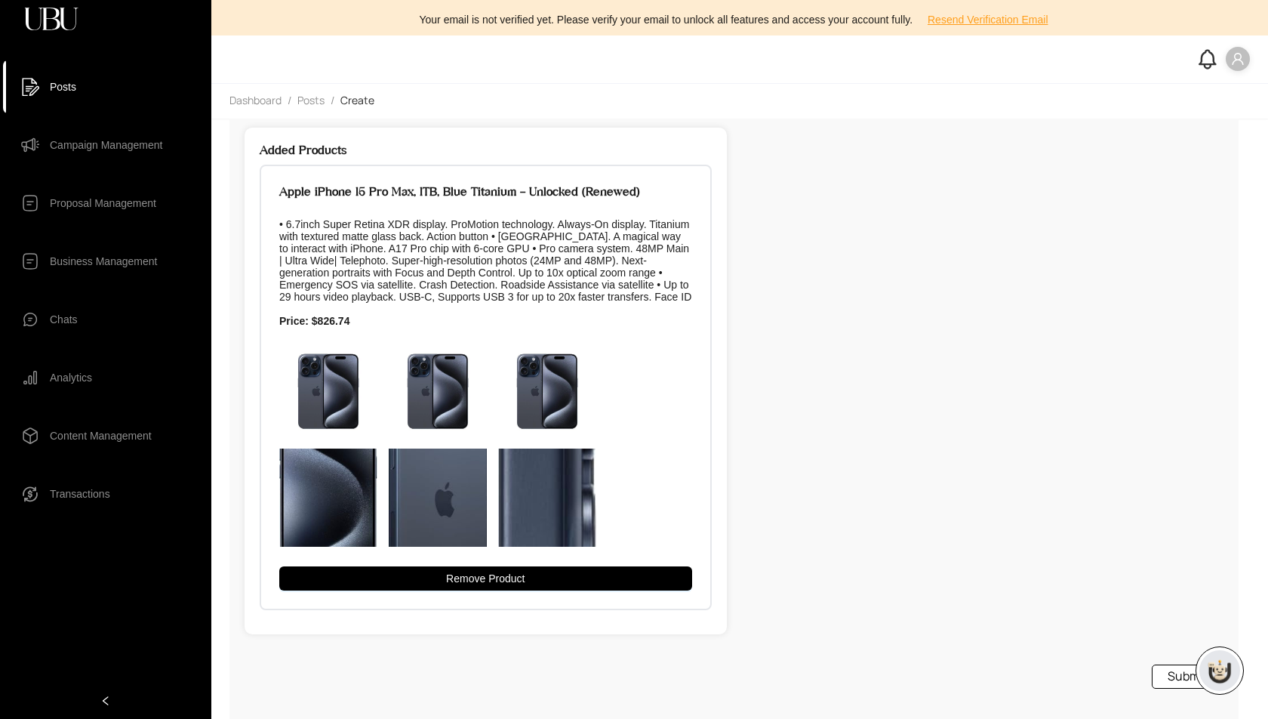
click at [1172, 675] on button "Submit" at bounding box center [1188, 676] width 72 height 24
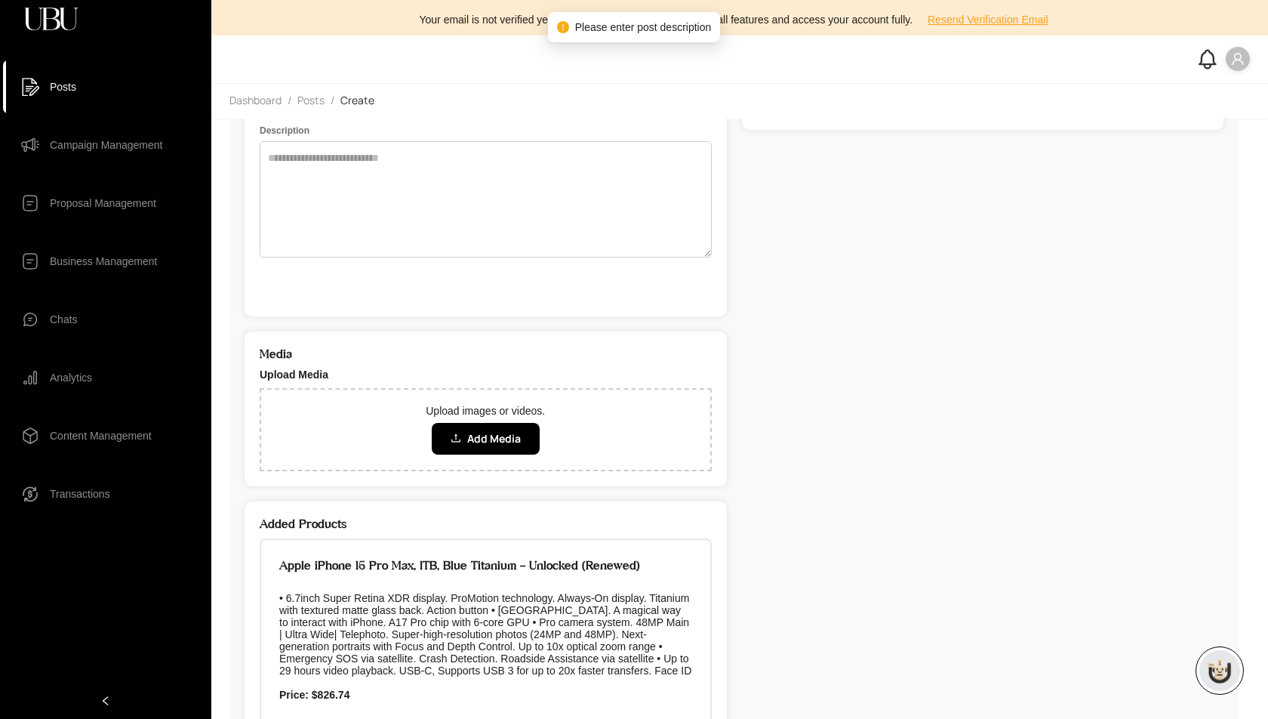
scroll to position [0, 0]
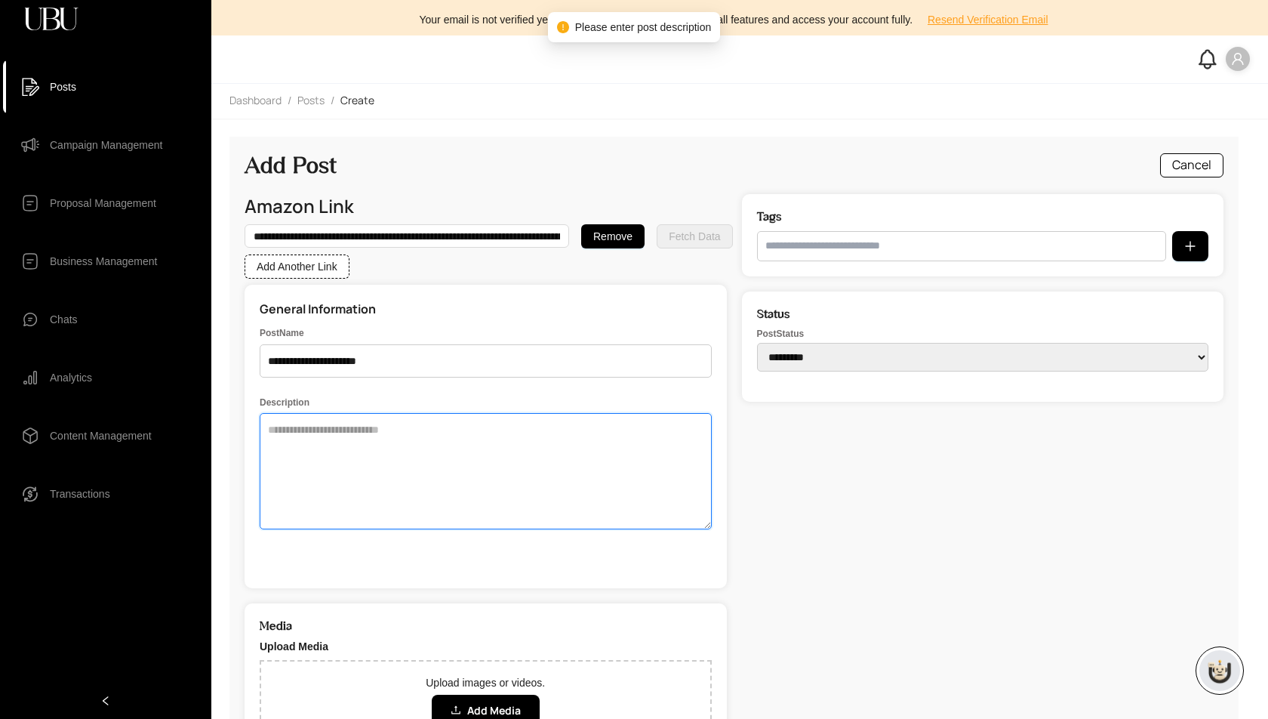
click at [509, 461] on textarea at bounding box center [486, 471] width 452 height 116
drag, startPoint x: 461, startPoint y: 467, endPoint x: 461, endPoint y: 448, distance: 18.9
click at [461, 467] on textarea at bounding box center [486, 471] width 452 height 116
paste textarea "**********"
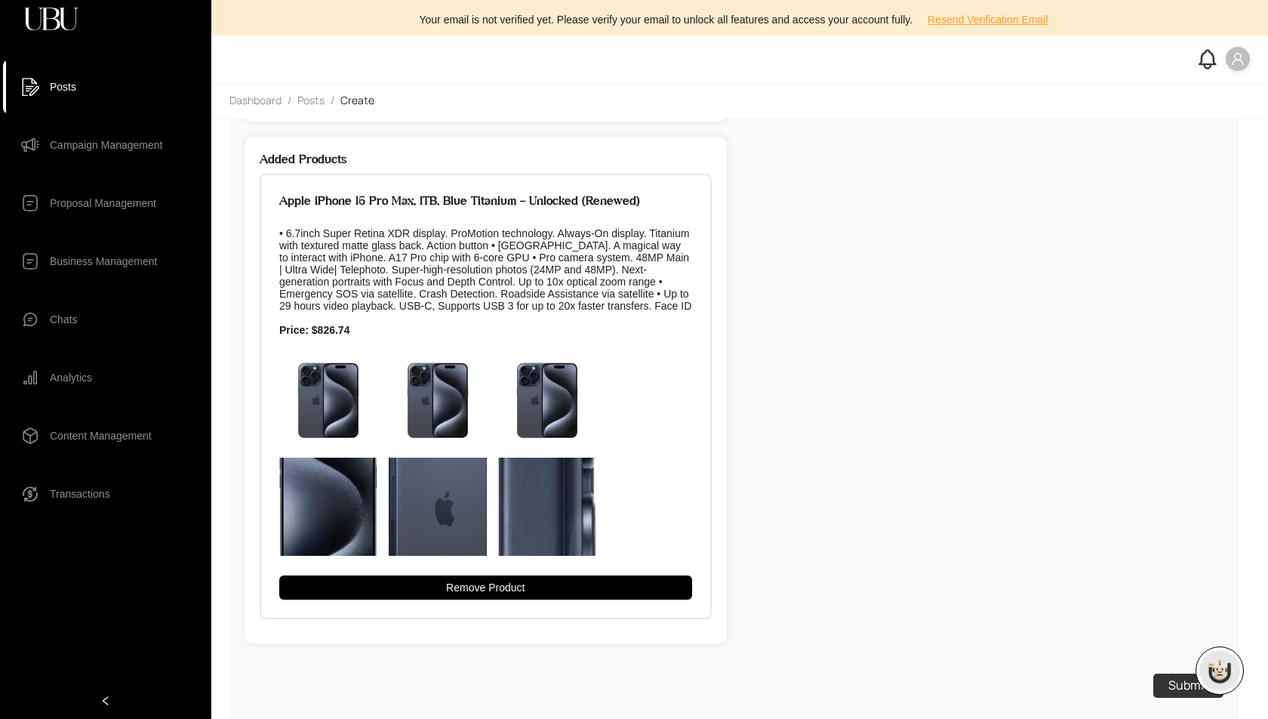
scroll to position [655, 0]
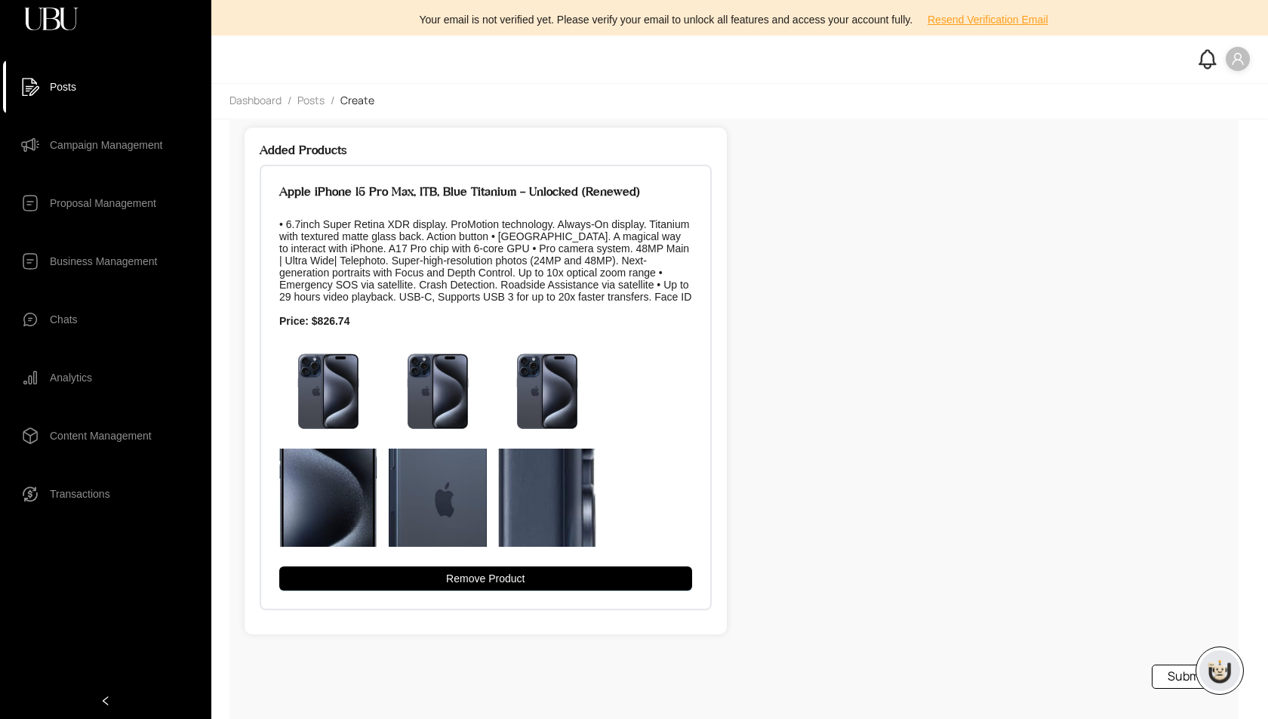
type textarea "**********"
click at [1179, 675] on button "Submit" at bounding box center [1188, 676] width 72 height 24
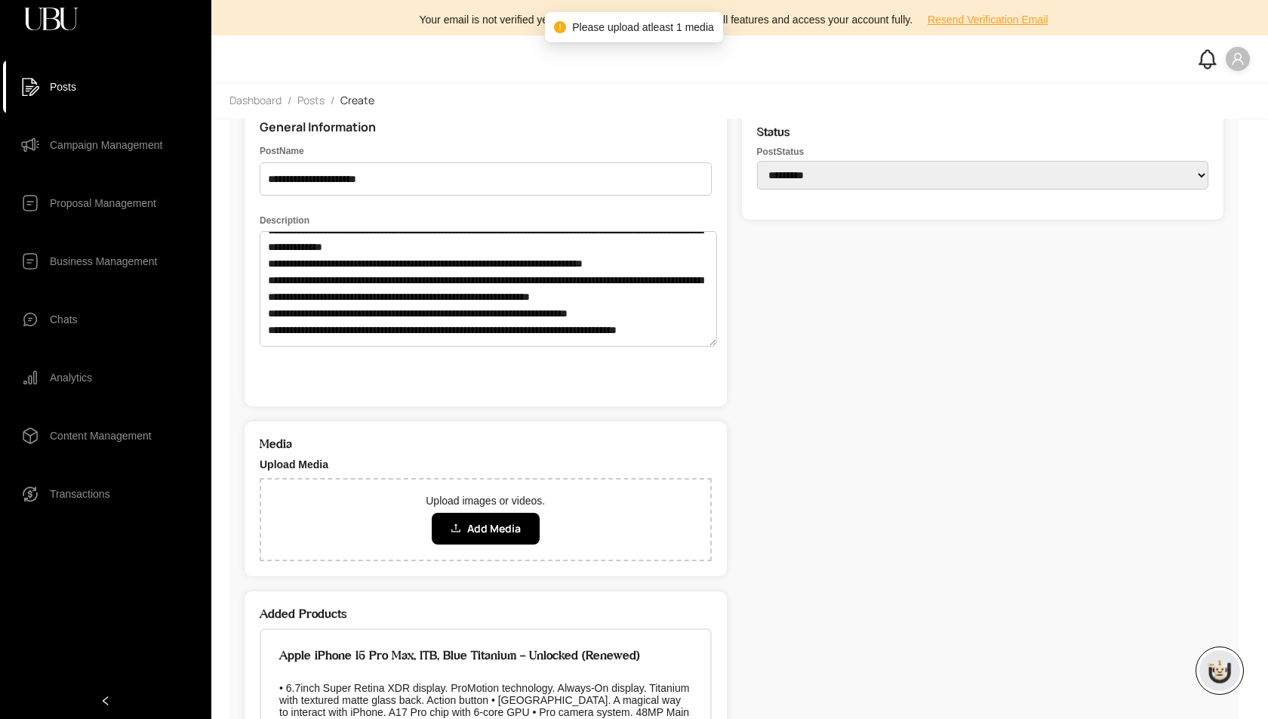
scroll to position [202, 0]
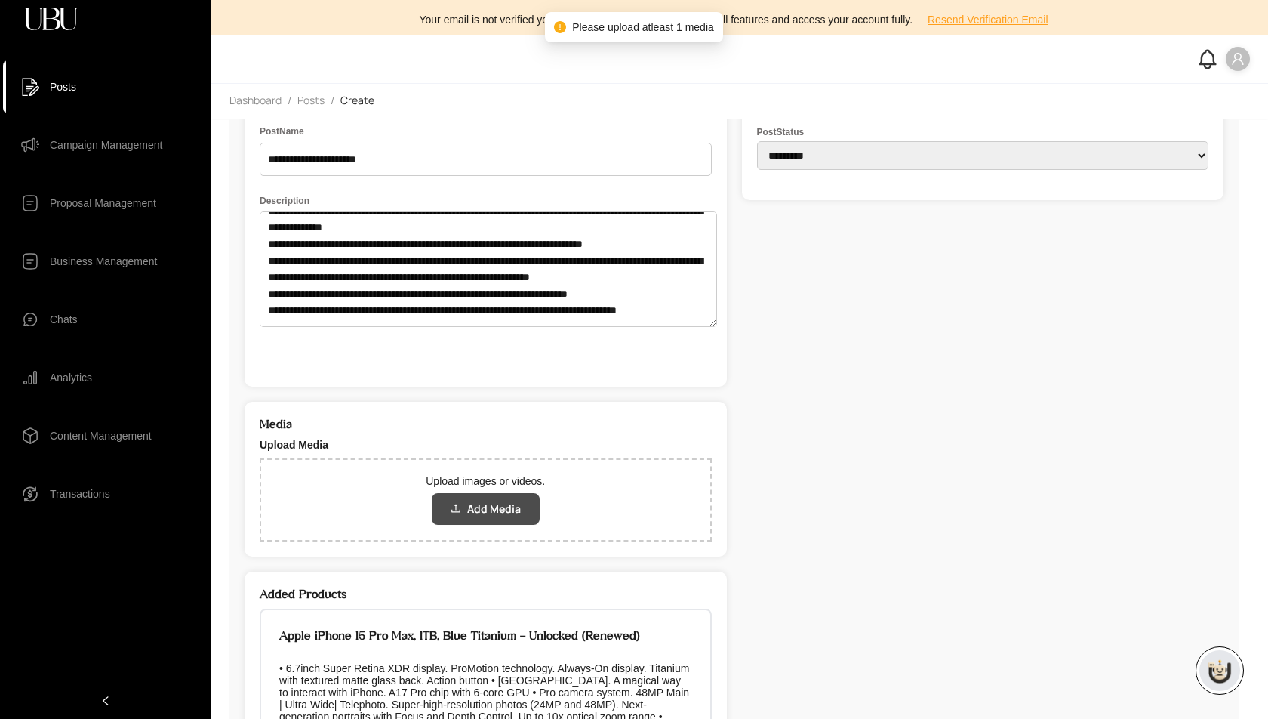
click at [516, 498] on button "Add Media" at bounding box center [486, 509] width 108 height 32
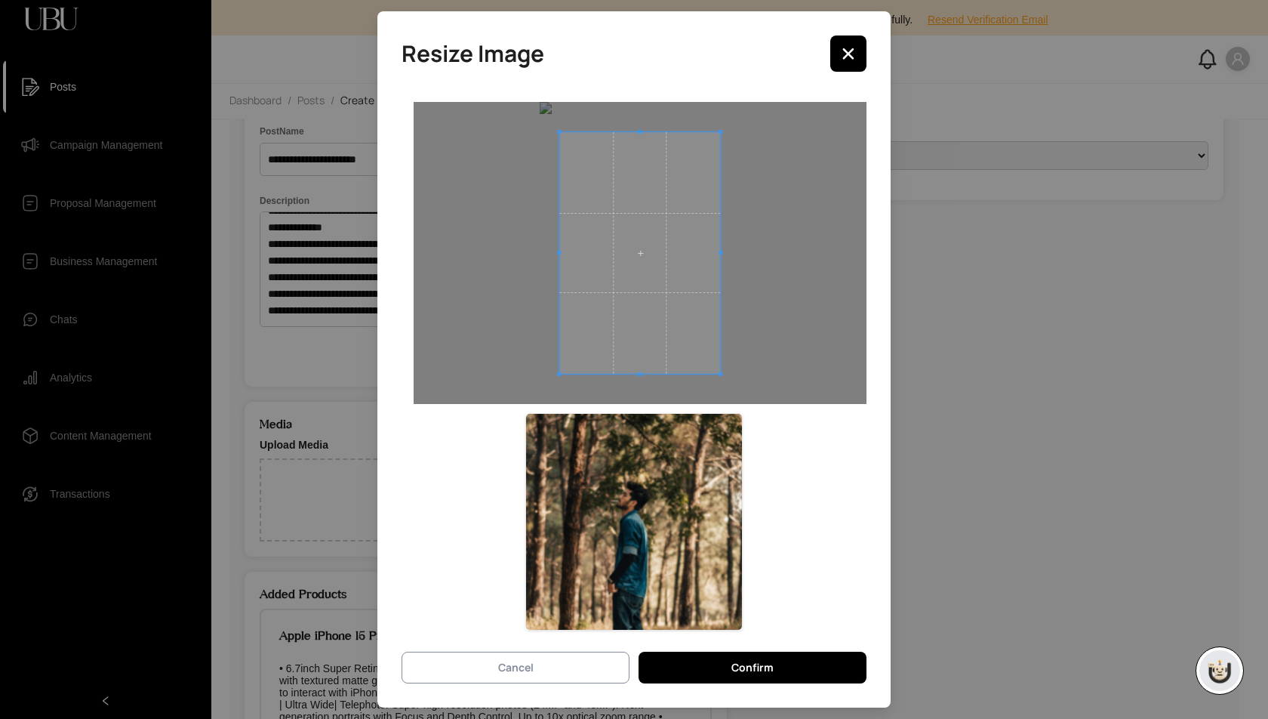
click at [528, 663] on span "Cancel" at bounding box center [515, 667] width 35 height 17
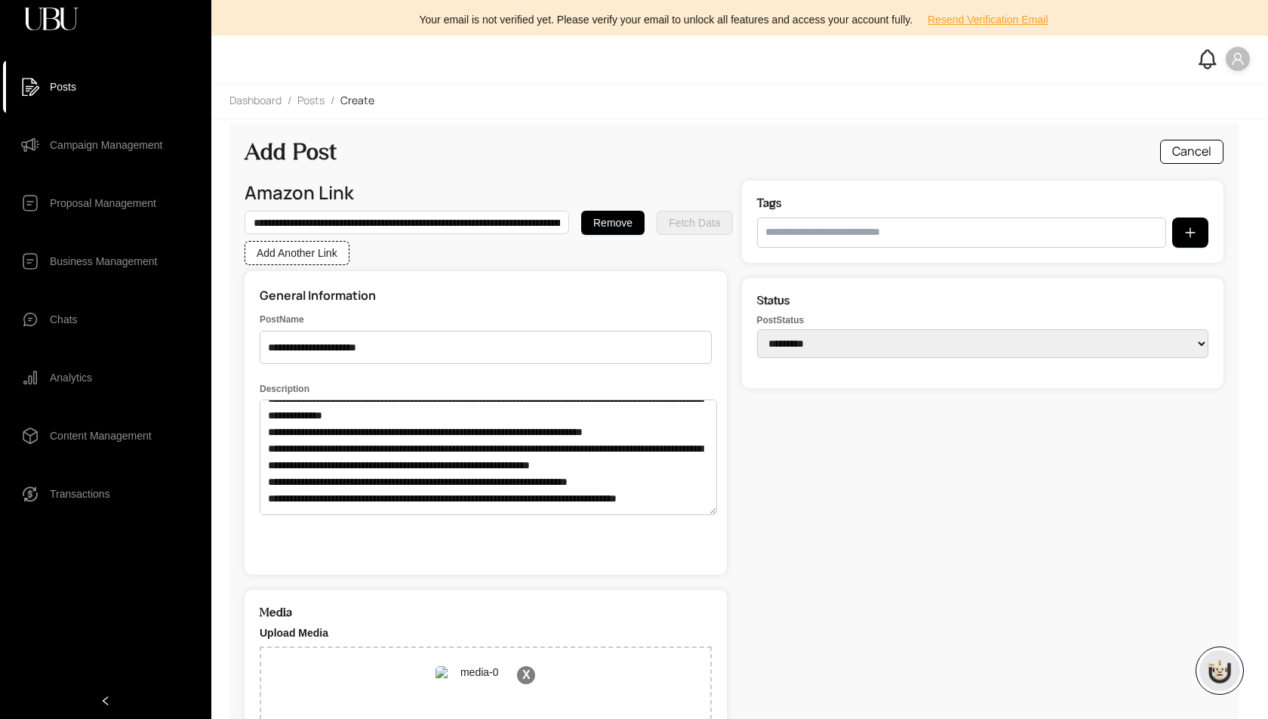
scroll to position [0, 0]
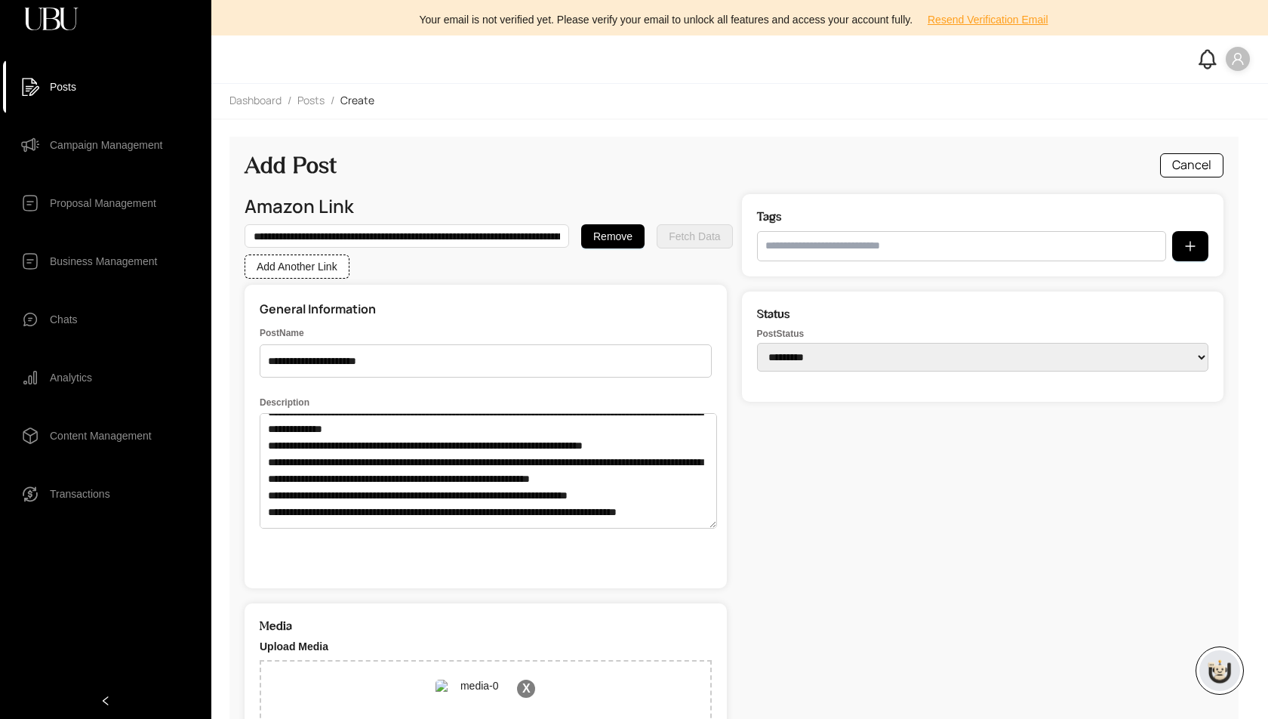
click at [864, 252] on input "text" at bounding box center [962, 246] width 410 height 30
type input "******"
click at [1206, 254] on button "button" at bounding box center [1190, 246] width 36 height 30
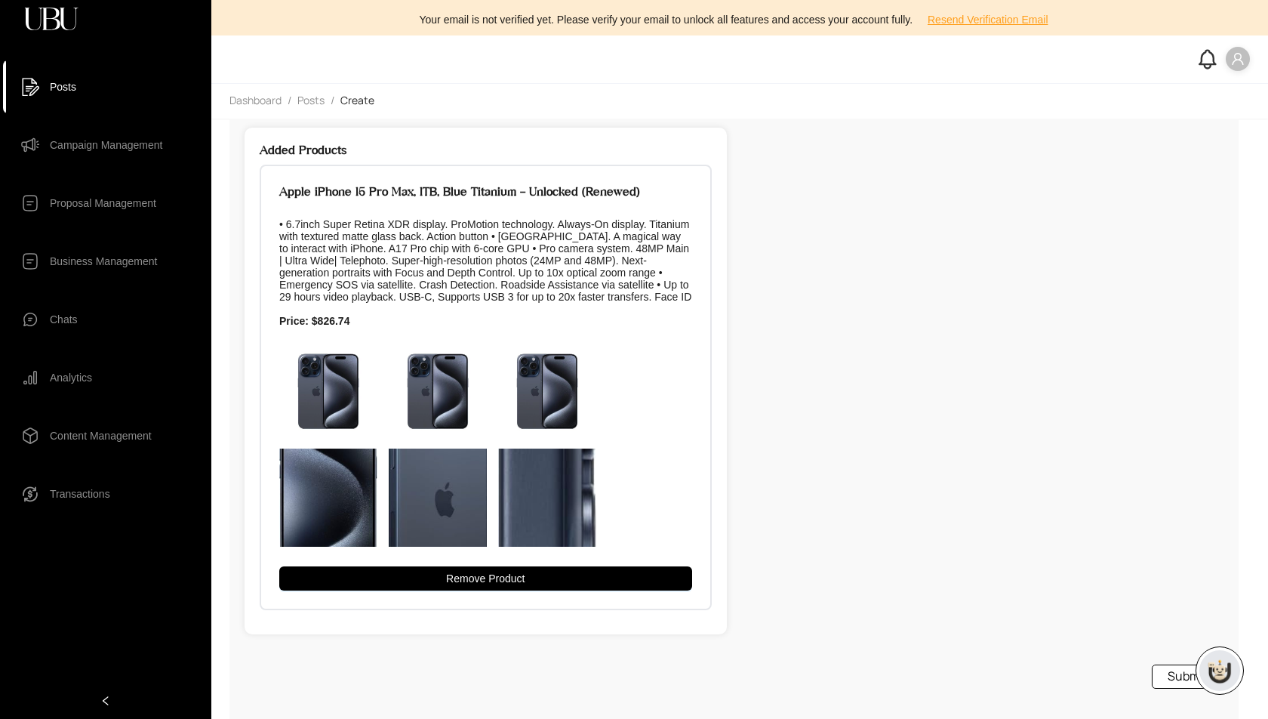
click at [1172, 677] on button "Submit" at bounding box center [1188, 676] width 72 height 24
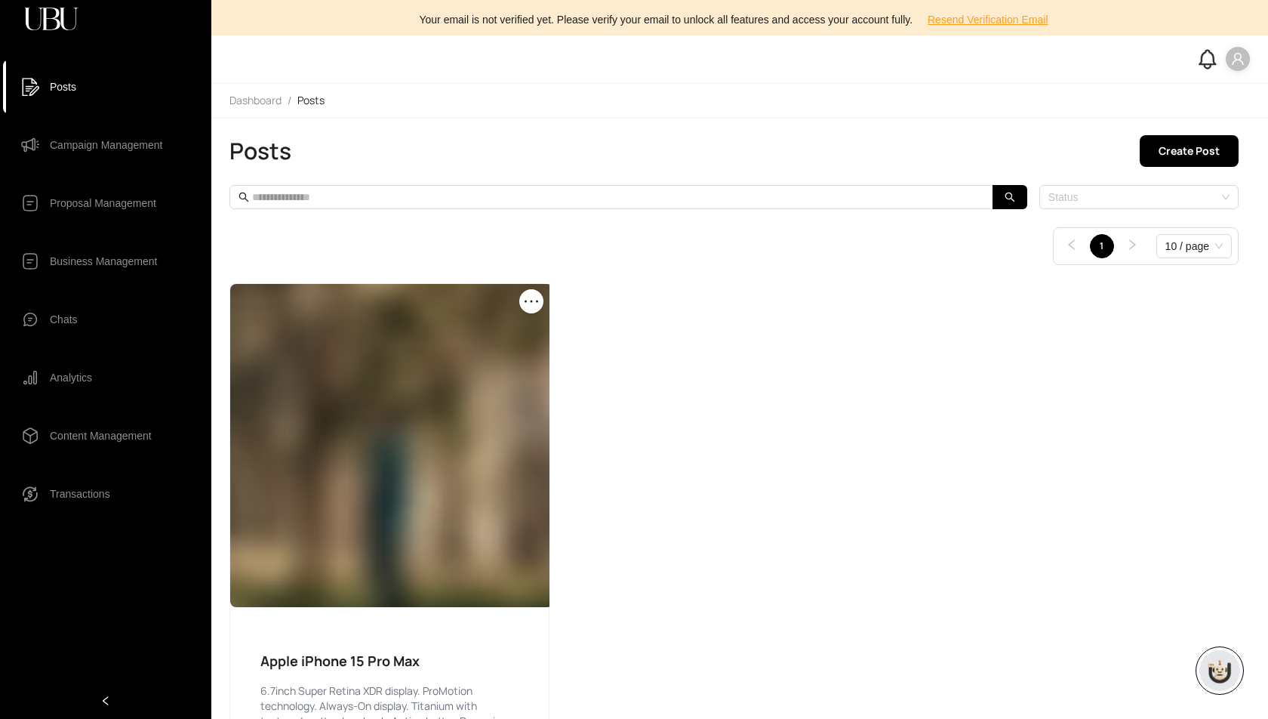
scroll to position [68, 0]
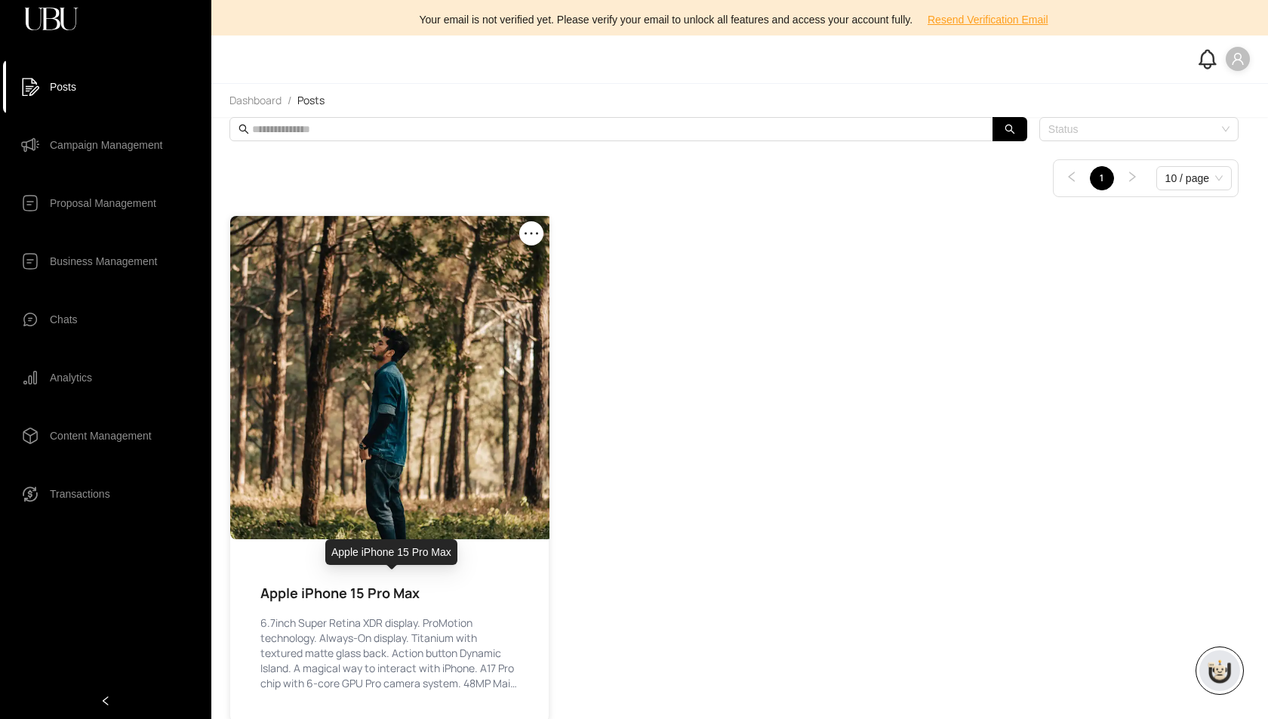
click at [325, 593] on div "Apple iPhone 15 Pro Max" at bounding box center [389, 592] width 258 height 21
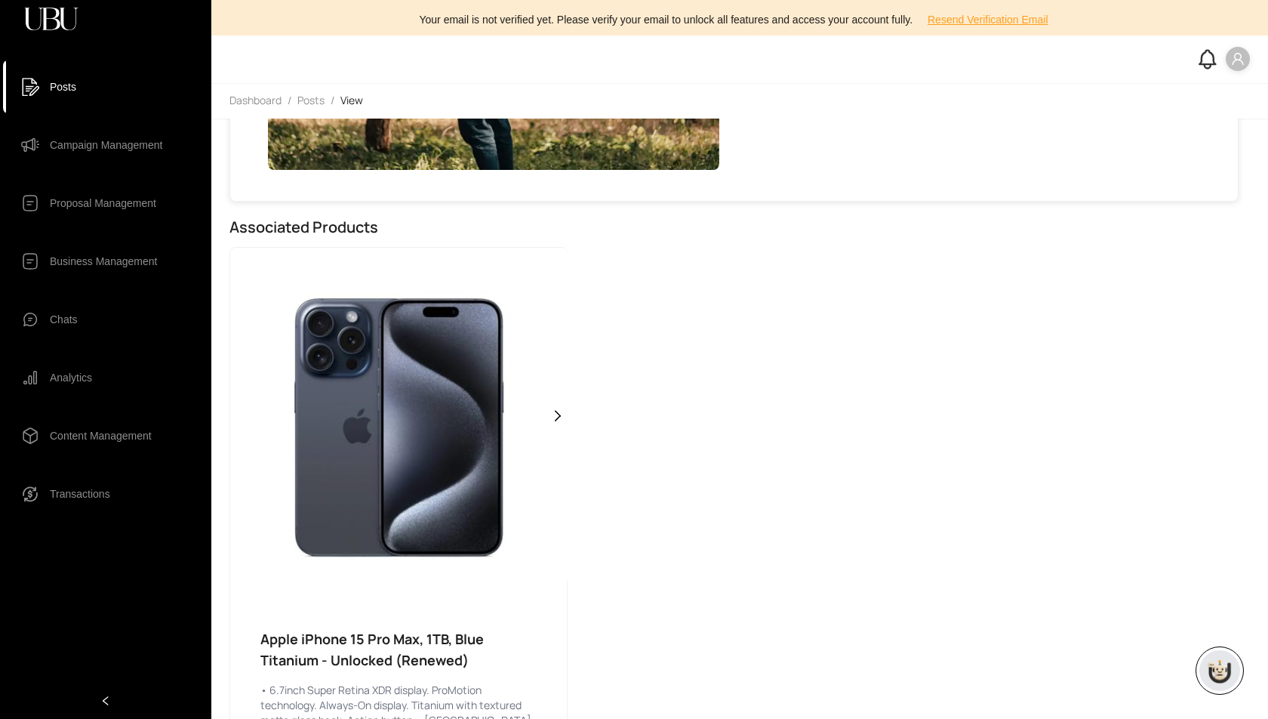
scroll to position [506, 0]
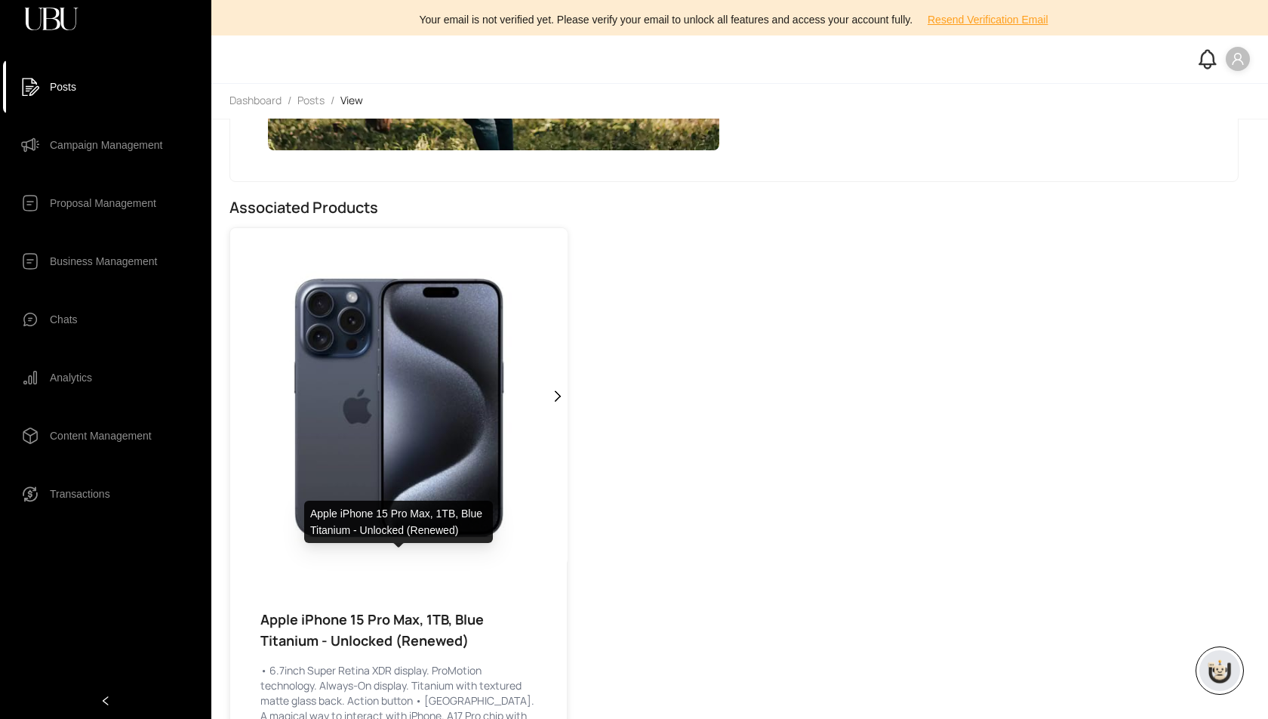
click at [451, 609] on div "Apple iPhone 15 Pro Max, 1TB, Blue Titanium - Unlocked (Renewed)" at bounding box center [398, 630] width 276 height 42
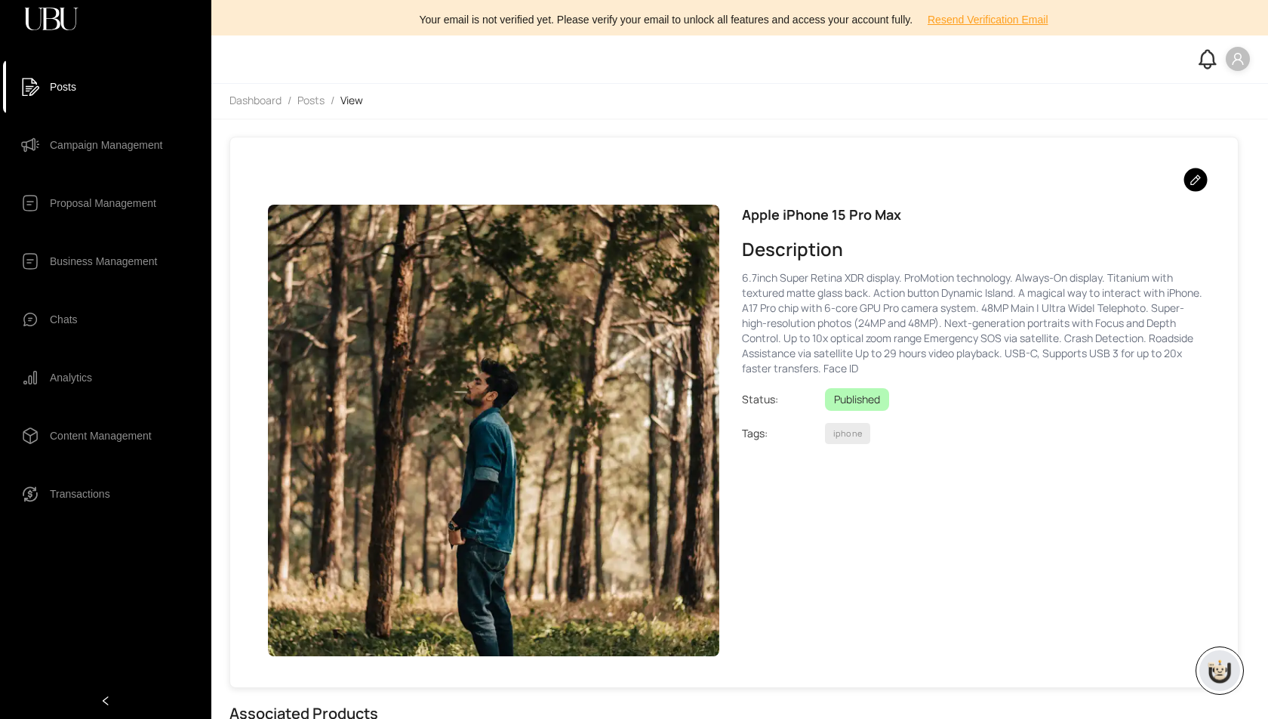
click at [1201, 174] on icon at bounding box center [1196, 179] width 11 height 11
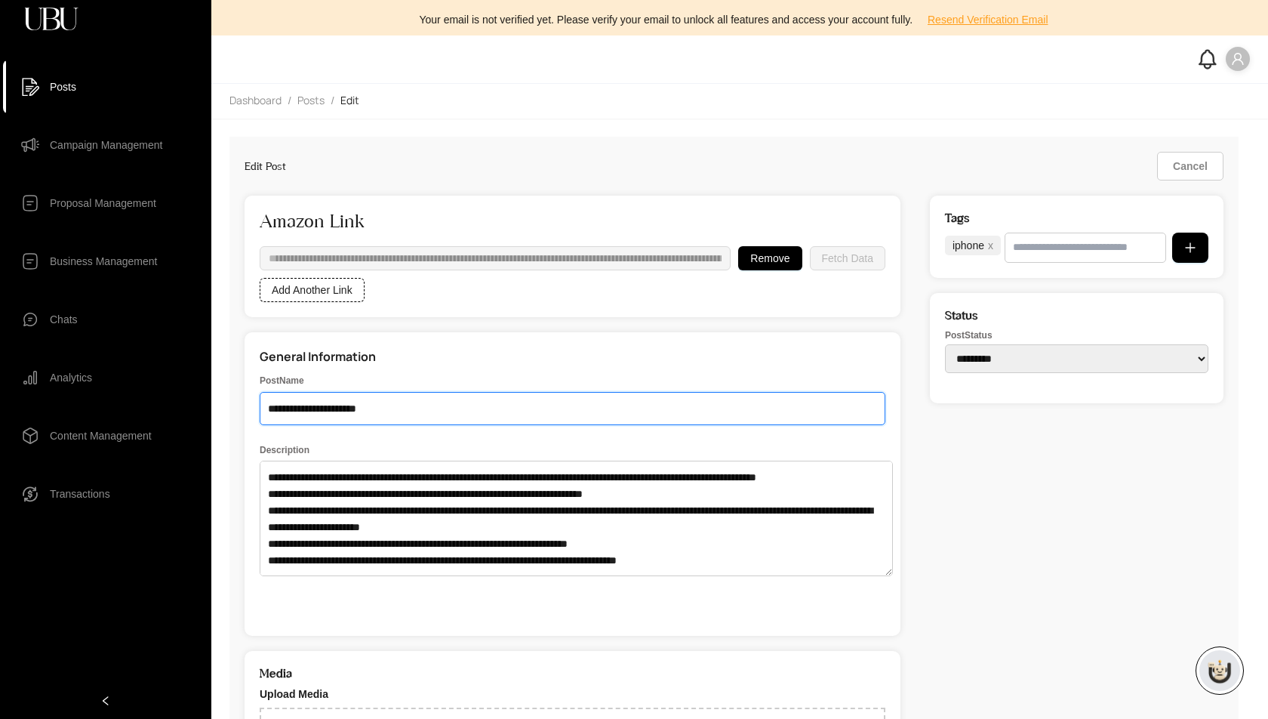
click at [387, 403] on input "**********" at bounding box center [573, 408] width 626 height 33
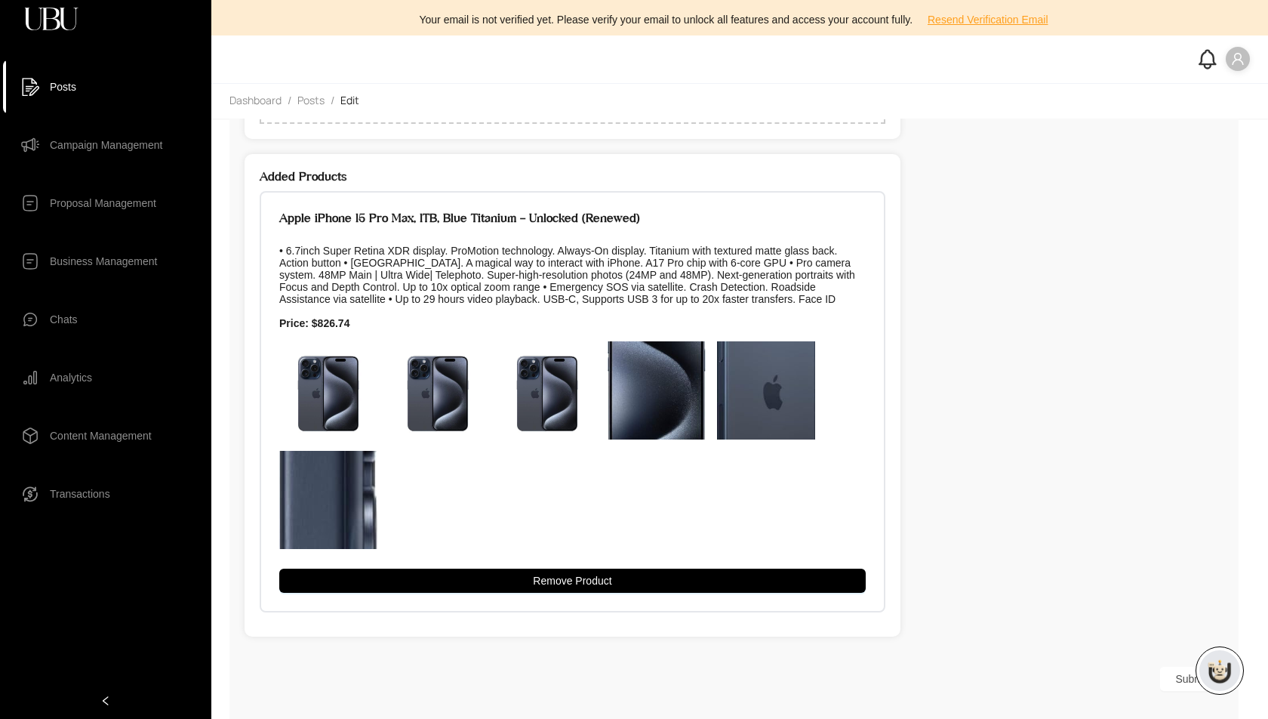
type input "**********"
click at [1178, 678] on button "Submit" at bounding box center [1191, 679] width 63 height 24
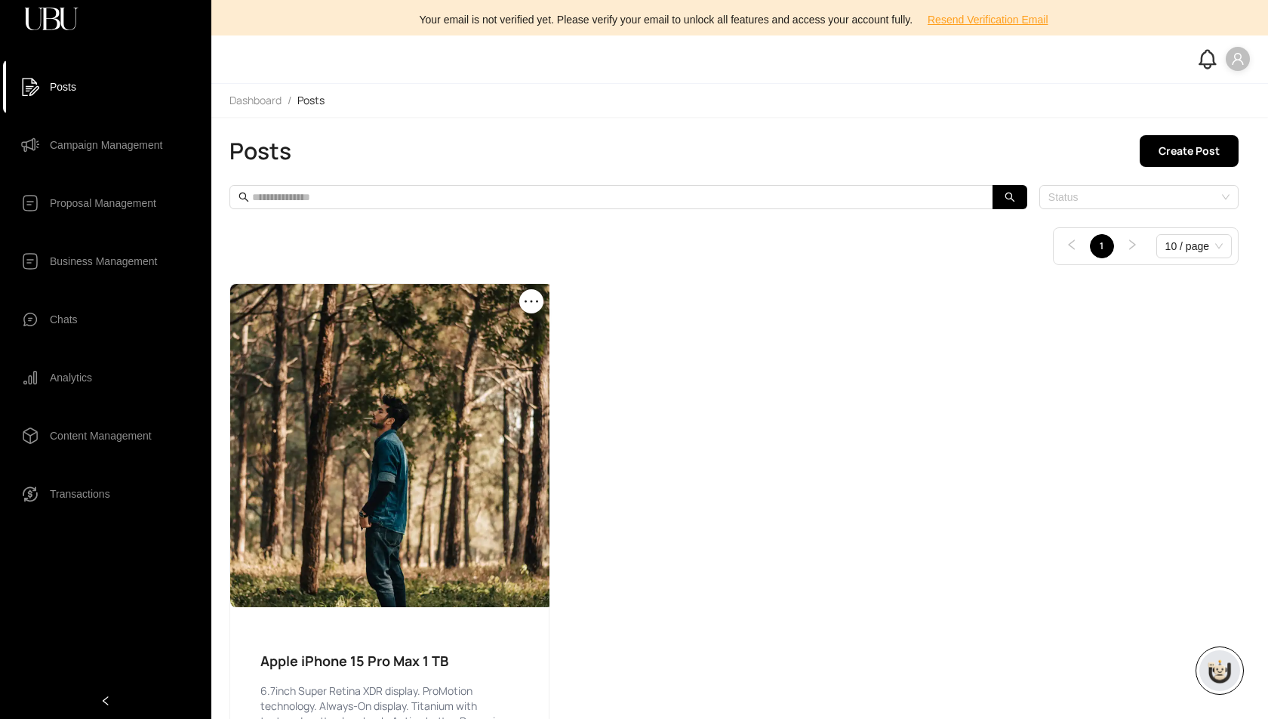
scroll to position [68, 0]
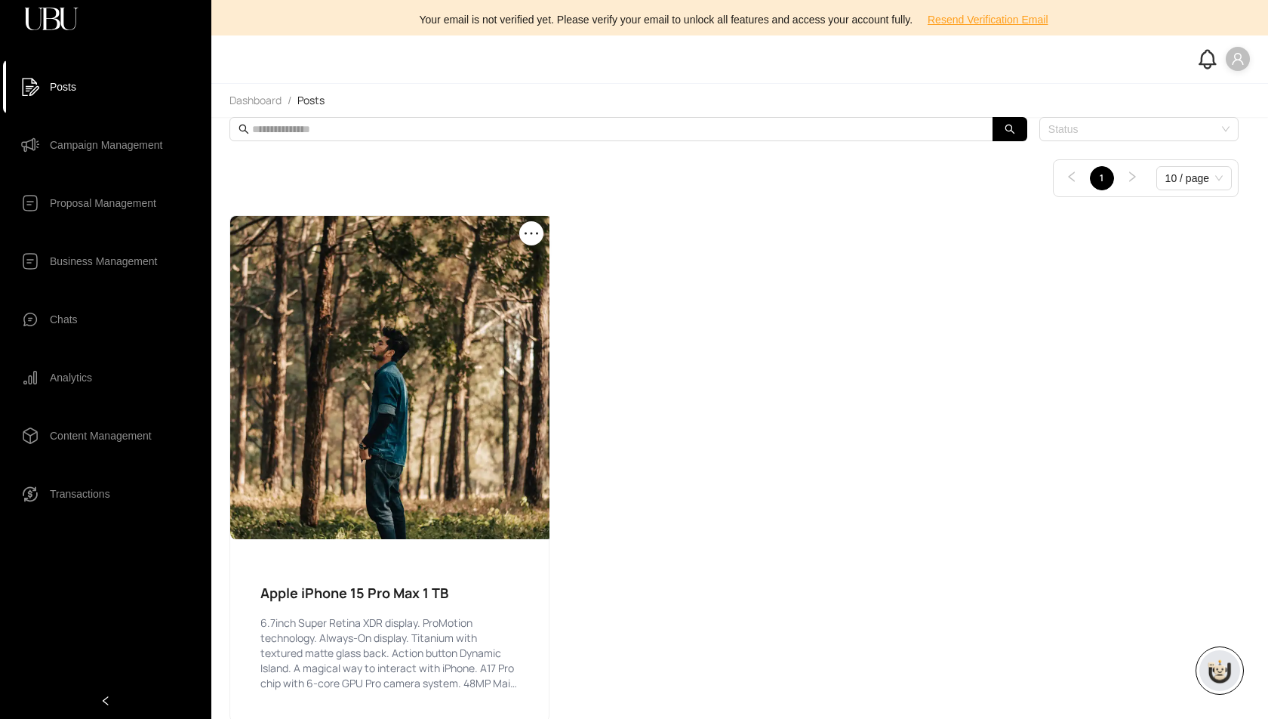
click at [93, 153] on span "Campaign Management" at bounding box center [106, 145] width 112 height 30
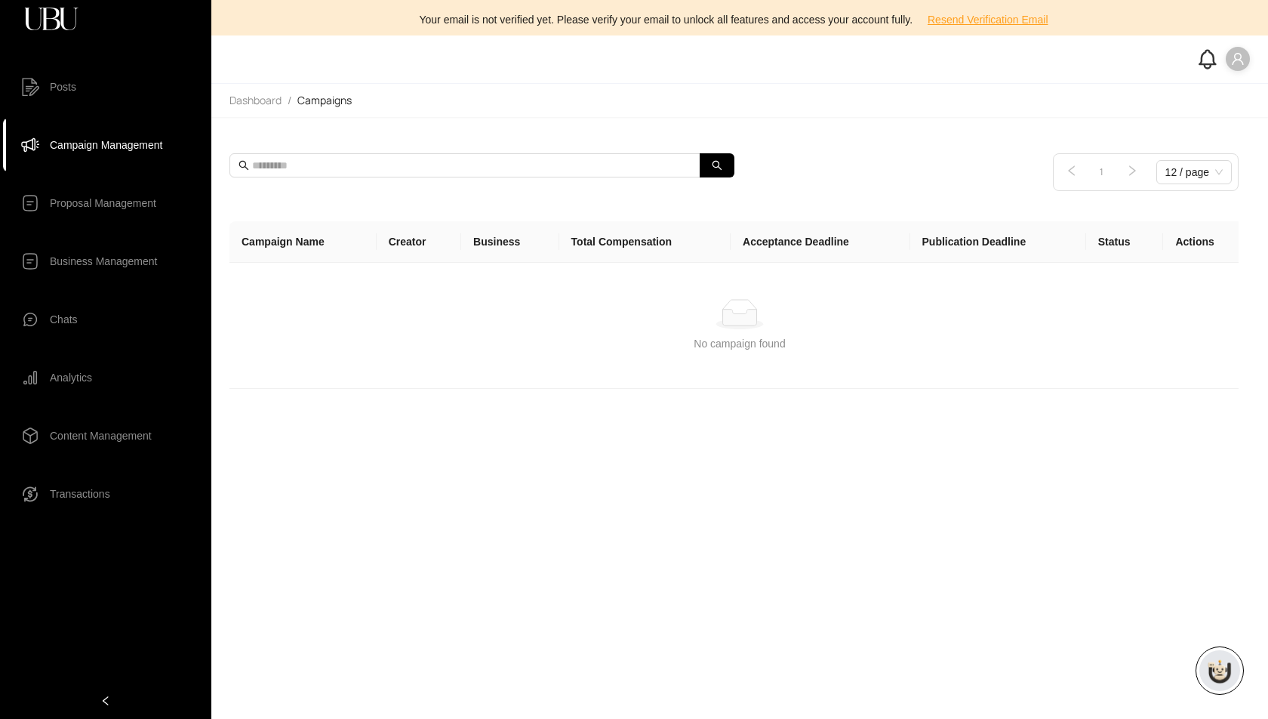
click at [143, 207] on span "Proposal Management" at bounding box center [103, 203] width 106 height 30
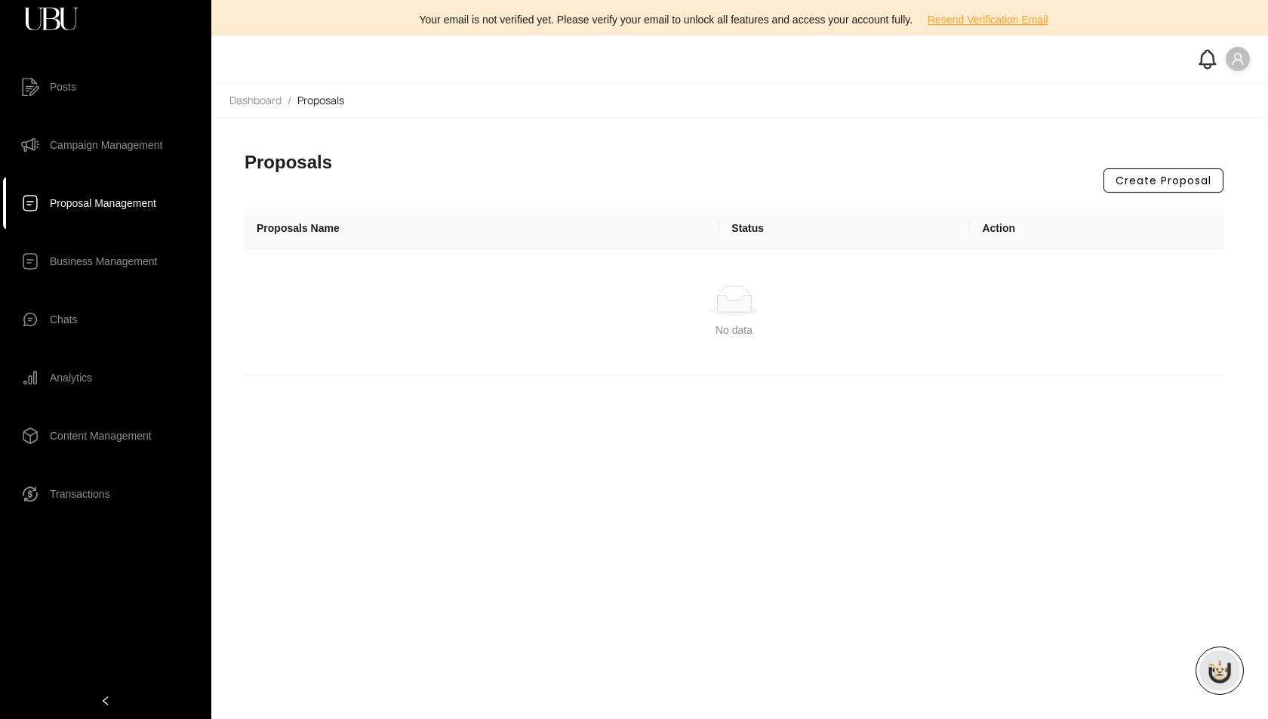
click at [1180, 180] on span "Create Proposal" at bounding box center [1164, 180] width 96 height 17
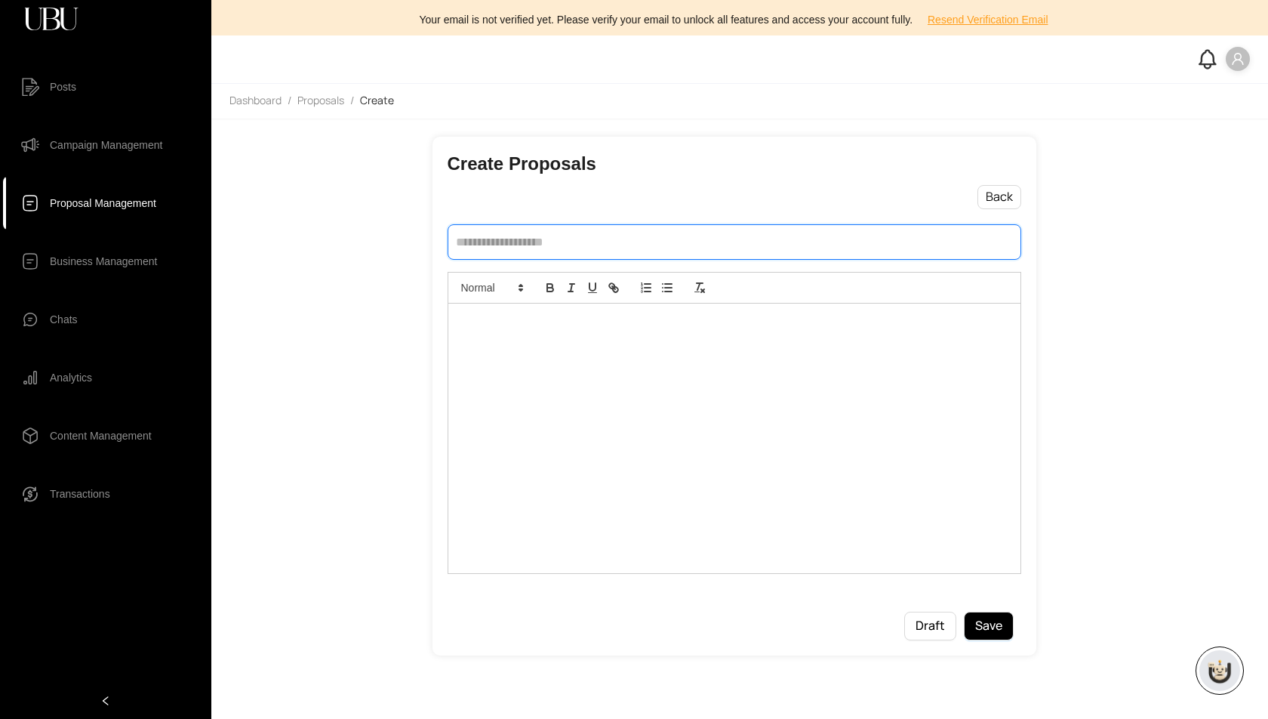
click at [520, 245] on input "text" at bounding box center [735, 241] width 574 height 35
type input "**********"
click at [642, 383] on div at bounding box center [734, 439] width 572 height 270
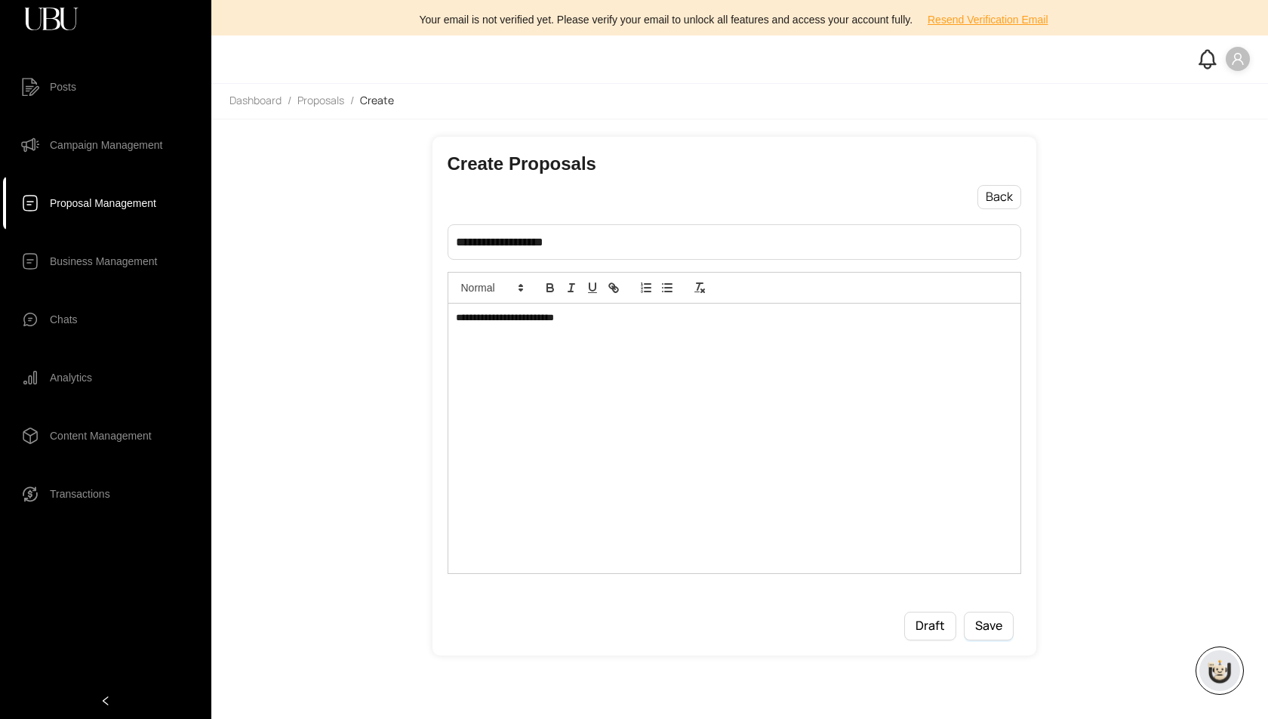
click at [992, 616] on span "Save" at bounding box center [988, 625] width 27 height 19
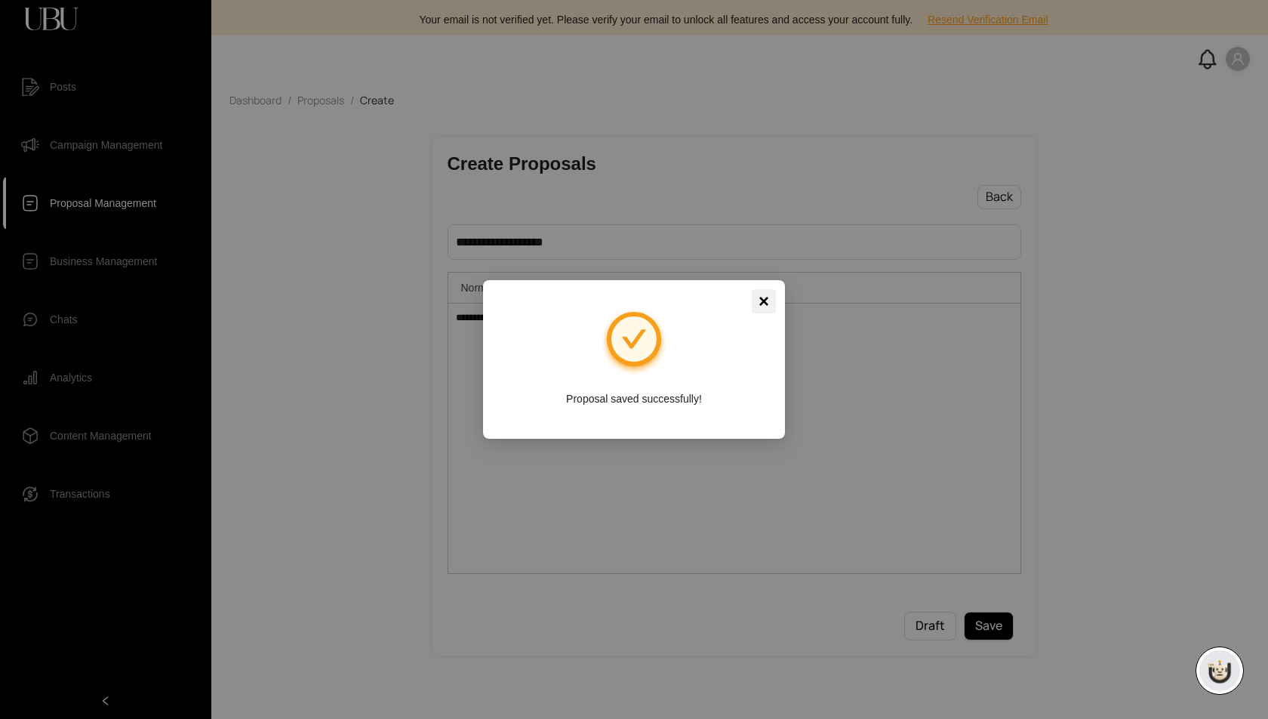
click at [766, 301] on span "×" at bounding box center [764, 301] width 11 height 24
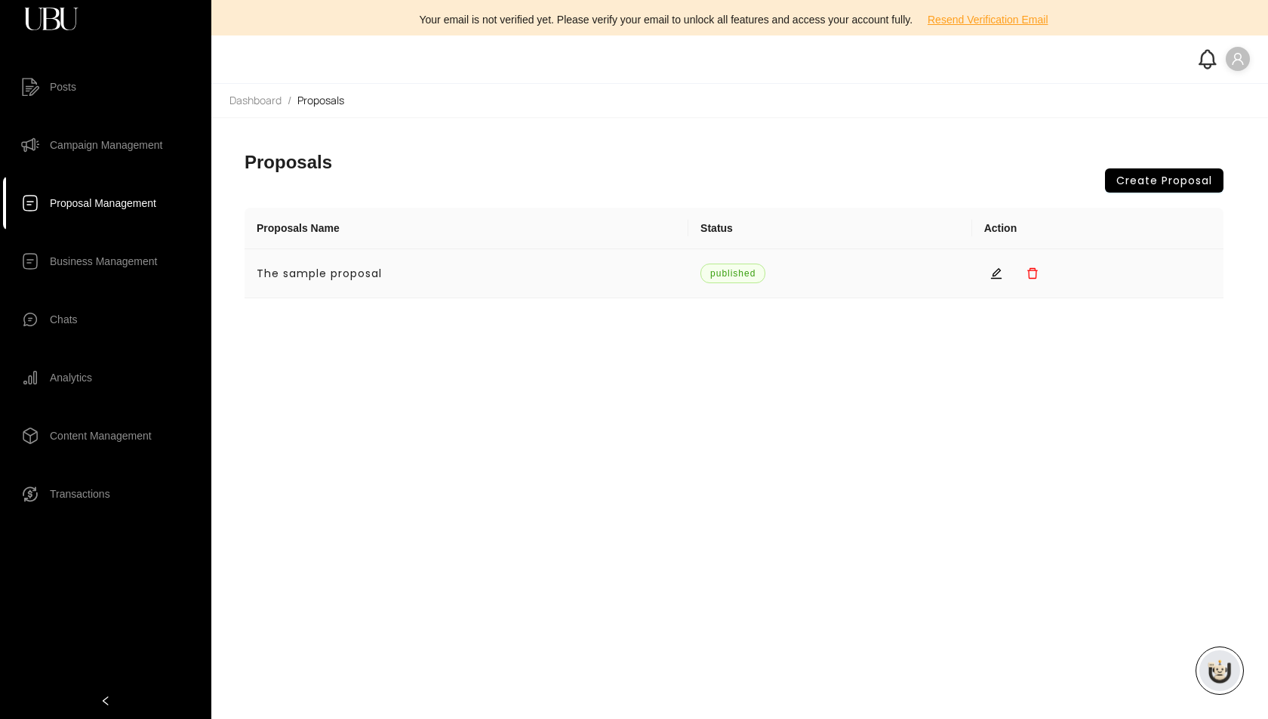
click at [615, 278] on td "The sample proposal" at bounding box center [467, 273] width 444 height 49
click at [1002, 271] on icon "edit" at bounding box center [996, 273] width 11 height 11
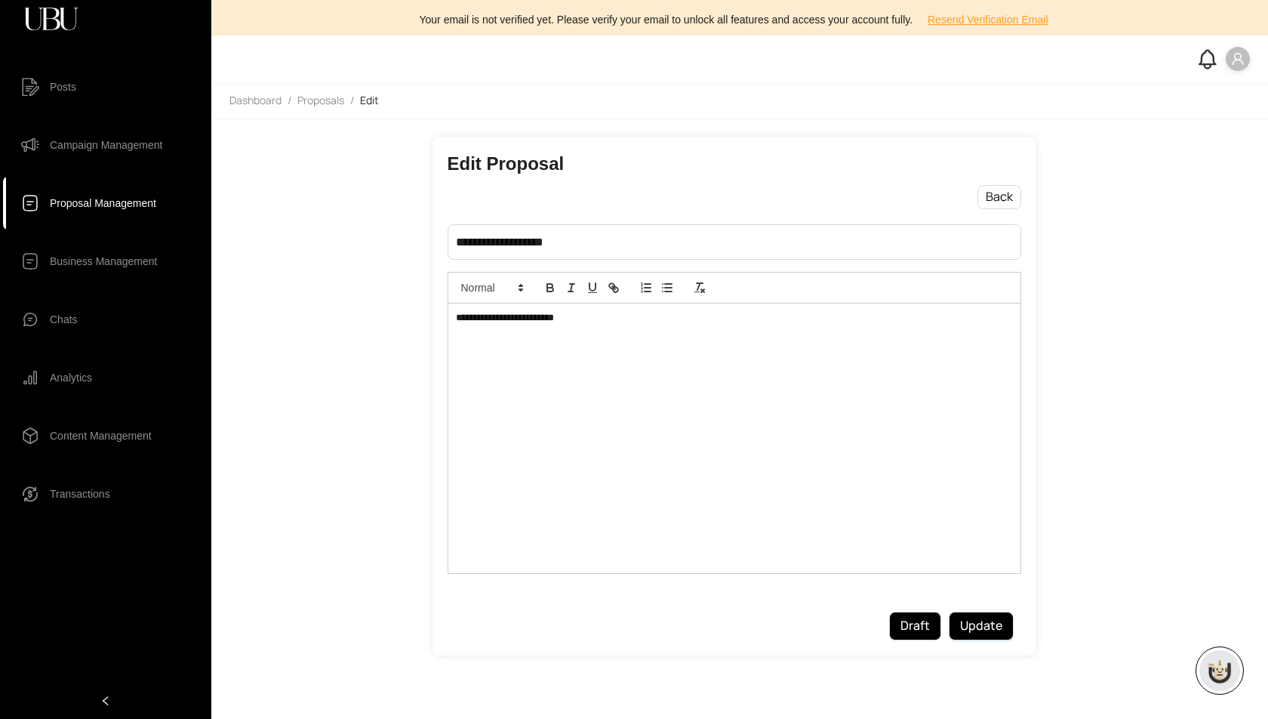
click at [920, 620] on span "Draft" at bounding box center [915, 625] width 29 height 19
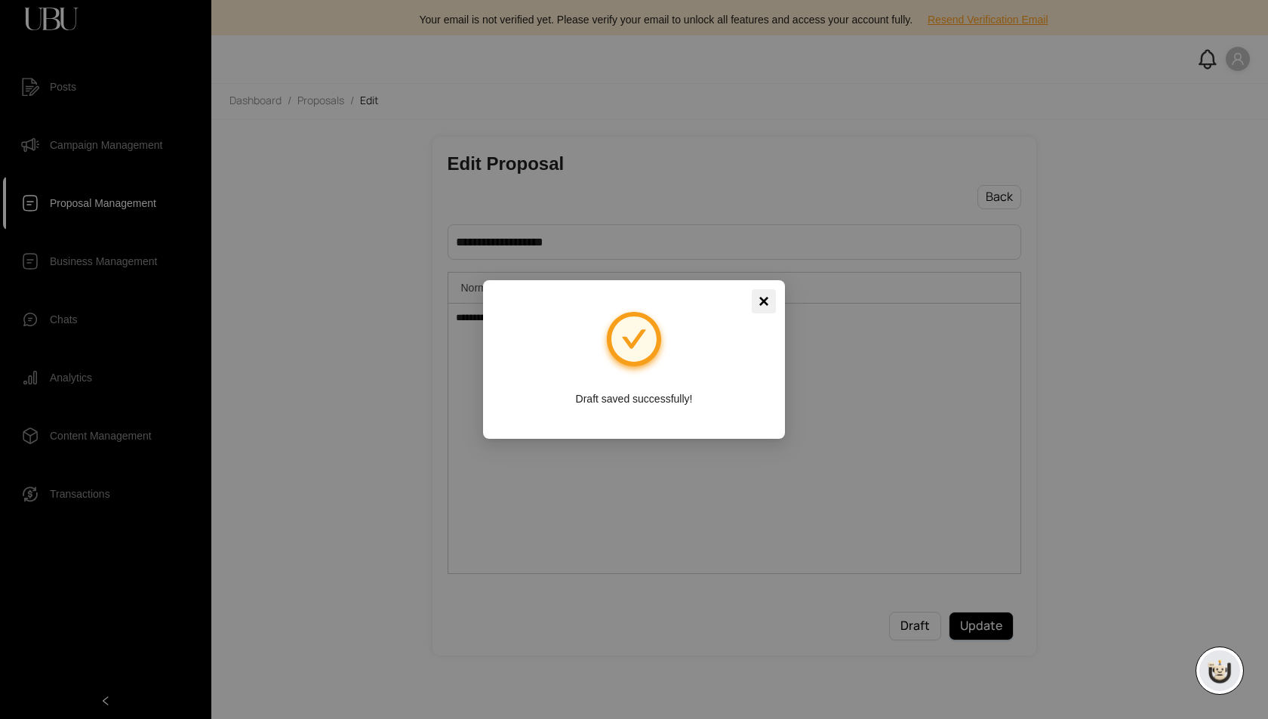
click at [766, 300] on span "×" at bounding box center [764, 301] width 11 height 24
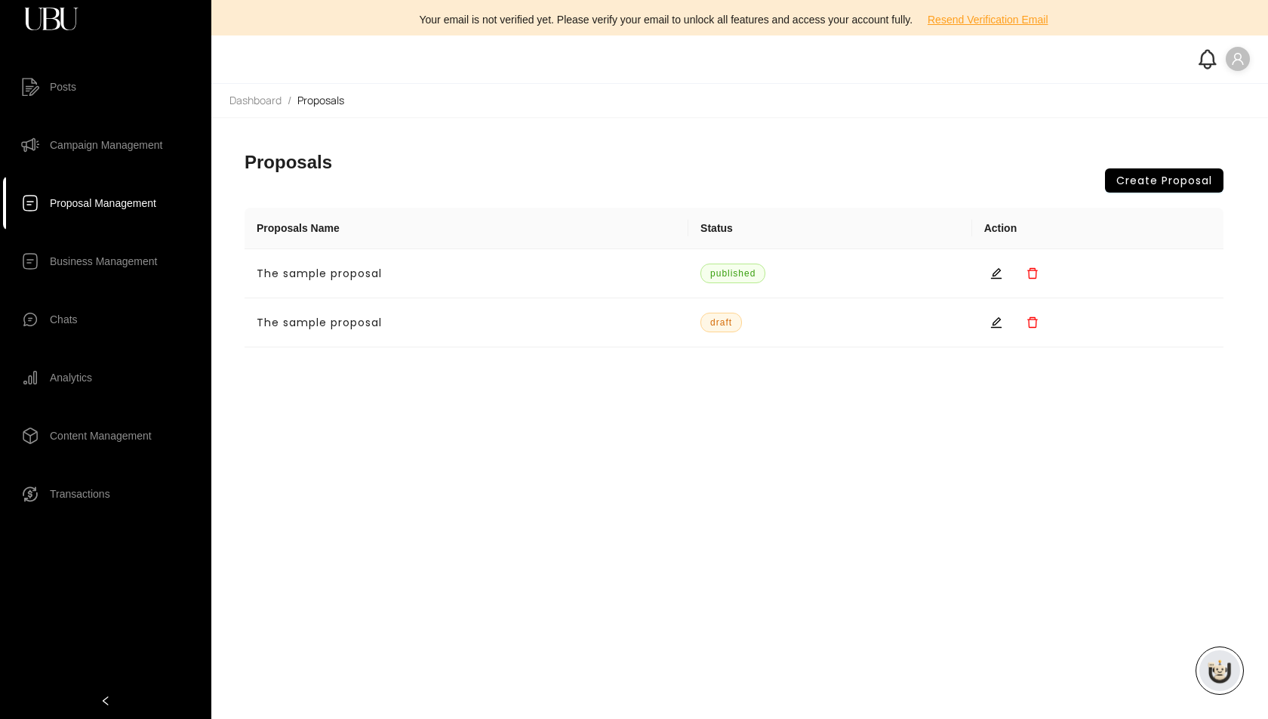
click at [76, 320] on span "Chats" at bounding box center [64, 319] width 28 height 30
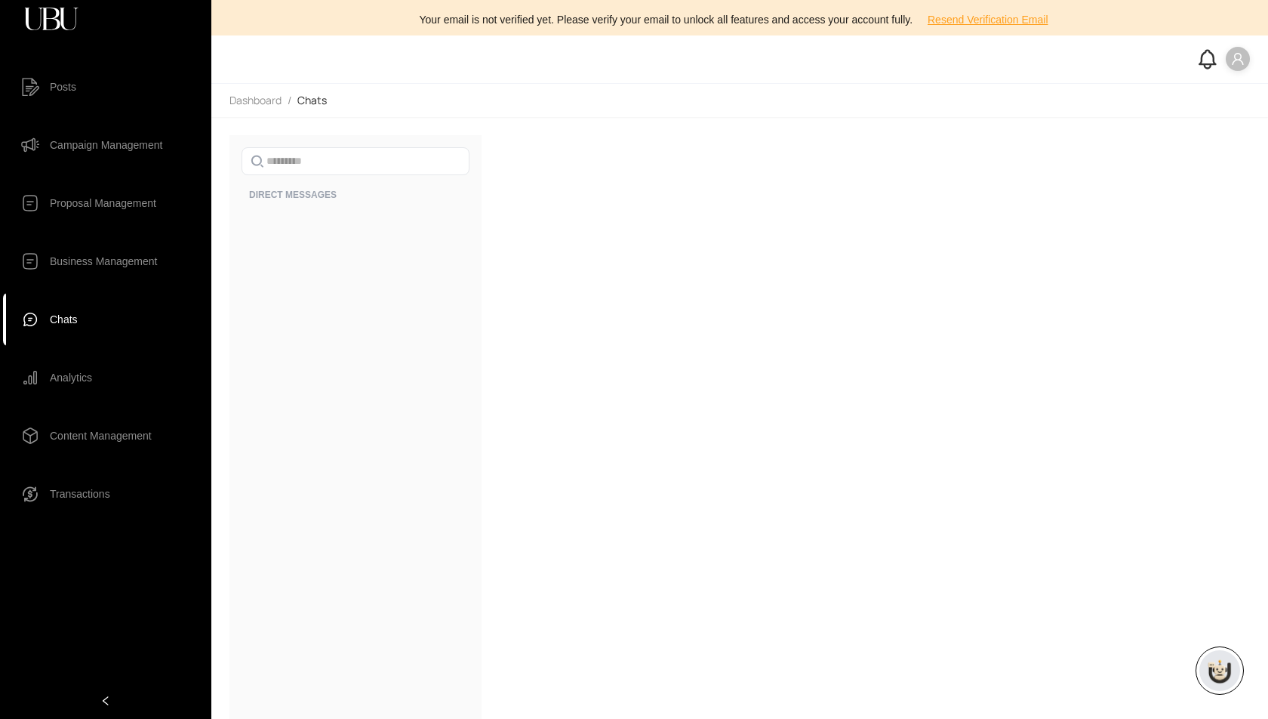
click at [77, 383] on span "Analytics" at bounding box center [71, 377] width 42 height 30
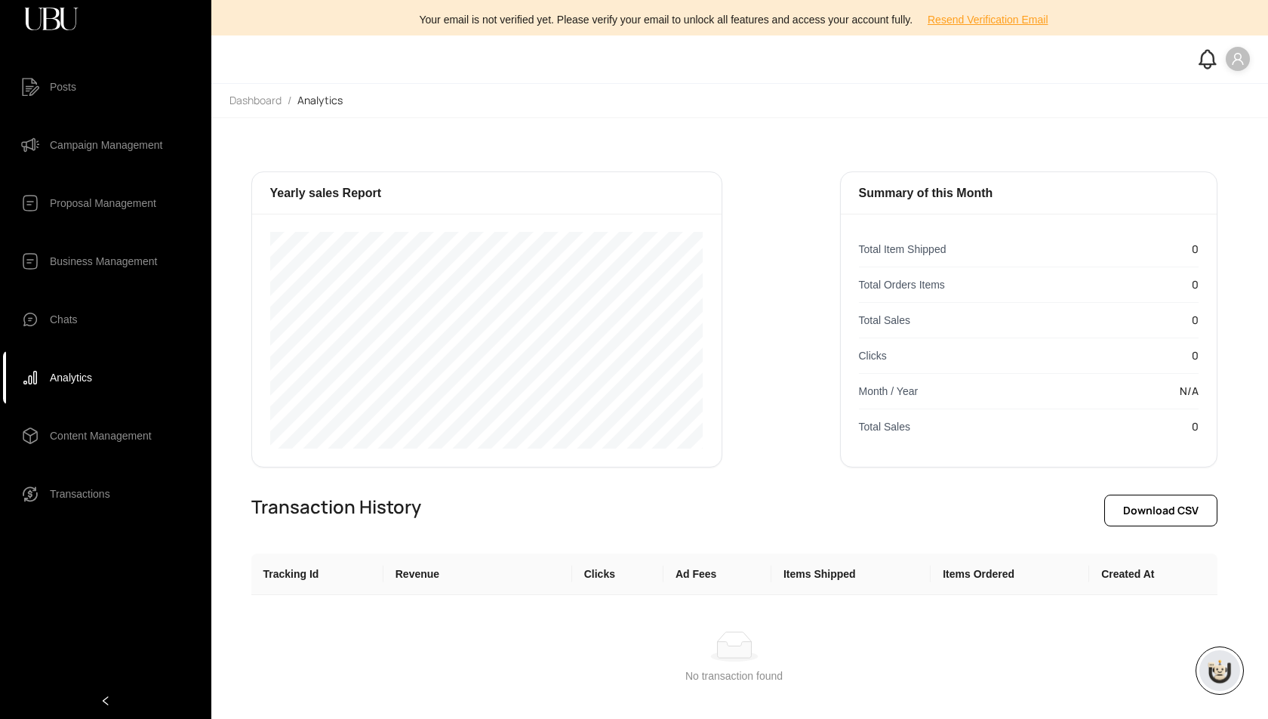
click at [87, 493] on span "Transactions" at bounding box center [80, 494] width 60 height 30
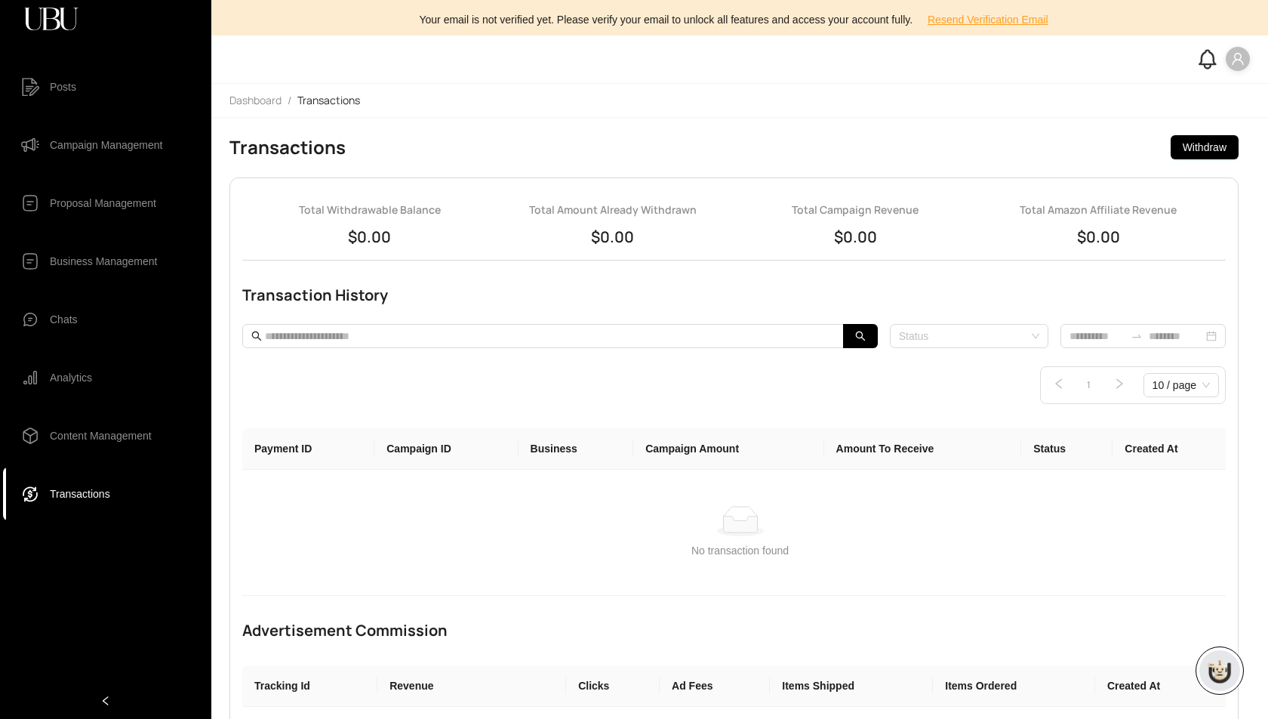
click at [104, 79] on span "Posts" at bounding box center [117, 87] width 134 height 30
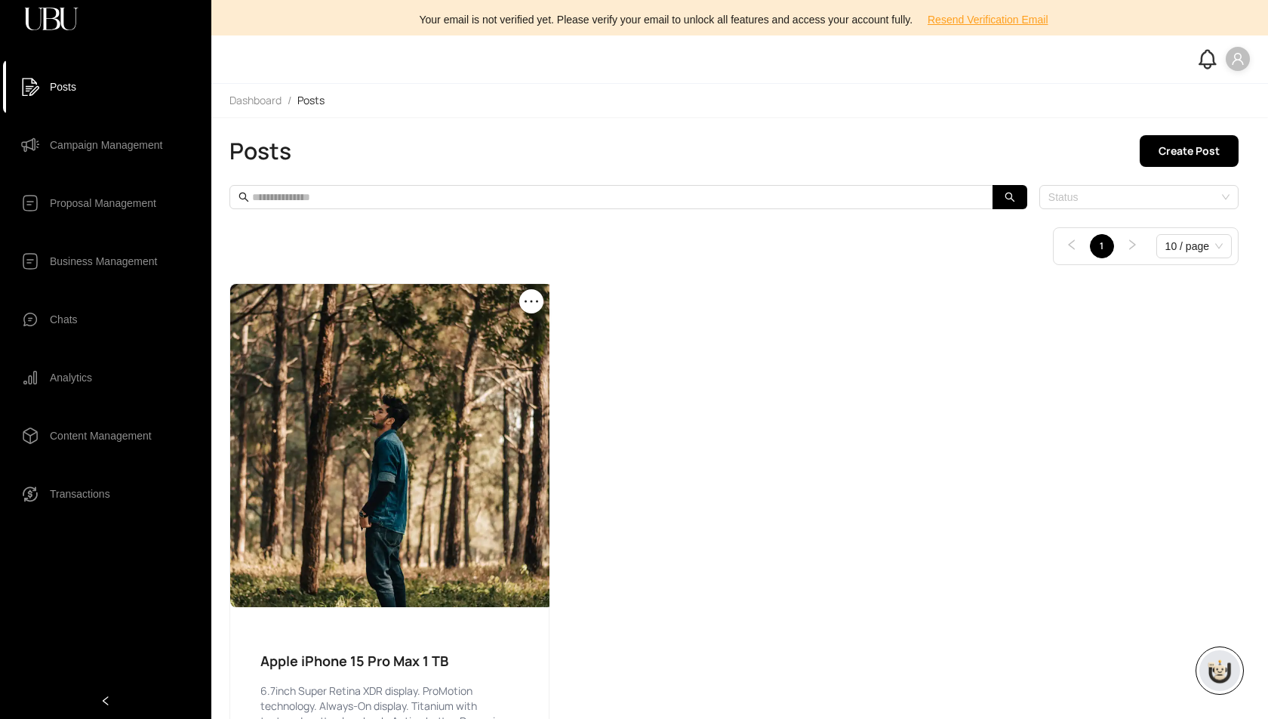
click at [1240, 60] on icon "user" at bounding box center [1237, 59] width 11 height 12
click at [1176, 90] on span "Profile" at bounding box center [1192, 89] width 91 height 17
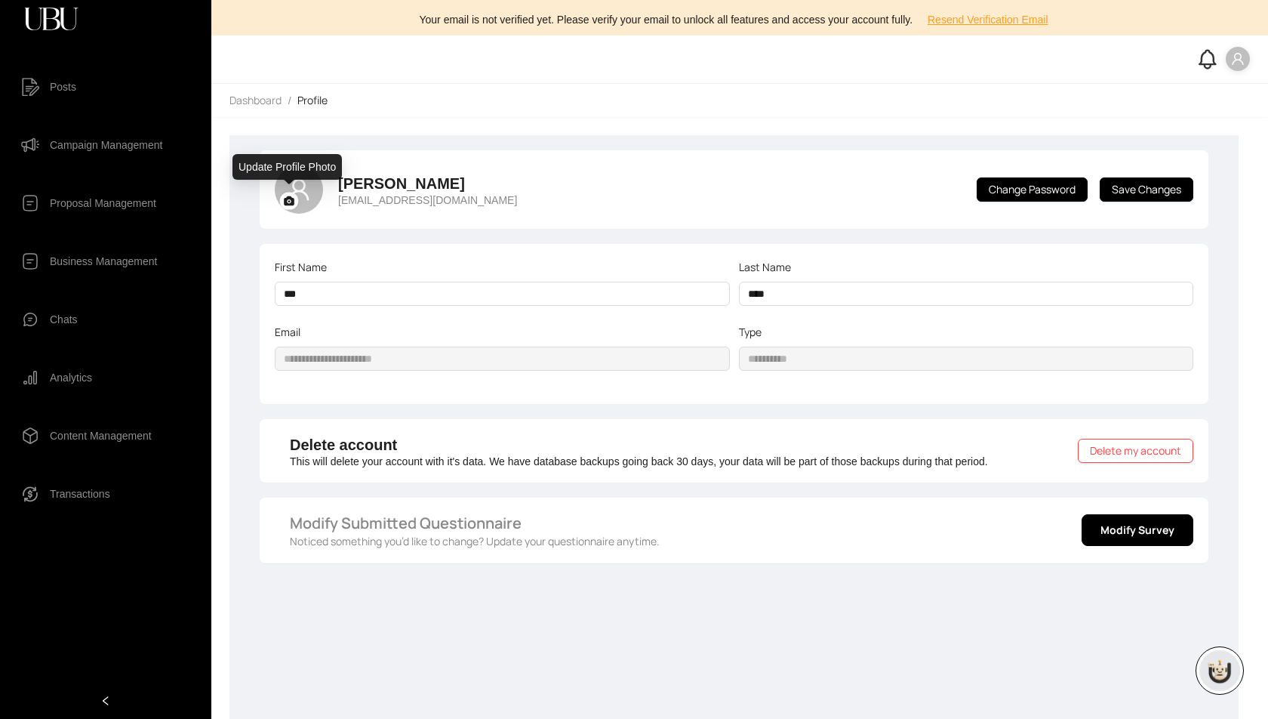
click at [291, 202] on icon at bounding box center [289, 200] width 11 height 9
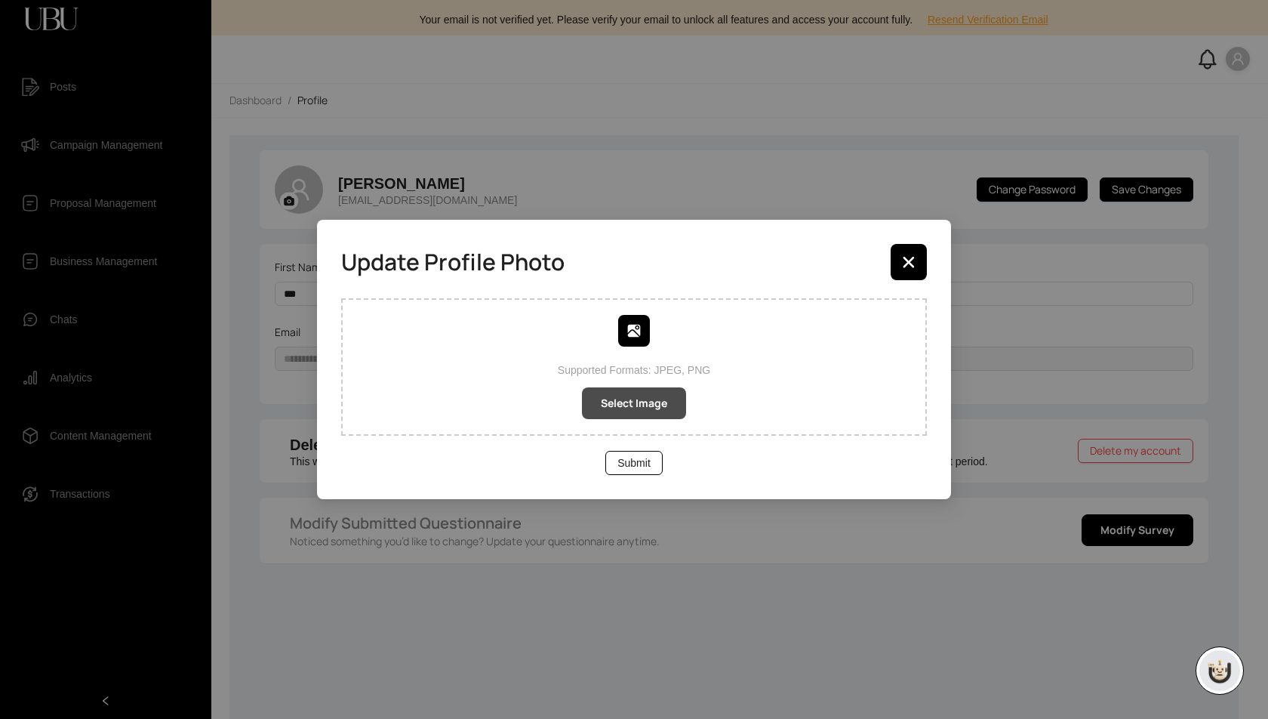
click at [647, 404] on span "Select Image" at bounding box center [634, 403] width 66 height 17
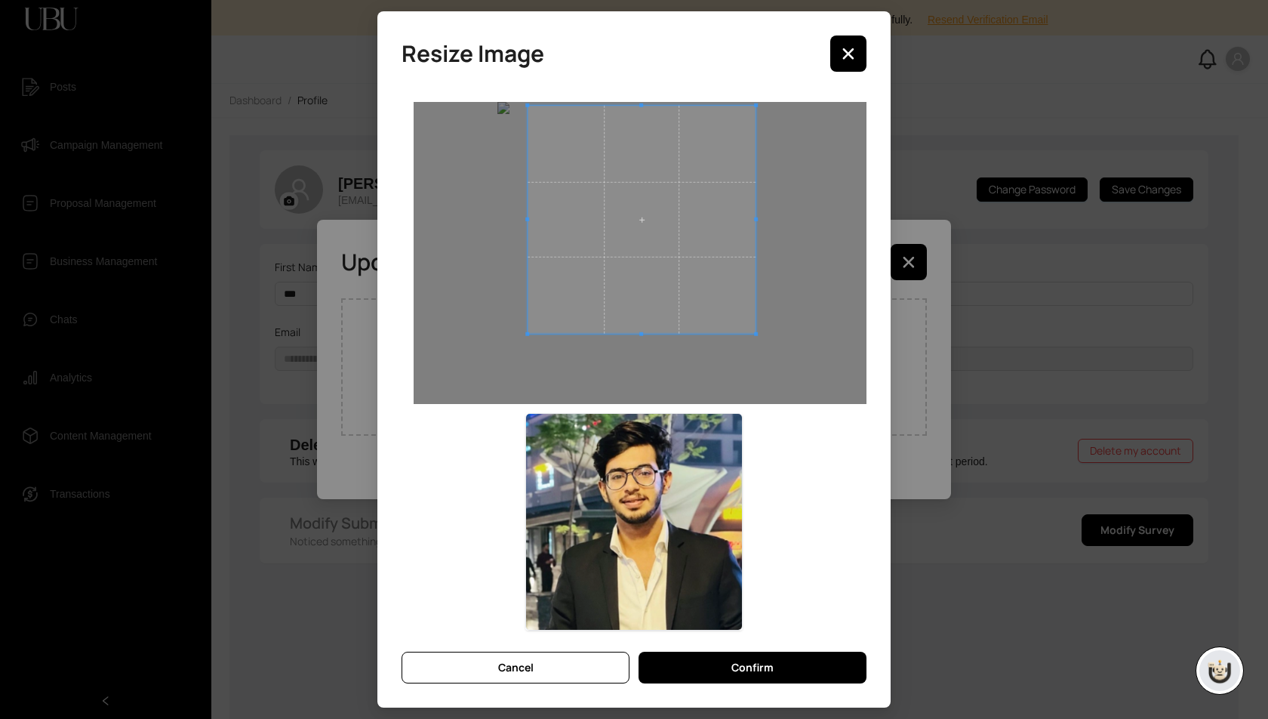
click at [667, 244] on span at bounding box center [642, 220] width 228 height 228
click at [701, 664] on button "Confirm" at bounding box center [753, 668] width 228 height 32
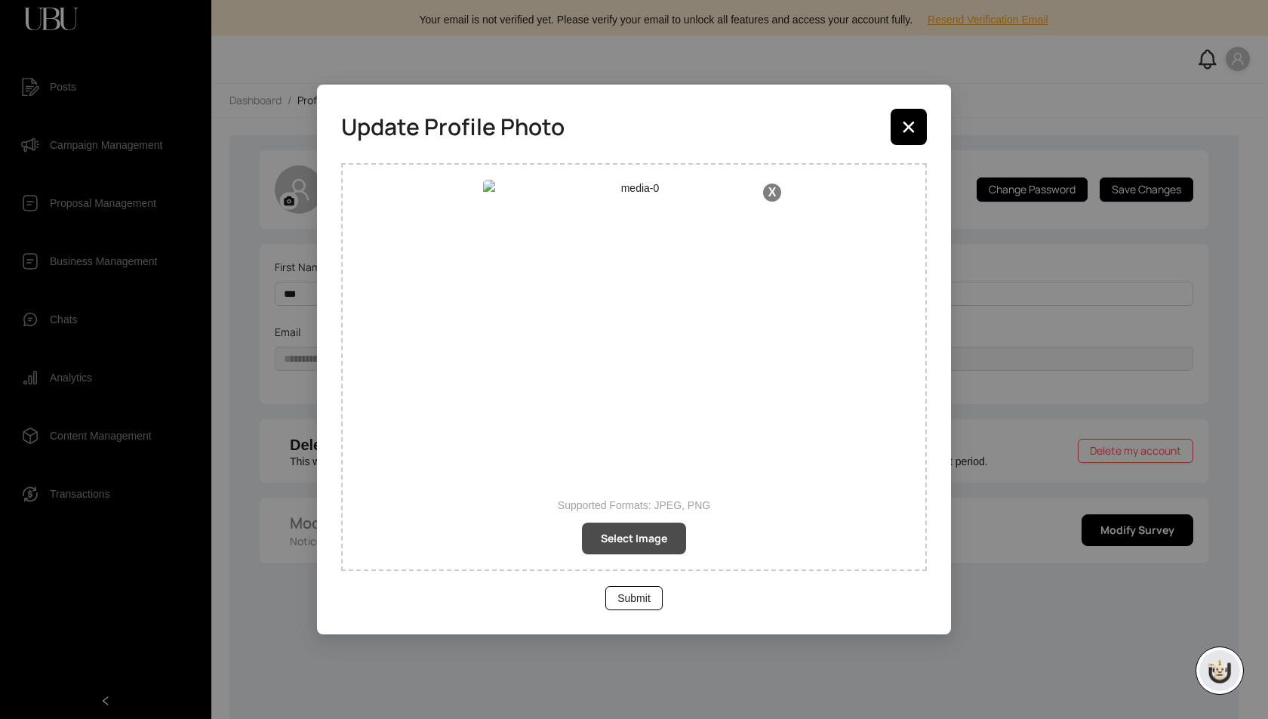
click at [639, 525] on button "Select Image" at bounding box center [634, 538] width 104 height 32
click at [646, 604] on span "Submit" at bounding box center [634, 598] width 33 height 17
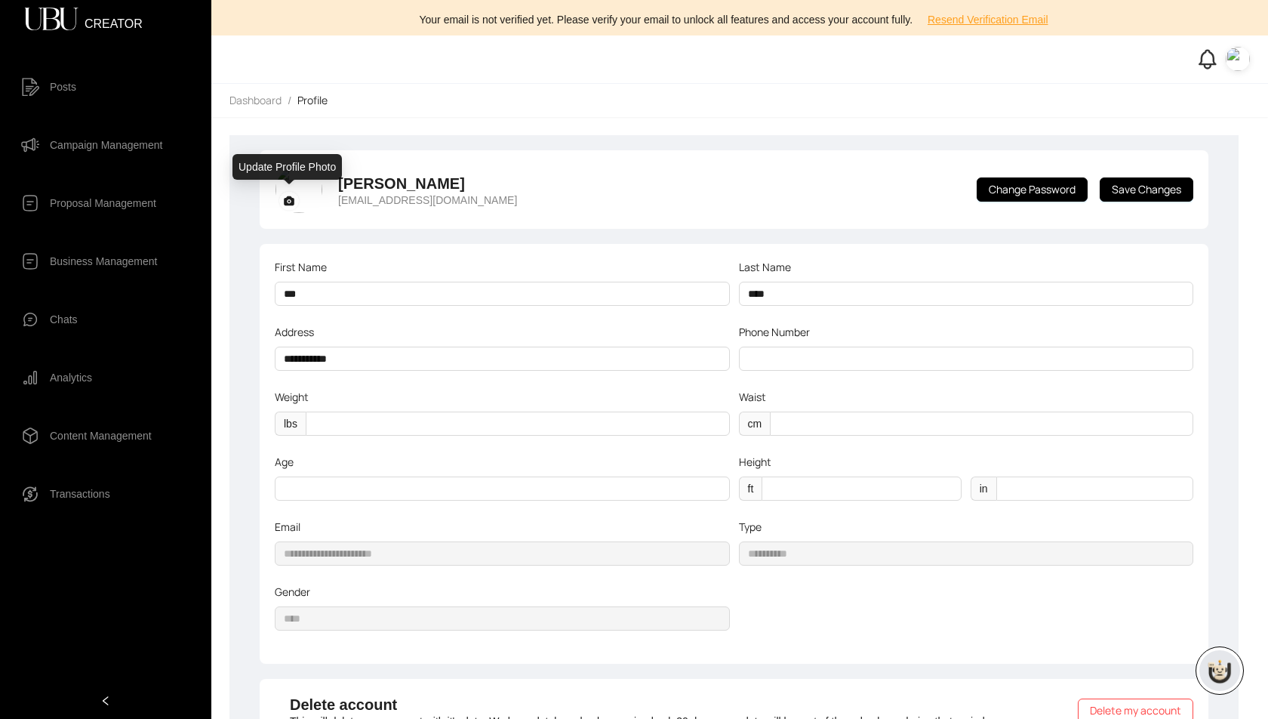
click at [292, 193] on rect at bounding box center [289, 200] width 19 height 17
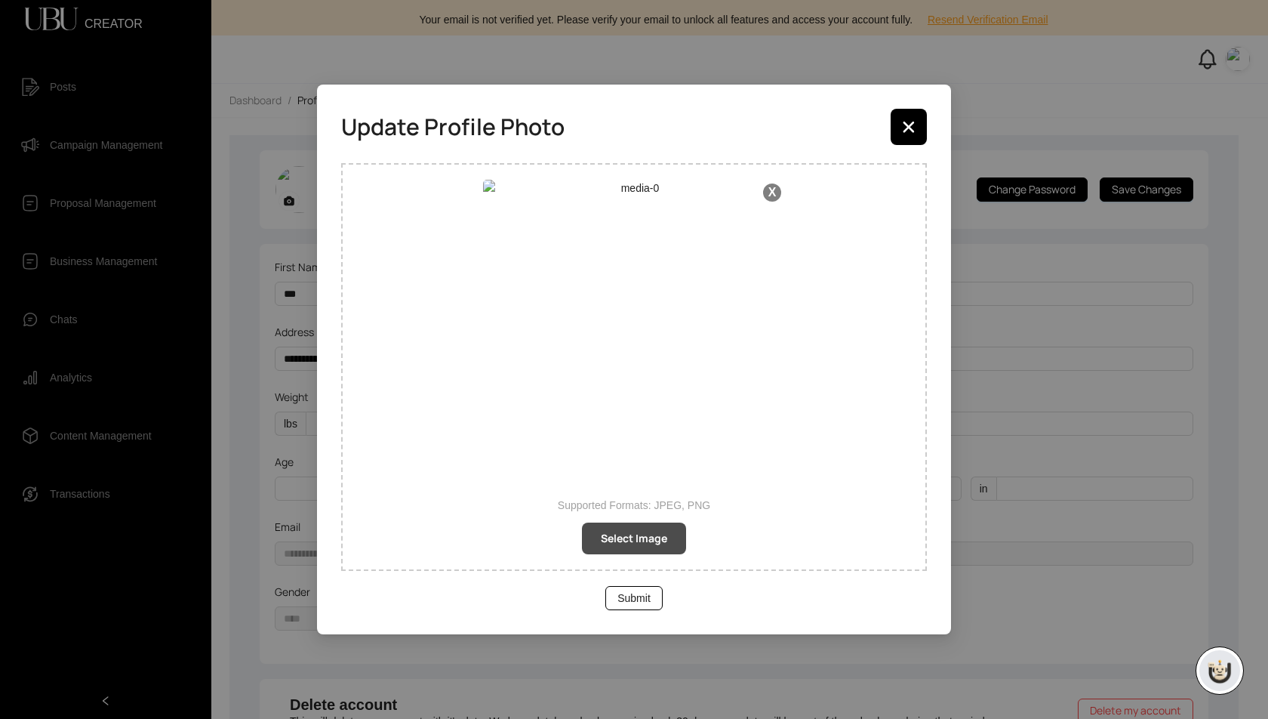
click at [628, 531] on span "Select Image" at bounding box center [634, 538] width 66 height 17
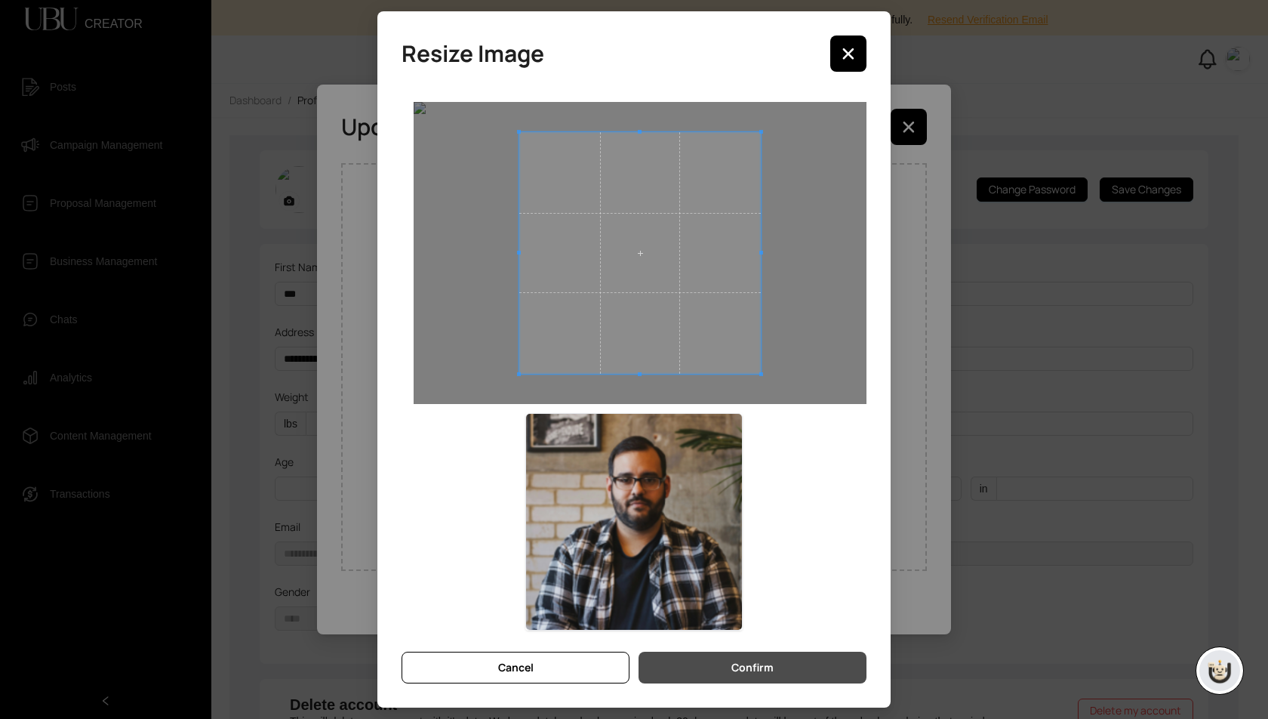
click at [727, 664] on button "Confirm" at bounding box center [753, 668] width 228 height 32
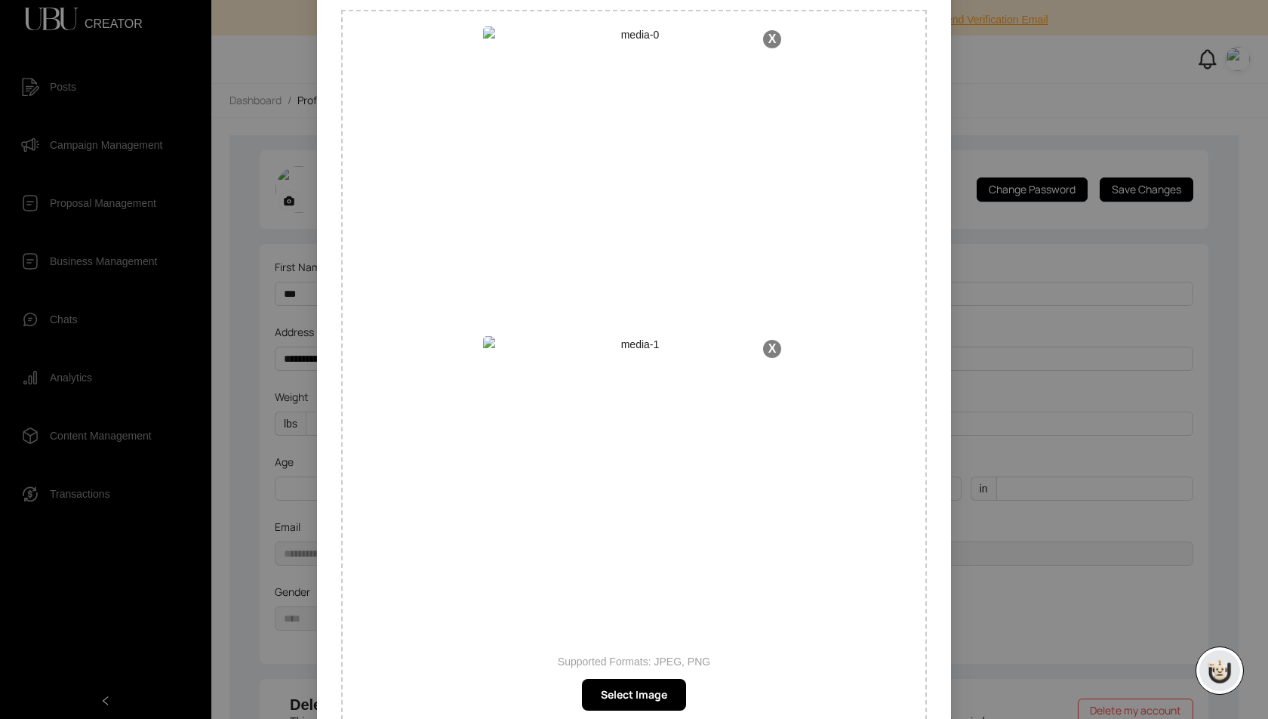
scroll to position [139, 0]
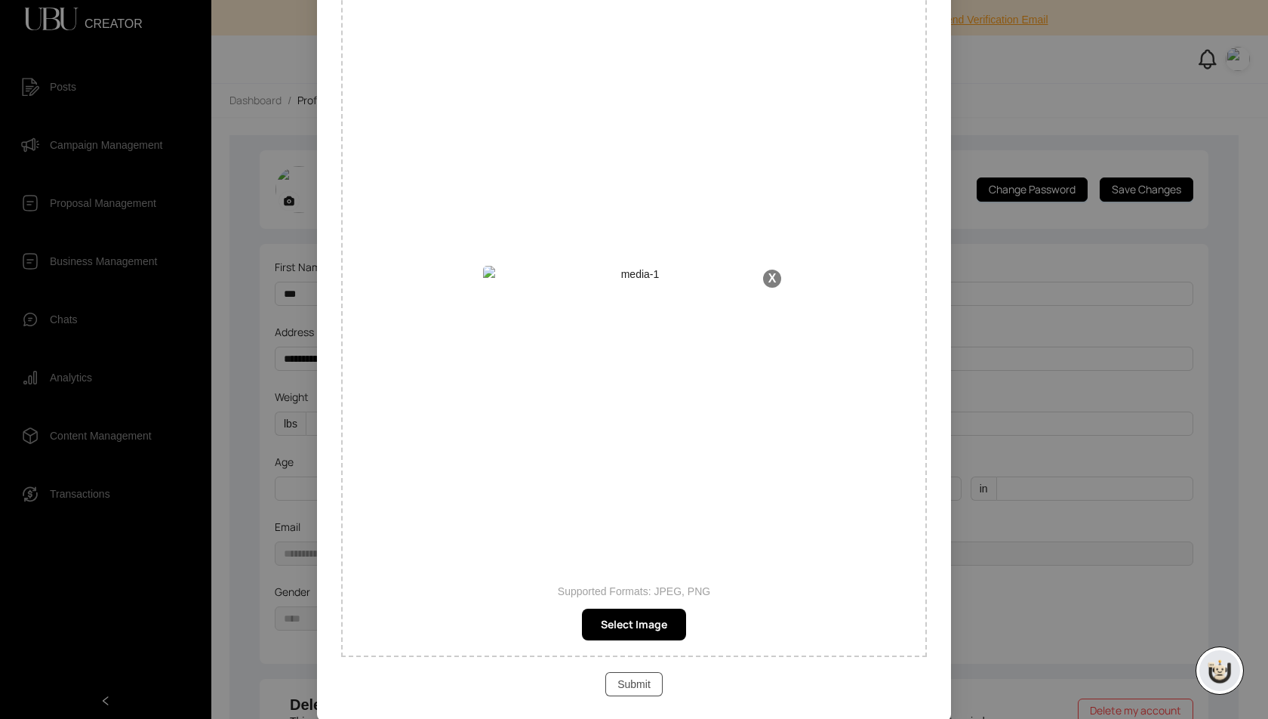
click at [640, 686] on span "Submit" at bounding box center [634, 684] width 33 height 17
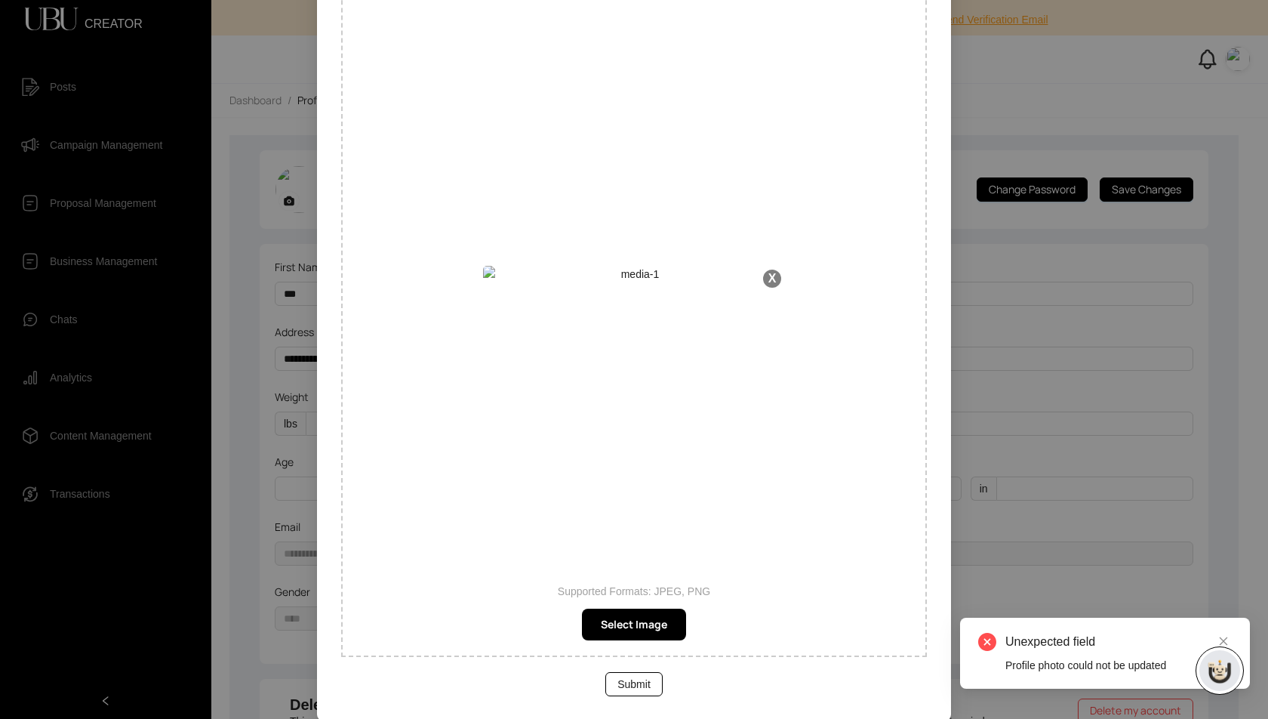
scroll to position [0, 0]
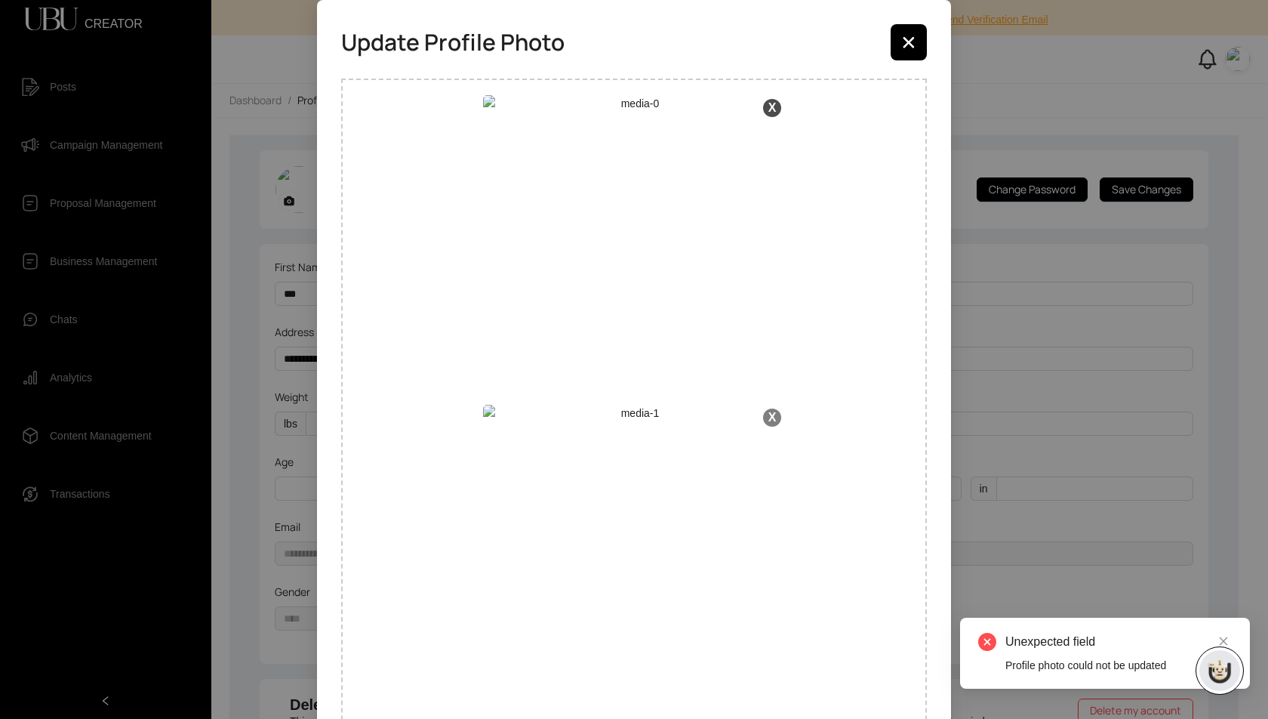
click at [772, 111] on button "X" at bounding box center [772, 108] width 18 height 18
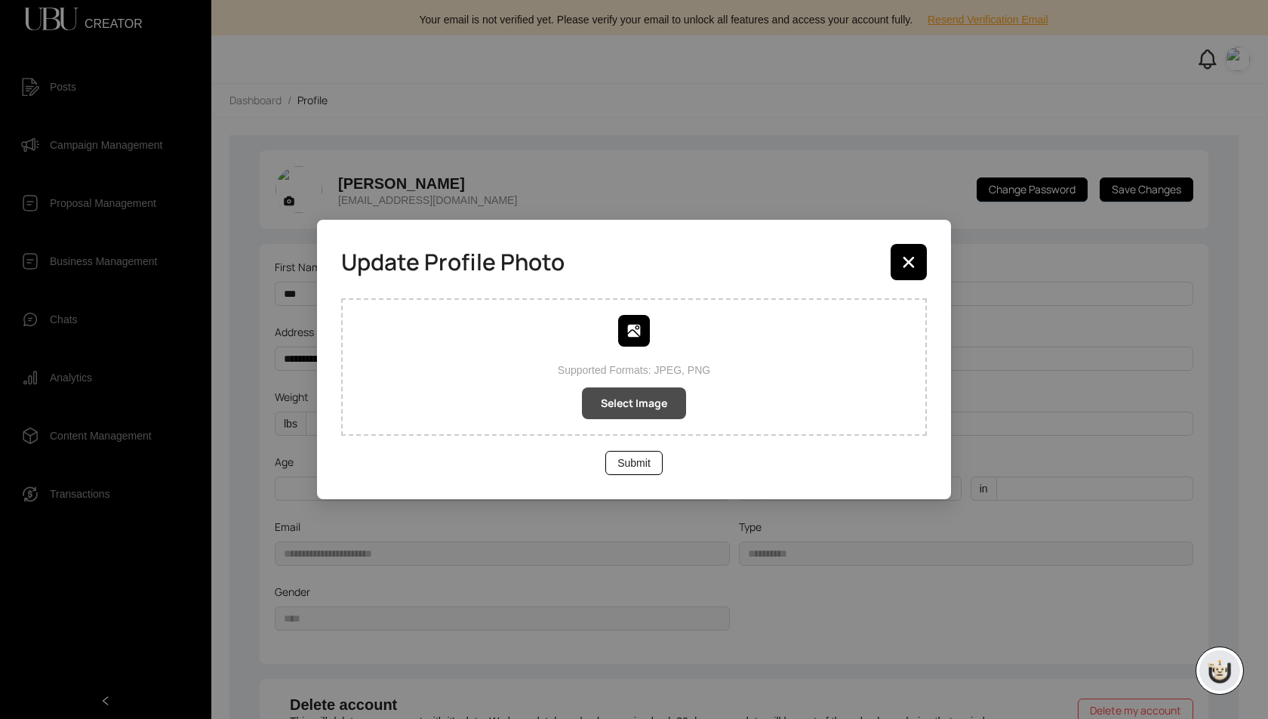
click at [642, 416] on button "Select Image" at bounding box center [634, 403] width 104 height 32
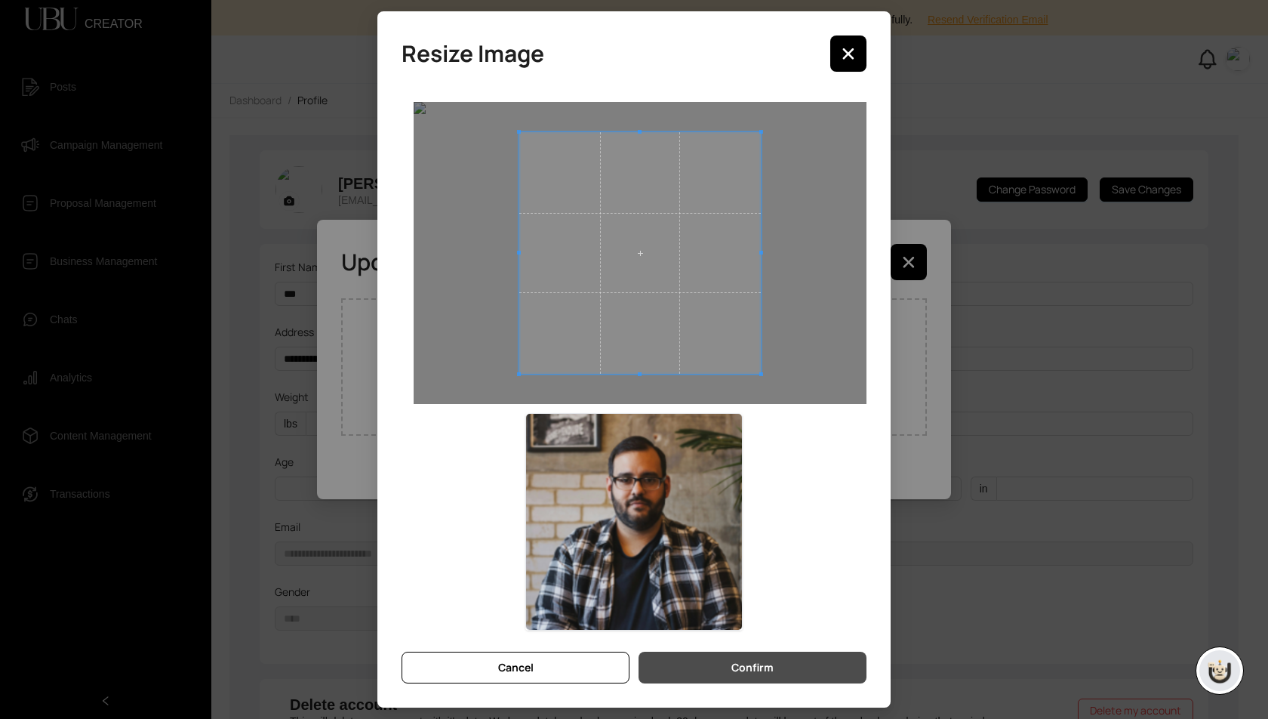
click at [824, 673] on button "Confirm" at bounding box center [753, 668] width 228 height 32
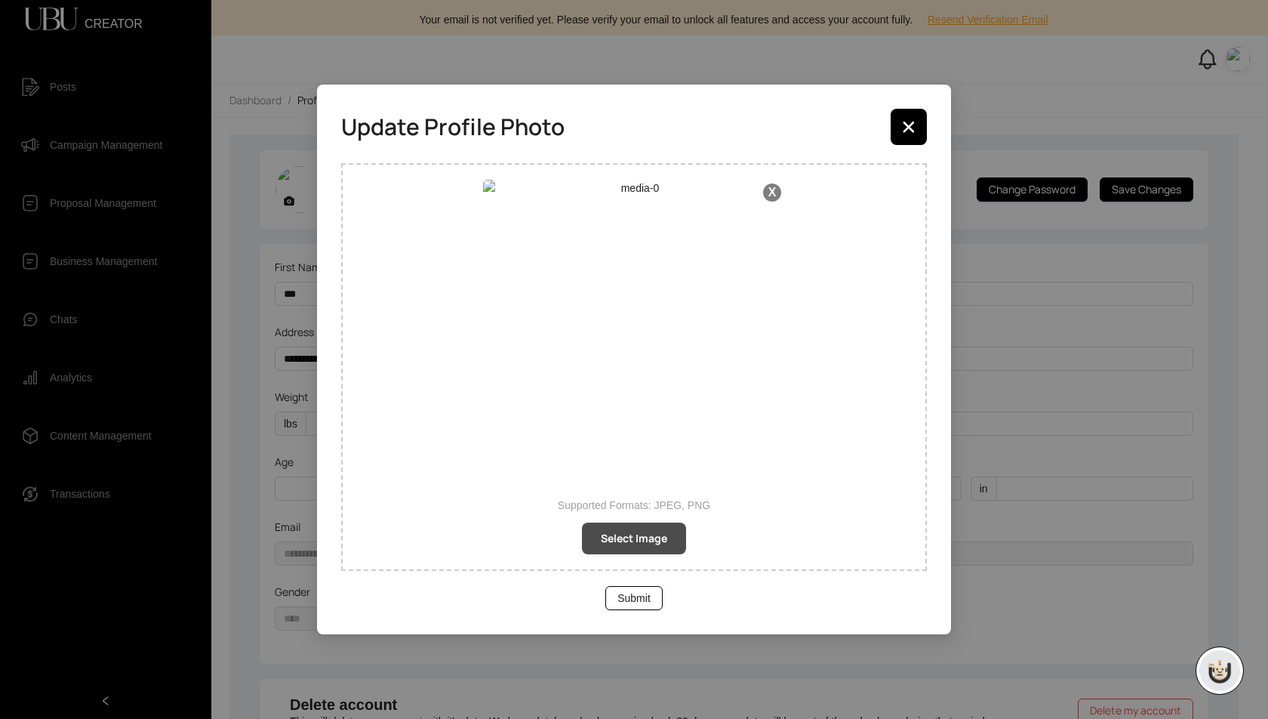
click at [620, 539] on span "Select Image" at bounding box center [634, 538] width 66 height 17
click at [642, 599] on span "Submit" at bounding box center [634, 598] width 33 height 17
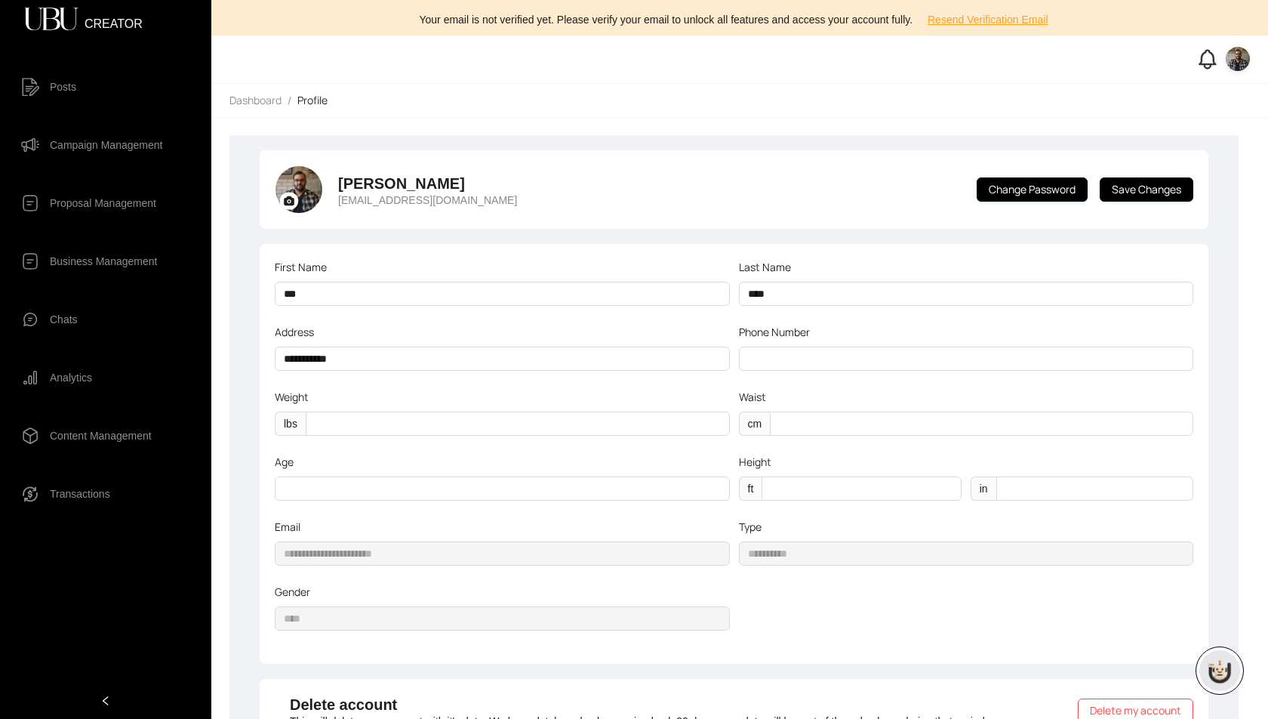
click at [1238, 60] on img at bounding box center [1238, 59] width 24 height 24
click at [1178, 133] on span "Logout" at bounding box center [1192, 137] width 91 height 17
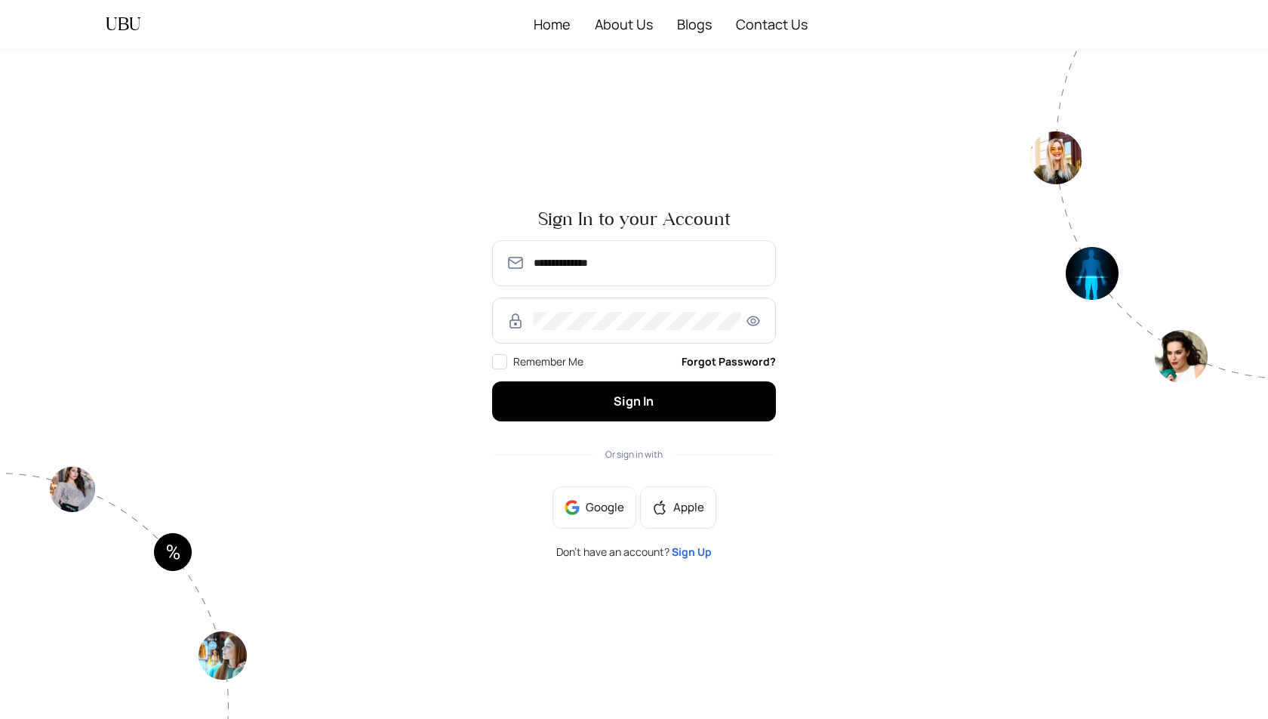
click at [610, 274] on span "**********" at bounding box center [634, 263] width 284 height 46
click at [582, 263] on input "**********" at bounding box center [648, 263] width 229 height 18
type input "**********"
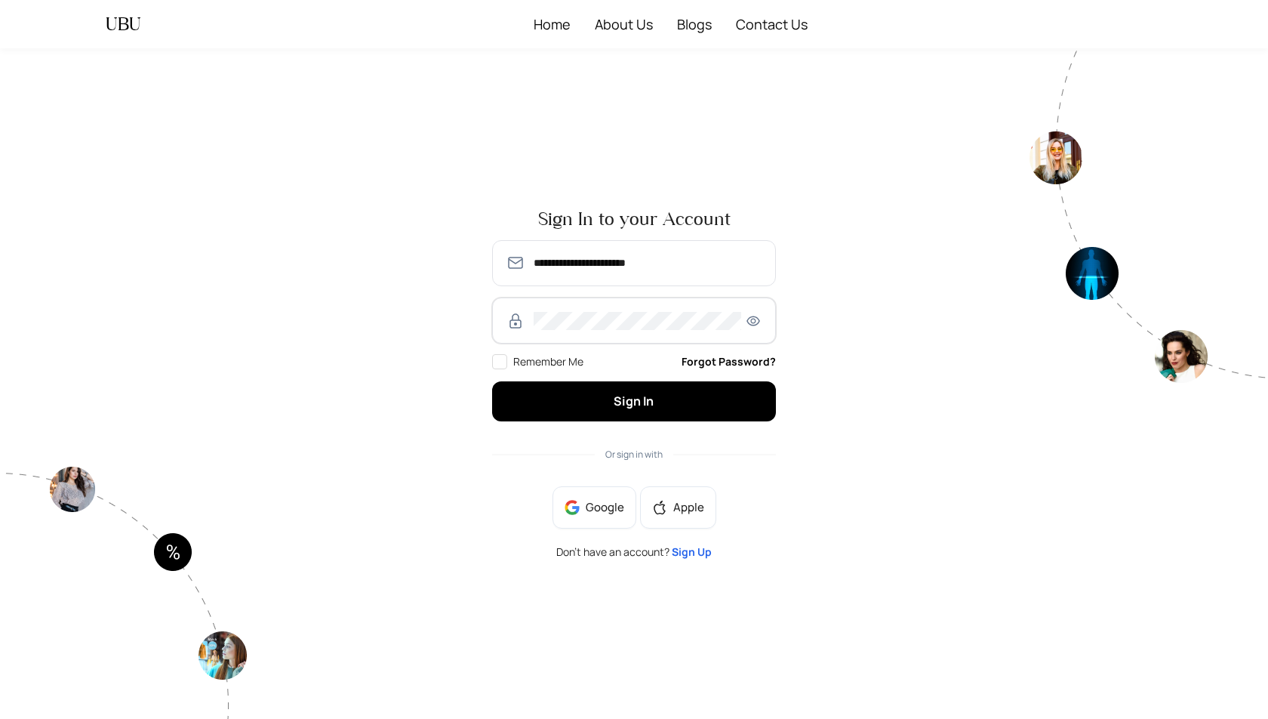
click at [492, 381] on button "Sign In" at bounding box center [634, 401] width 284 height 40
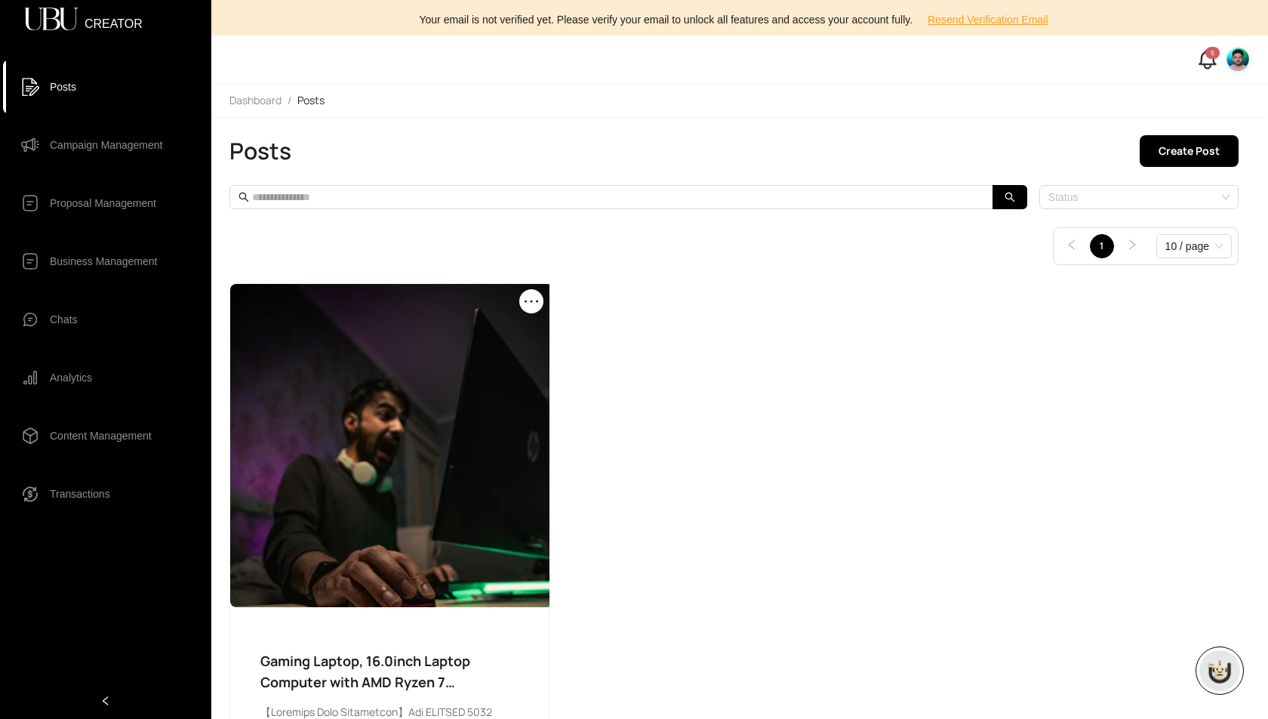
click at [1243, 61] on img at bounding box center [1238, 59] width 24 height 24
click at [1176, 97] on li "Profile" at bounding box center [1184, 89] width 126 height 24
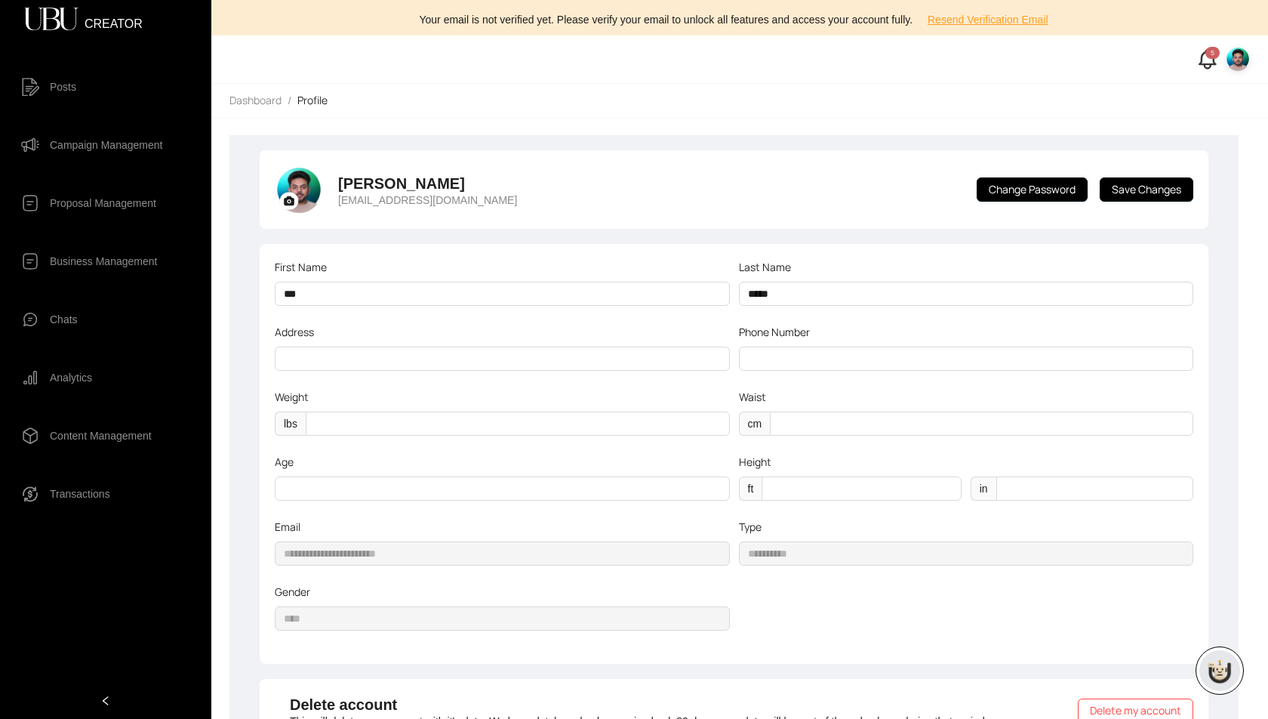
click at [1236, 60] on img at bounding box center [1238, 59] width 24 height 24
click at [1165, 131] on span "Logout" at bounding box center [1192, 137] width 91 height 17
